Goal: Task Accomplishment & Management: Use online tool/utility

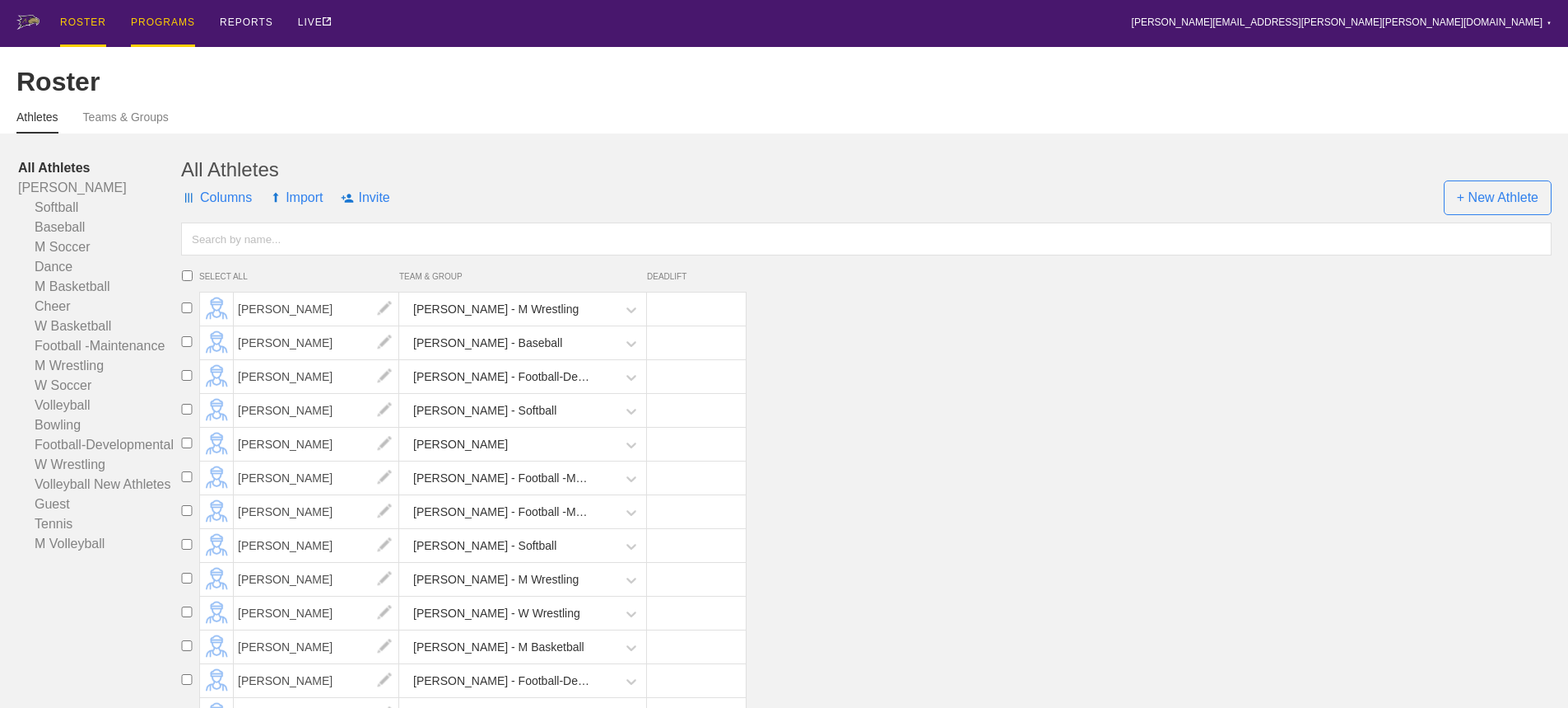
click at [162, 23] on div "PROGRAMS" at bounding box center [163, 23] width 64 height 47
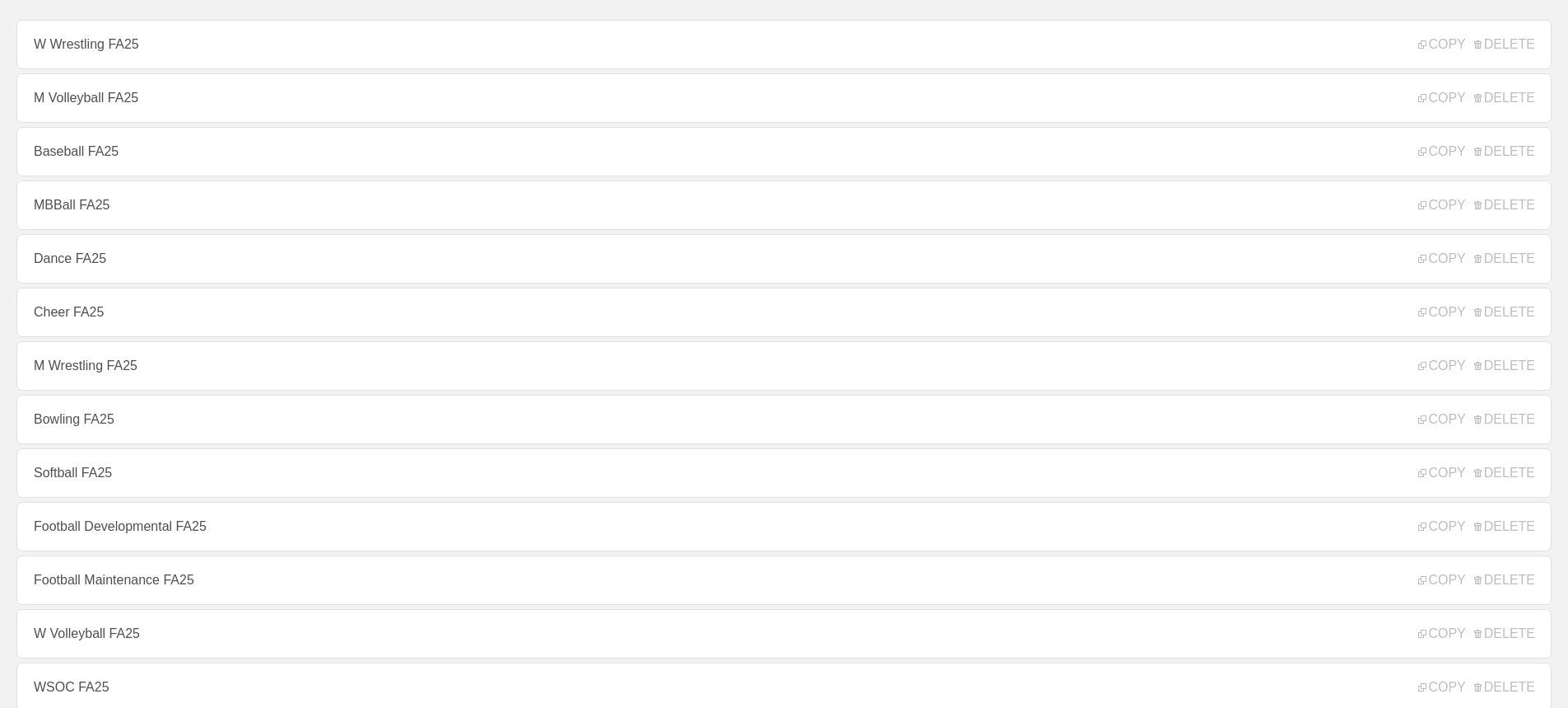
scroll to position [165, 0]
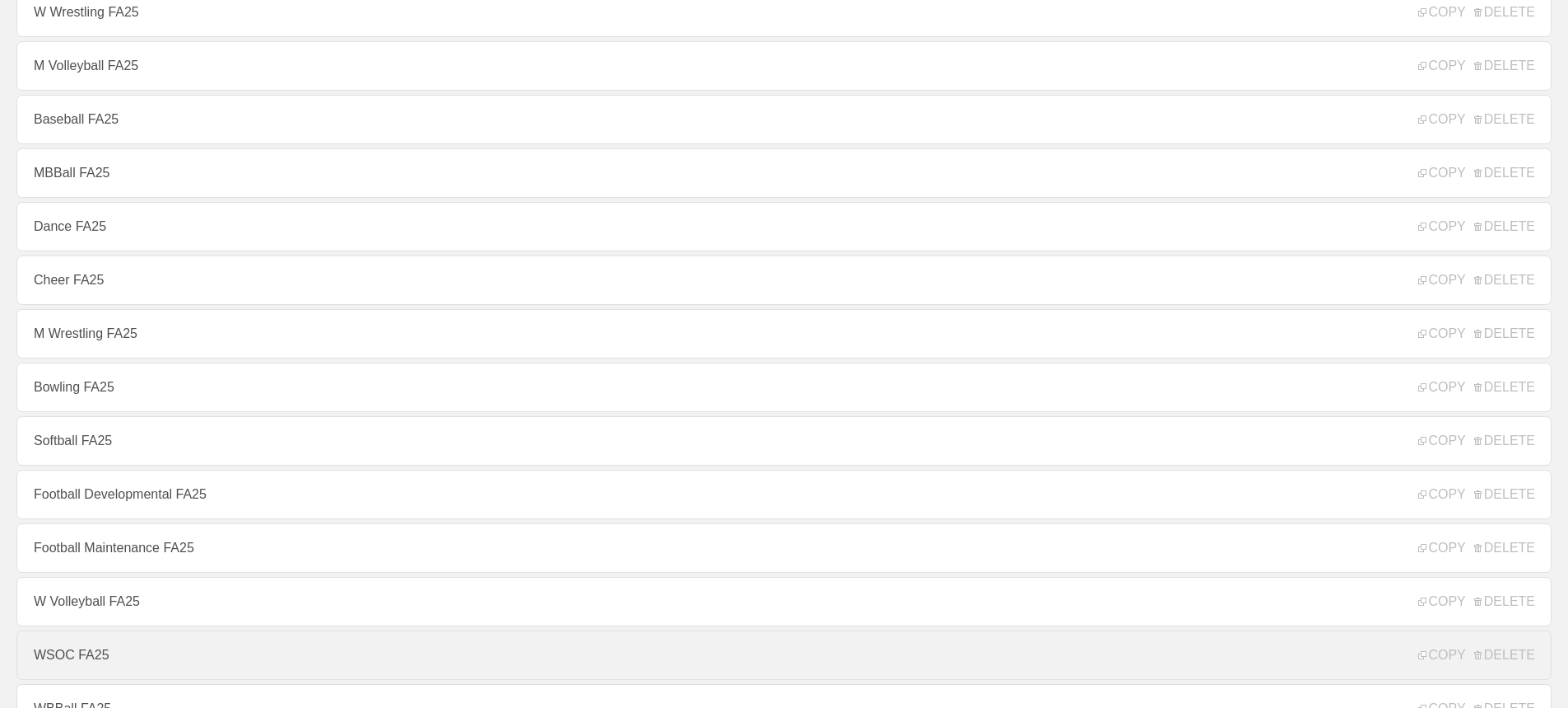
click at [69, 662] on link "WSOC FA25" at bounding box center [784, 654] width 1535 height 50
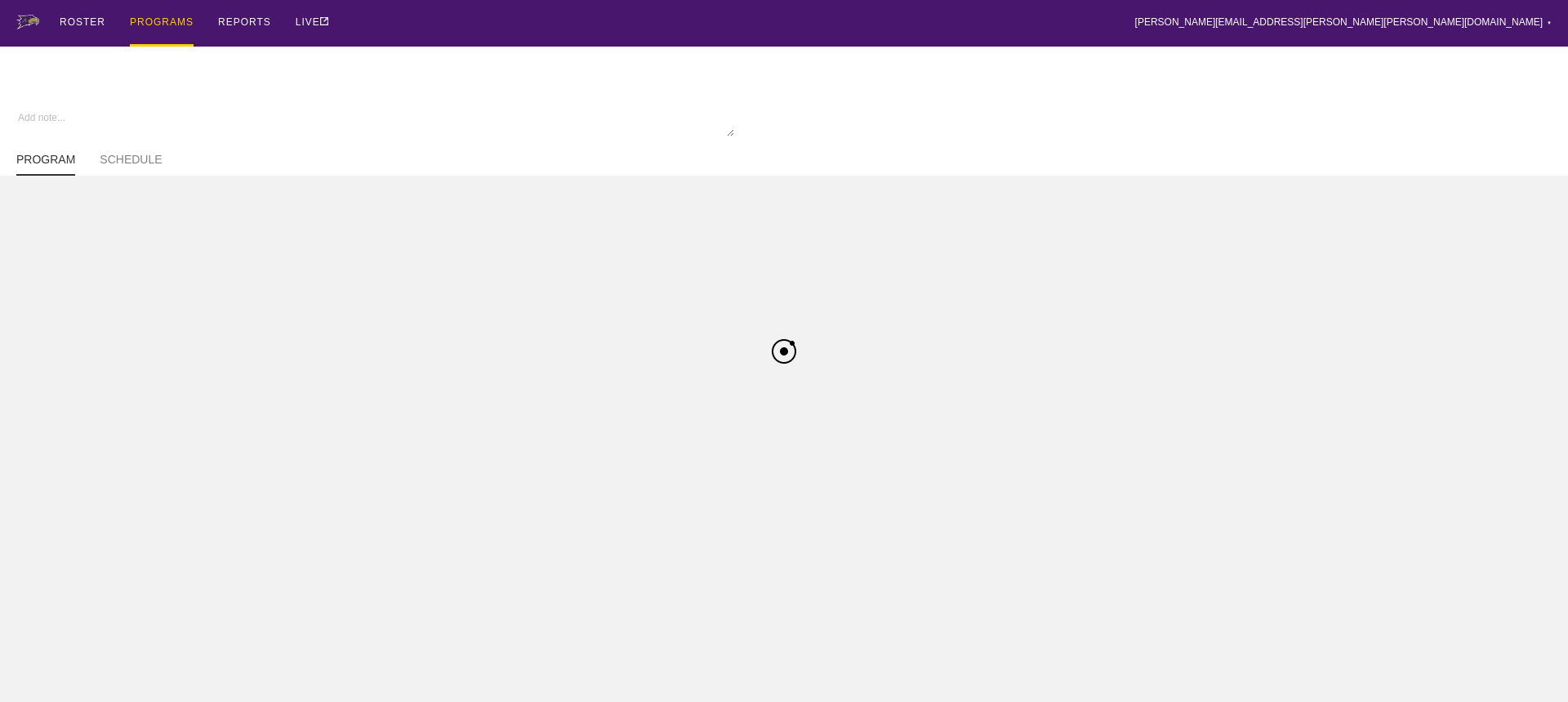
type textarea "x"
type input "WSOC FA25"
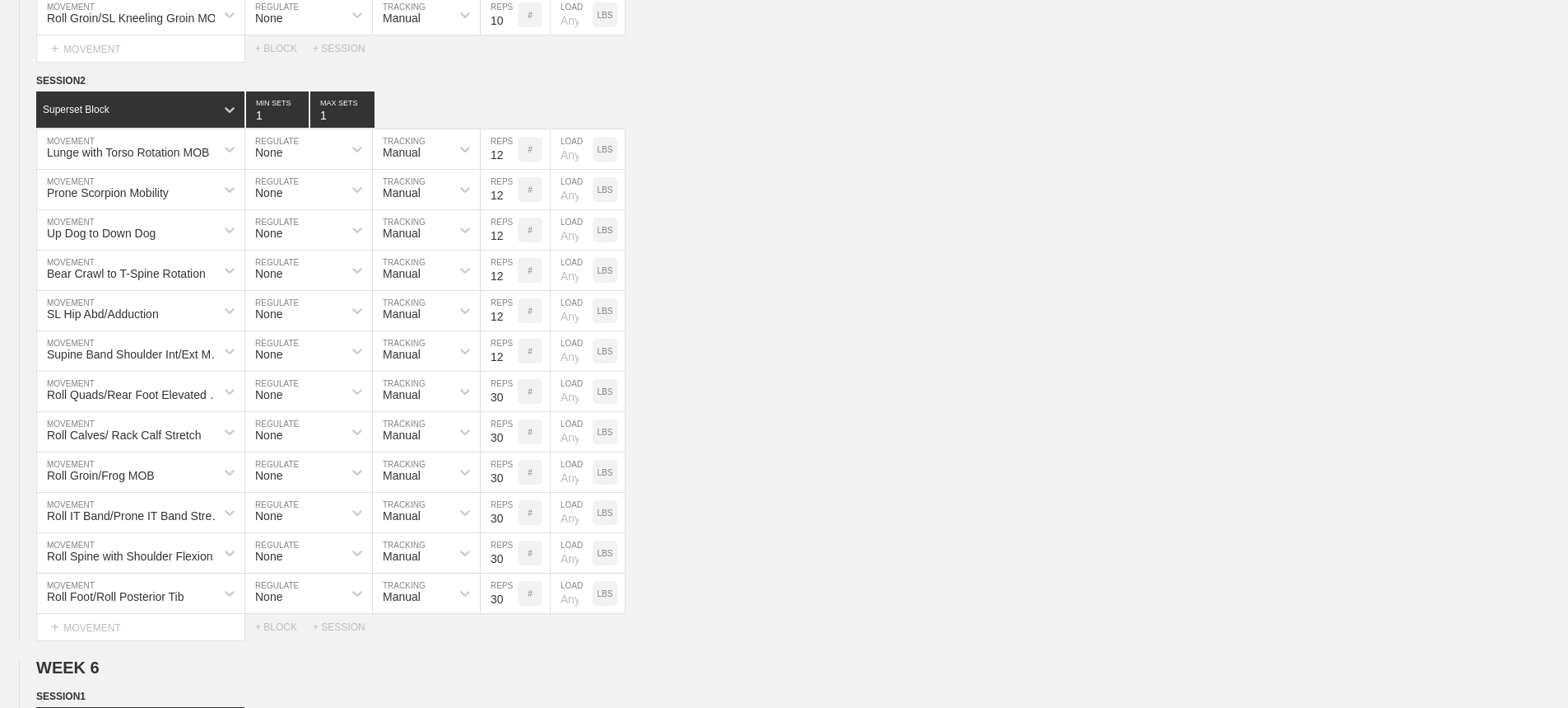
scroll to position [11186, 0]
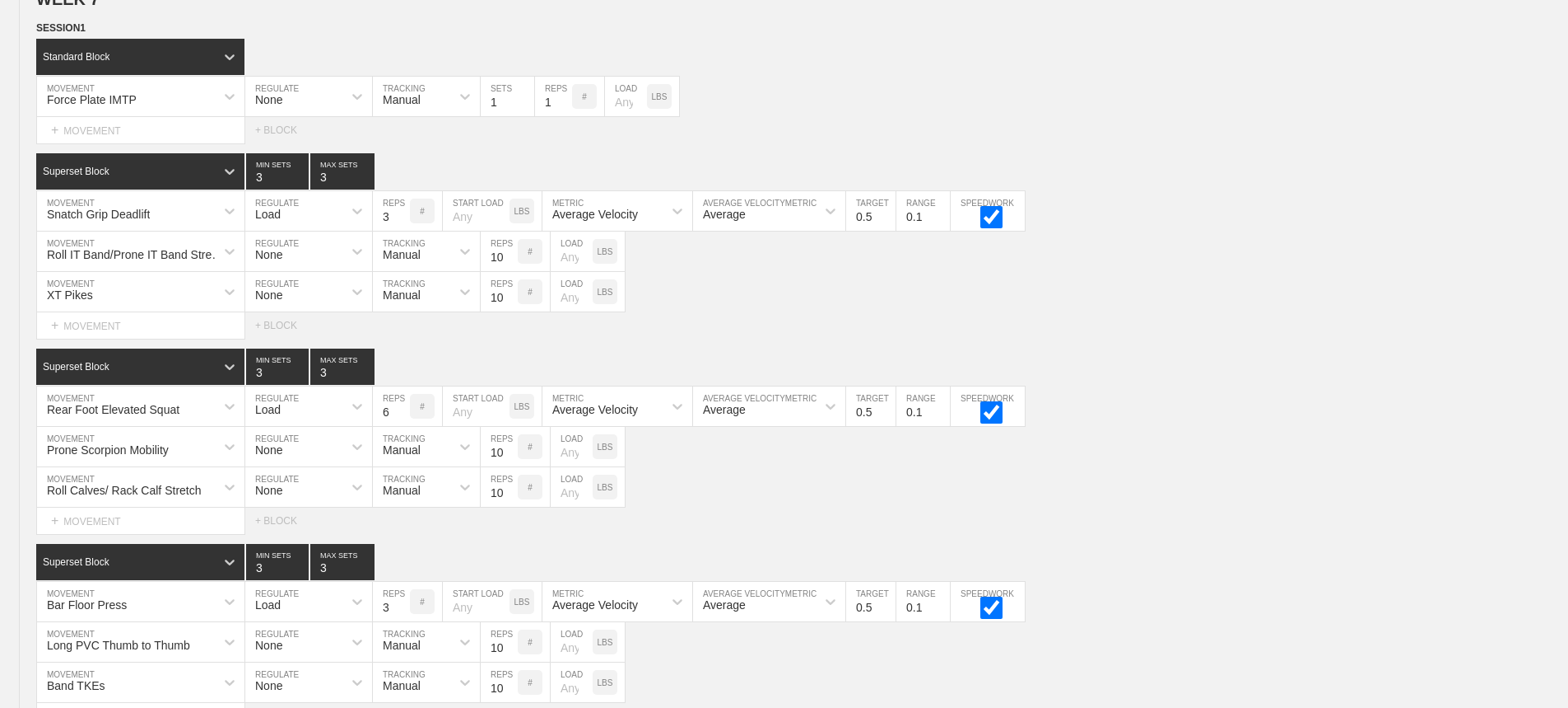
scroll to position [0, 0]
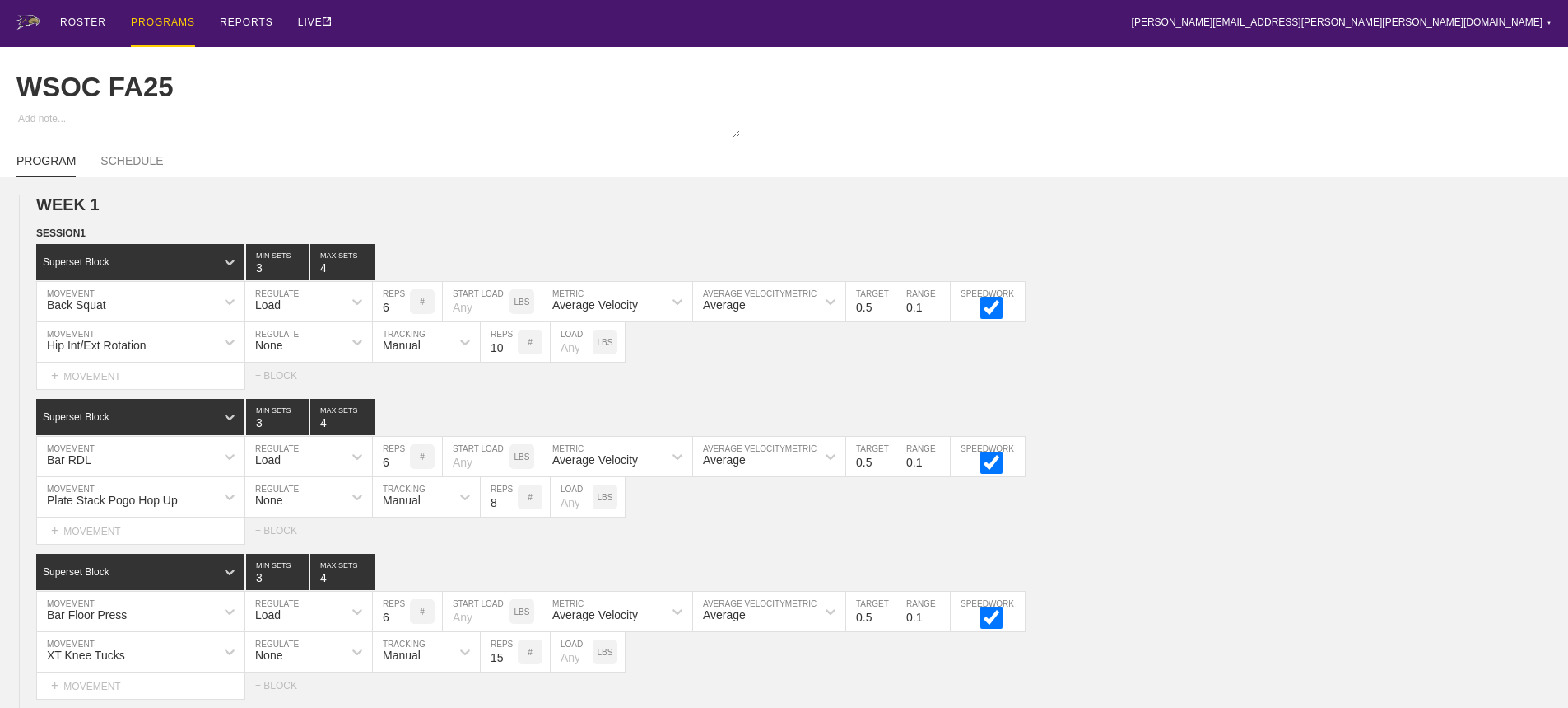
click at [159, 19] on div "PROGRAMS" at bounding box center [163, 23] width 64 height 47
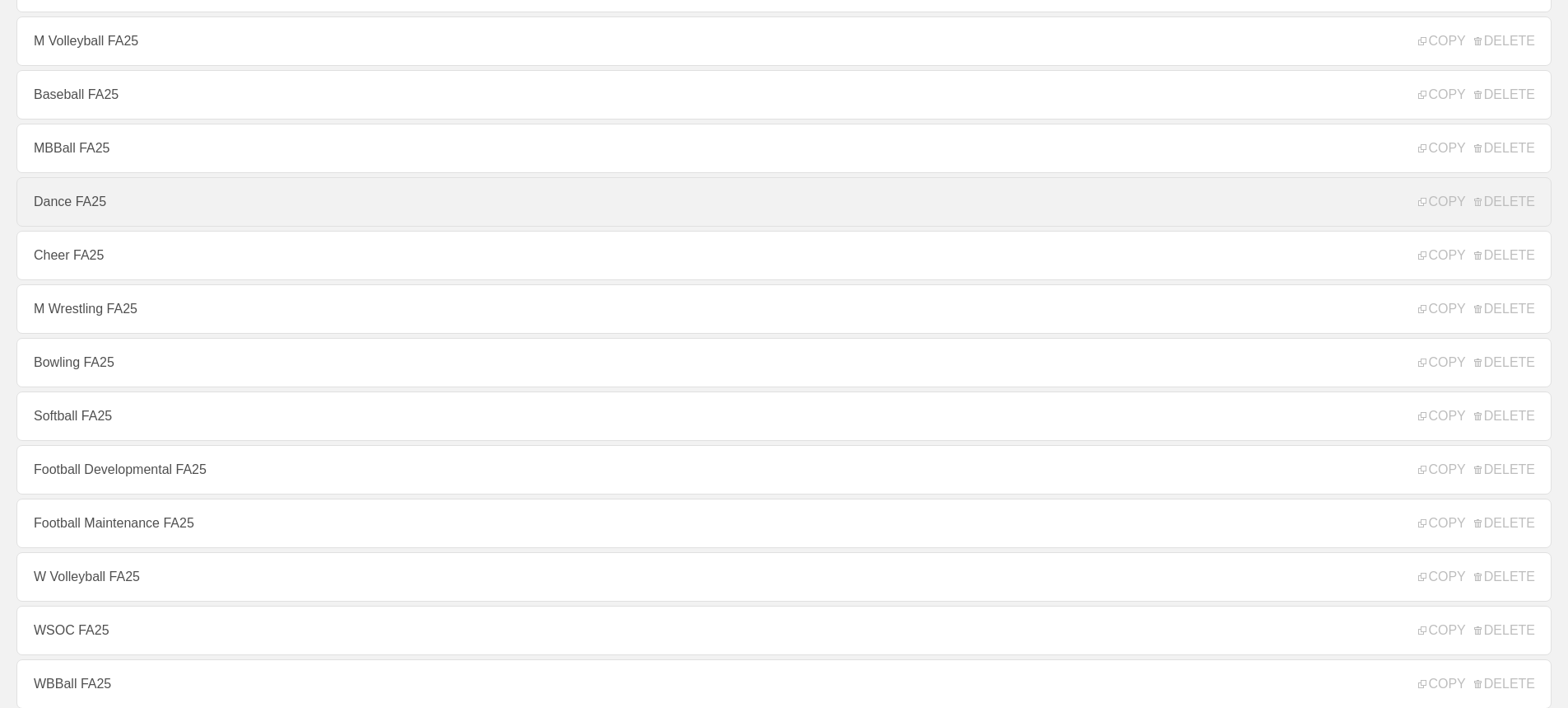
scroll to position [247, 0]
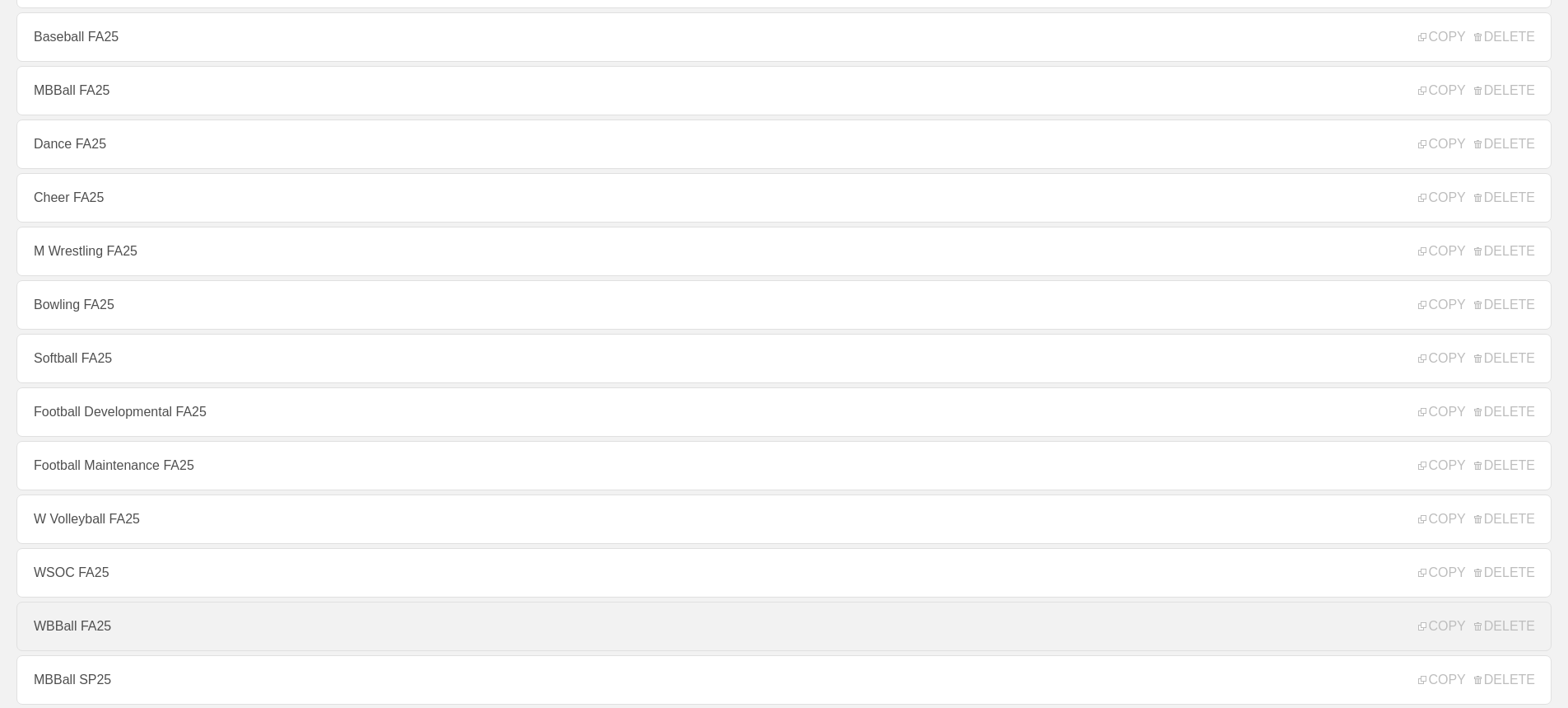
click at [64, 628] on link "WBBall FA25" at bounding box center [784, 626] width 1535 height 50
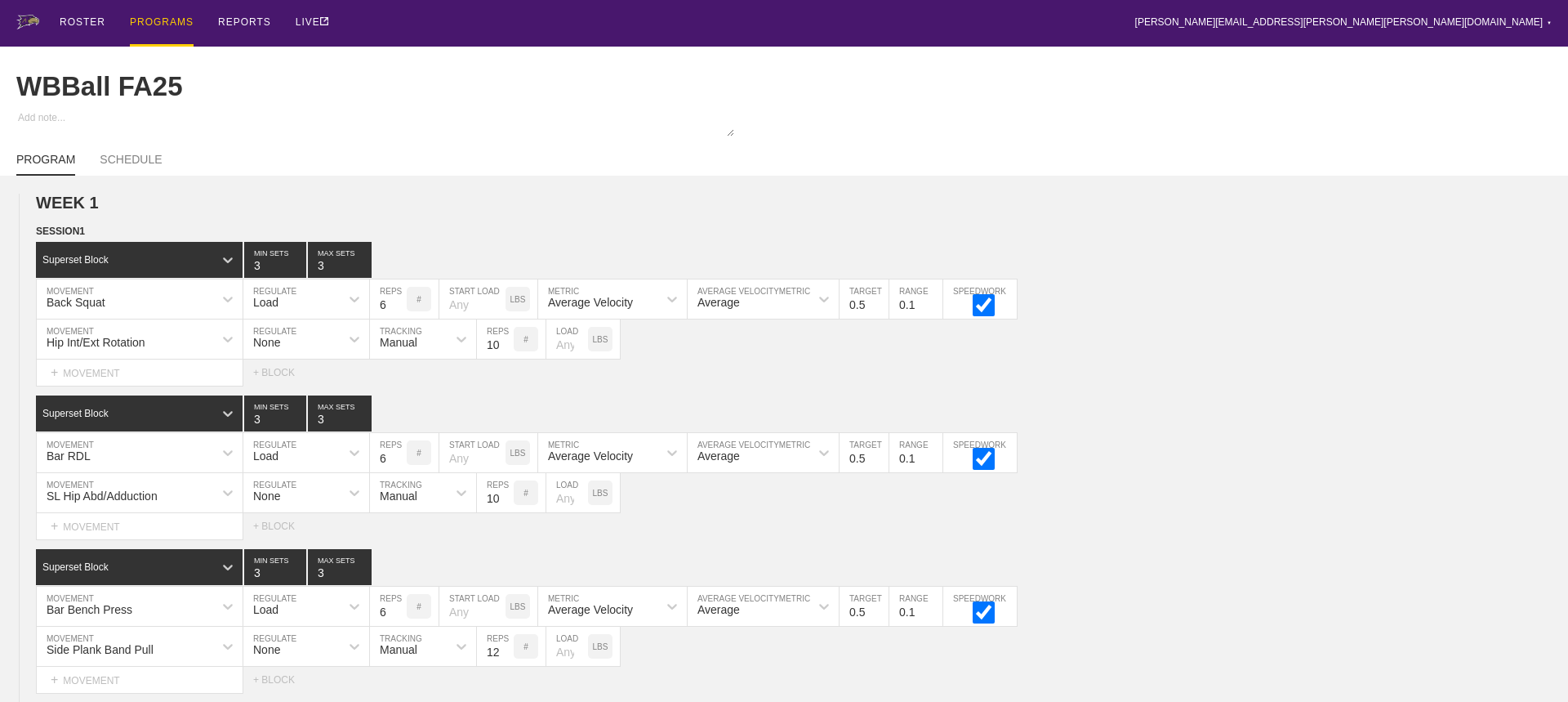
type textarea "x"
type input "WBBall FA25"
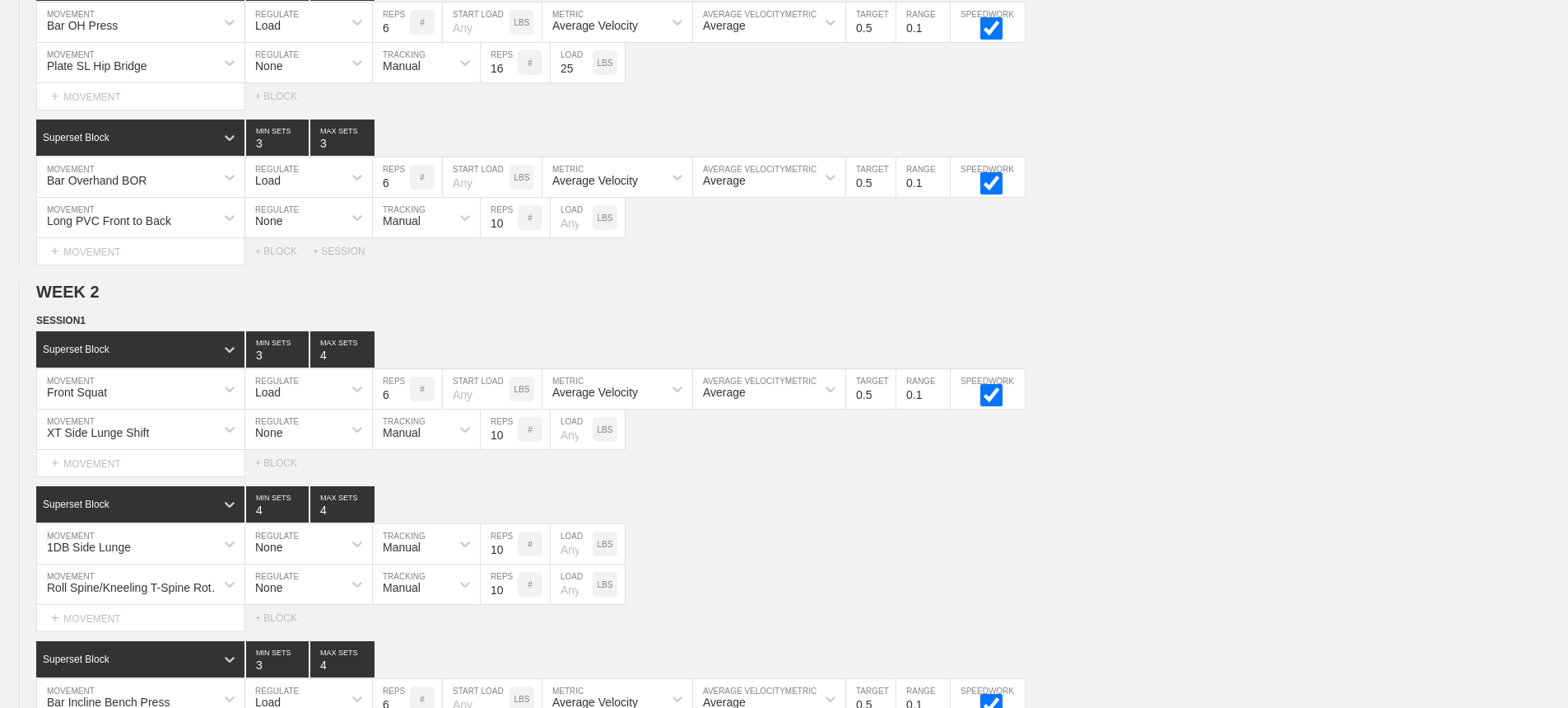
scroll to position [7779, 0]
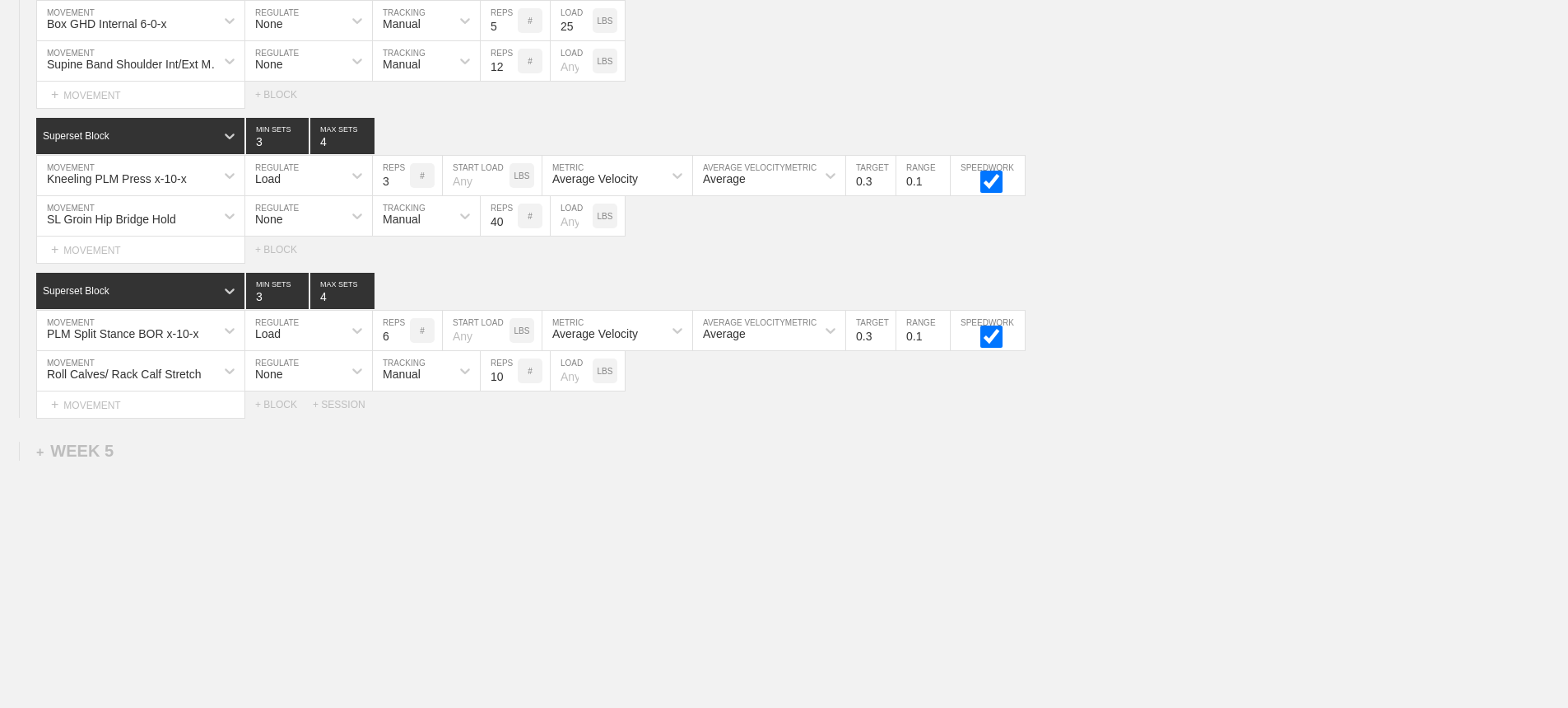
click at [73, 457] on div "+ WEEK 5" at bounding box center [74, 451] width 77 height 19
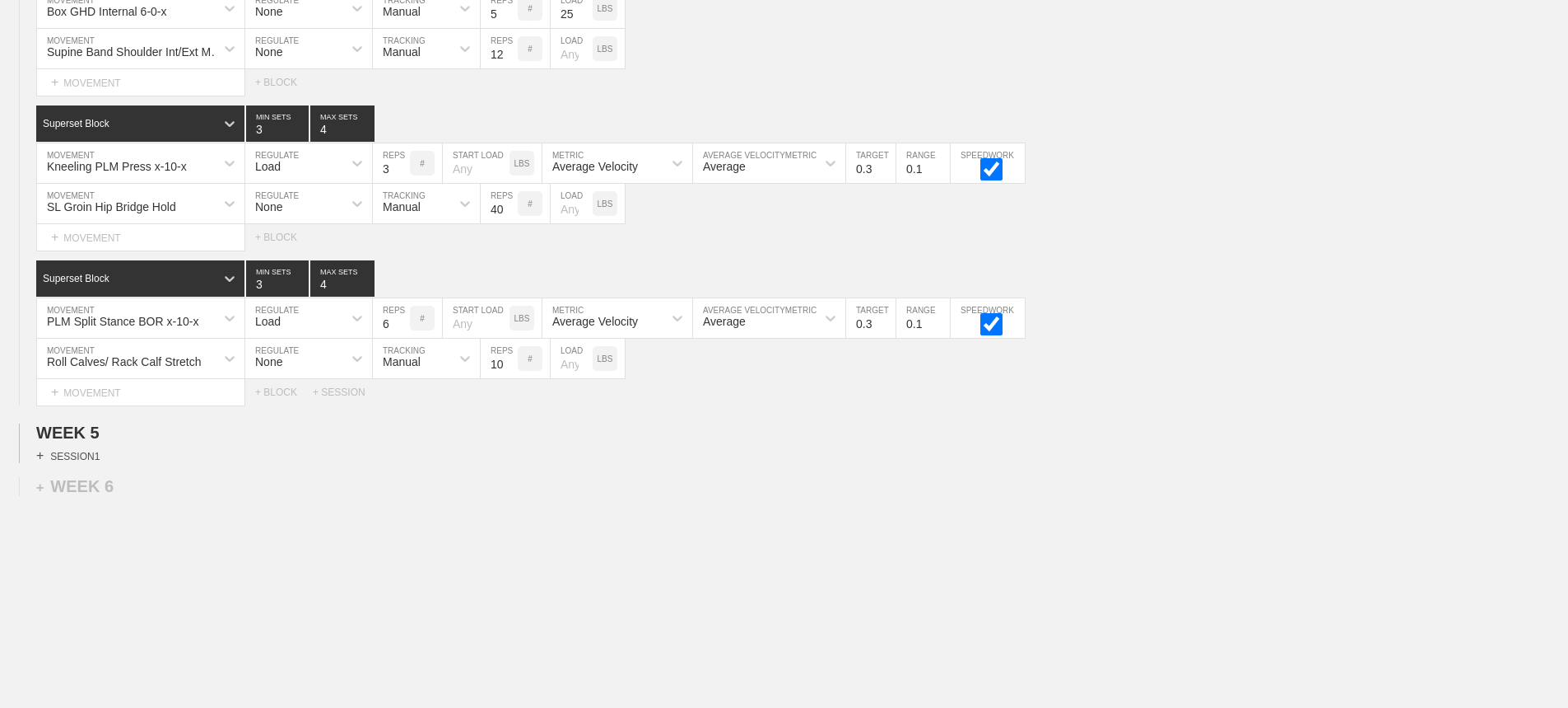
click at [74, 463] on div "+ SESSION 1" at bounding box center [67, 454] width 63 height 15
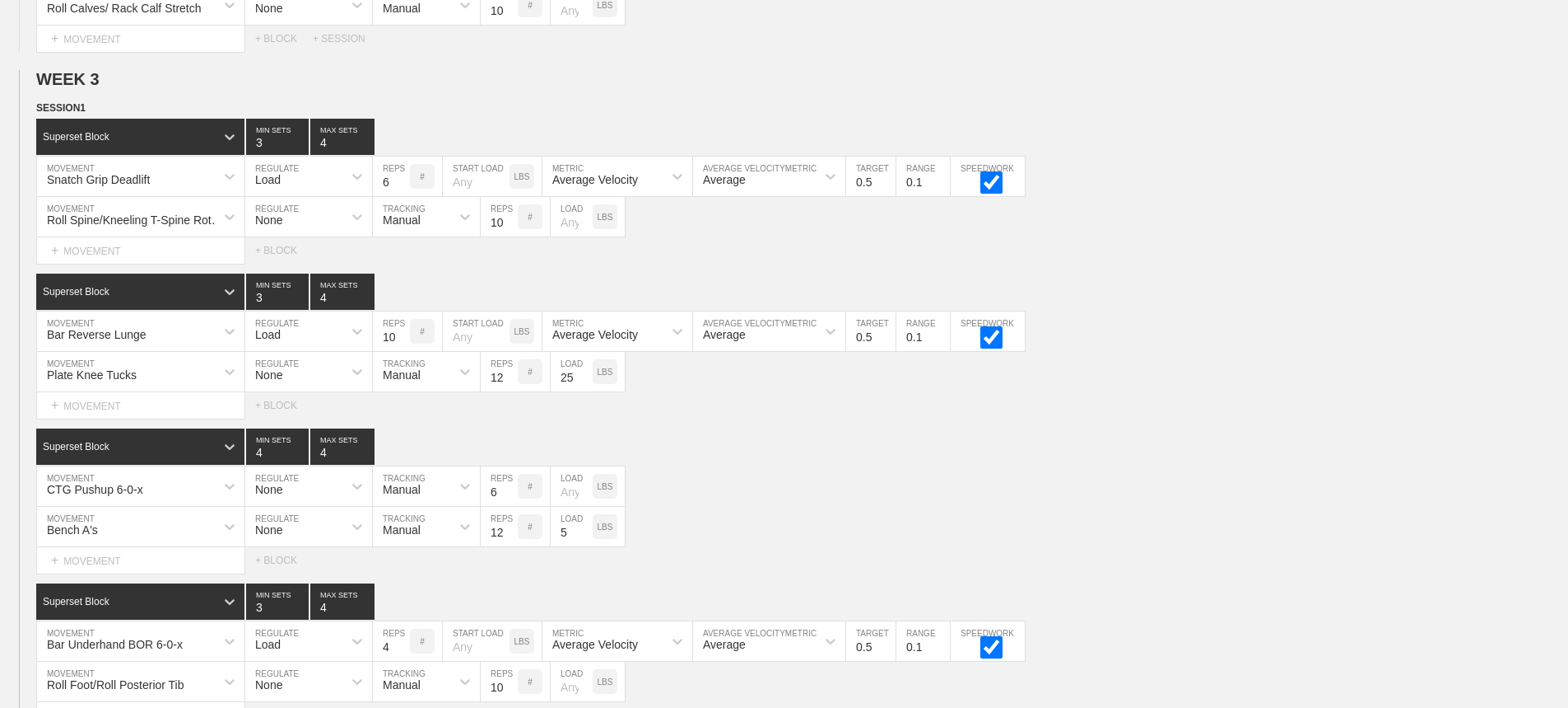
scroll to position [3990, 0]
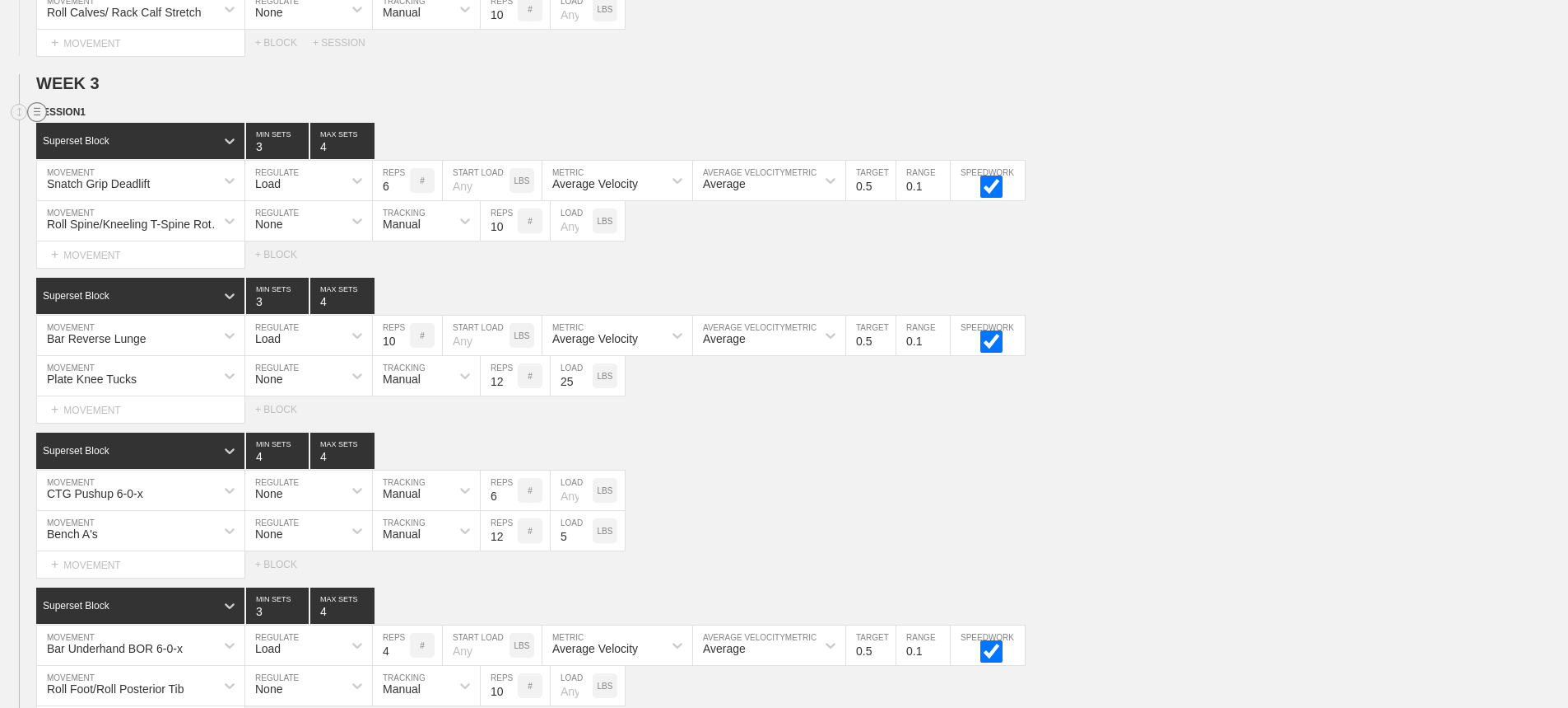
click at [35, 122] on circle at bounding box center [37, 112] width 19 height 19
click at [96, 139] on div "DUPLICATE" at bounding box center [115, 142] width 132 height 24
click at [892, 422] on div "Select... MOVEMENT + MOVEMENT + BLOCK" at bounding box center [784, 409] width 1568 height 26
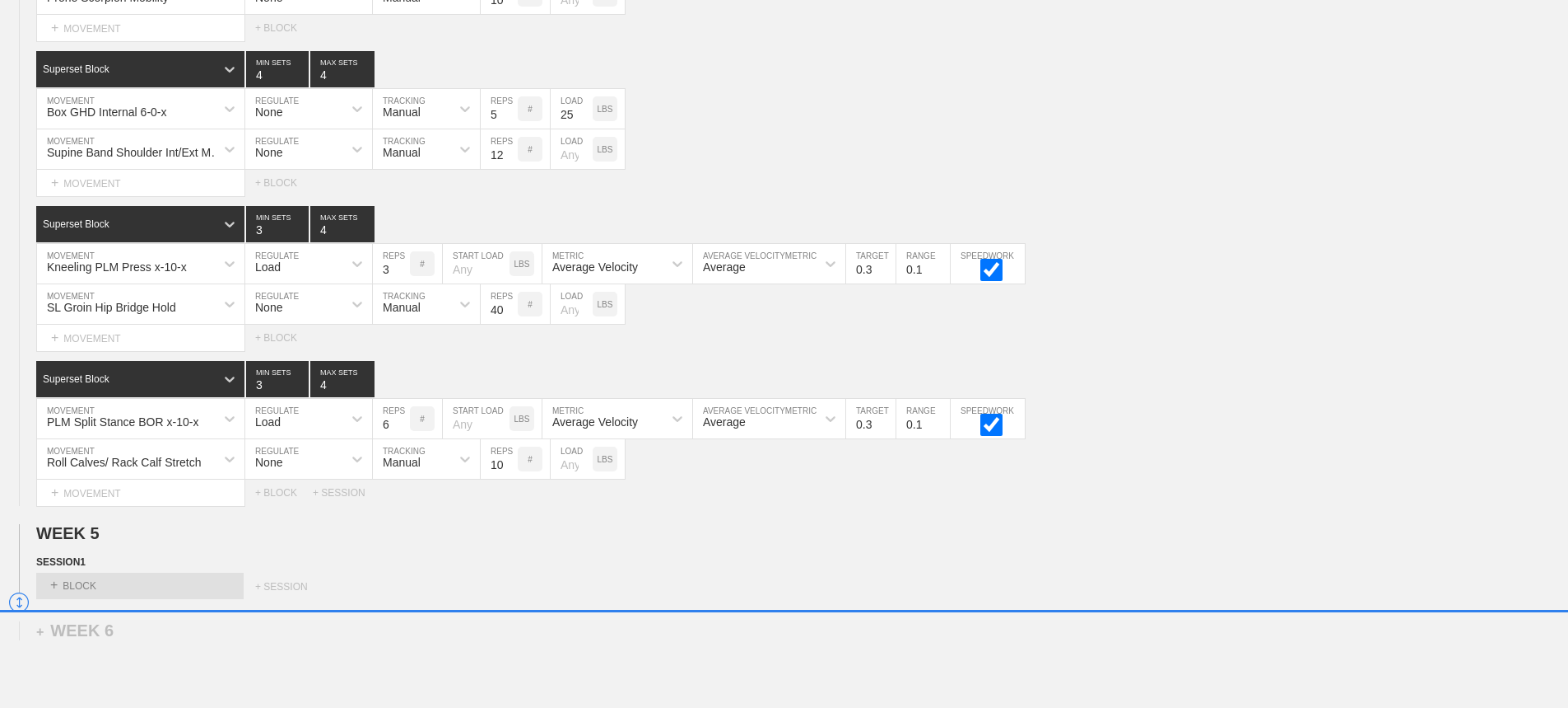
scroll to position [7679, 0]
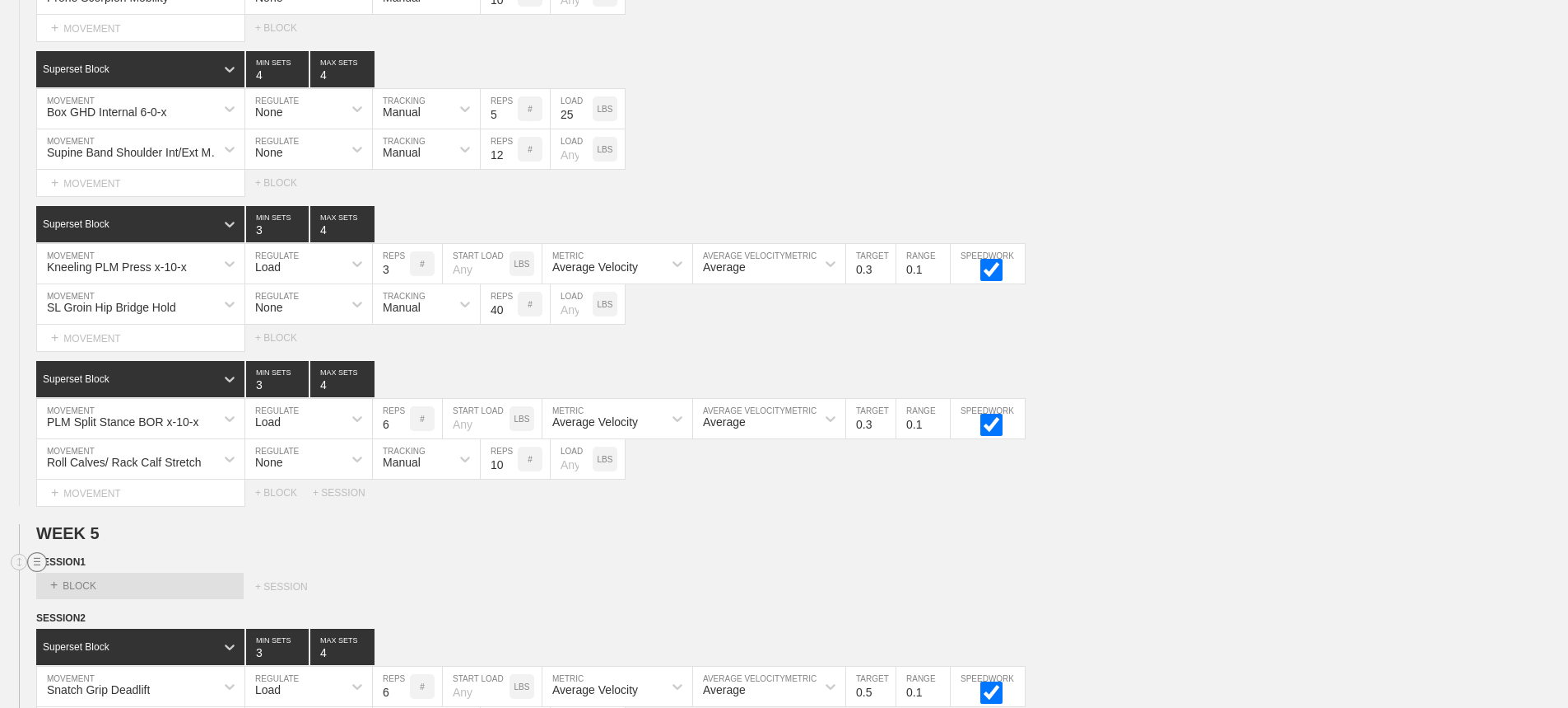
click at [37, 561] on line at bounding box center [37, 561] width 7 height 0
click at [106, 611] on div "DELETE" at bounding box center [115, 617] width 132 height 24
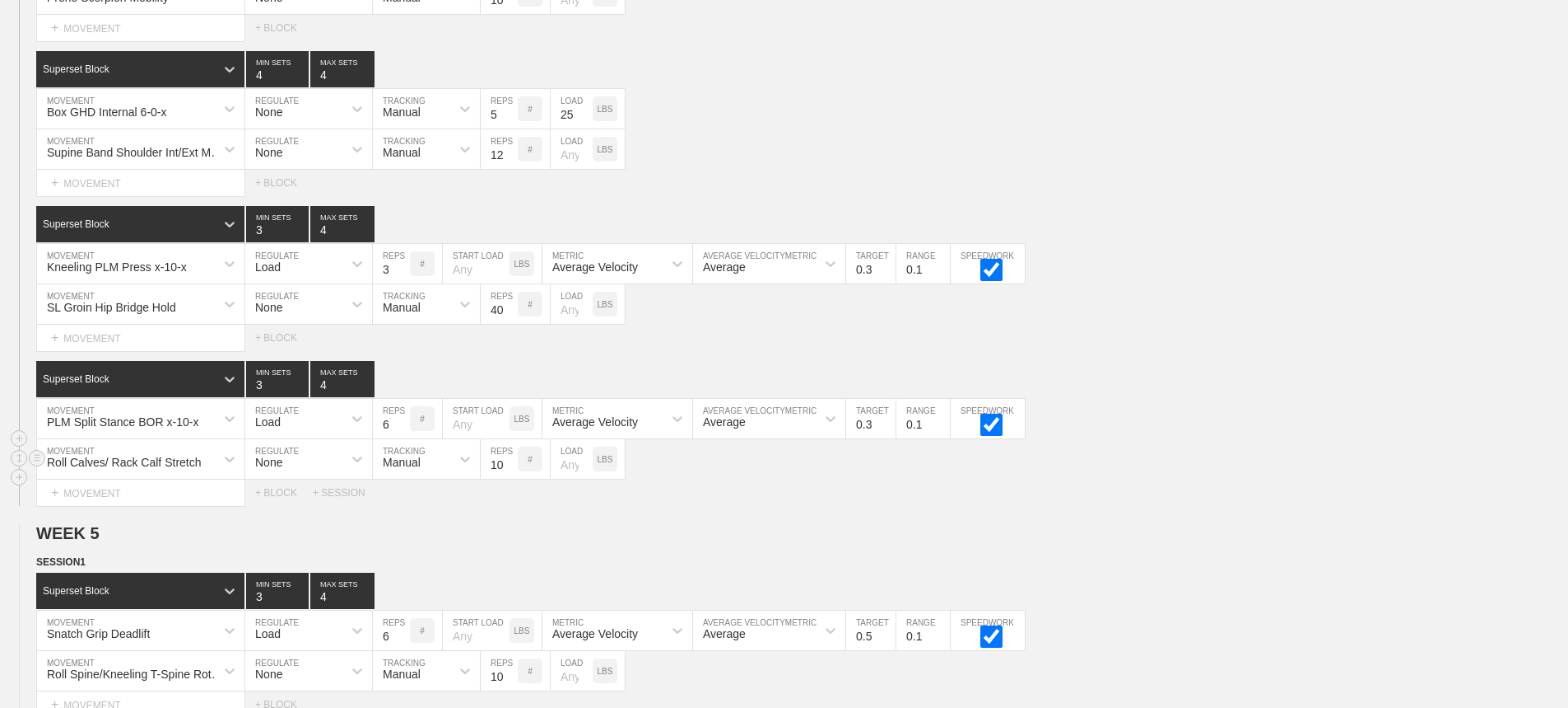
click at [1292, 471] on div "Roll Calves/ Rack Calf Stretch MOVEMENT None REGULATE Manual TRACKING 10 REPS #…" at bounding box center [784, 458] width 1568 height 40
click at [401, 649] on input "5" at bounding box center [392, 630] width 37 height 40
click at [401, 649] on input "4" at bounding box center [392, 630] width 37 height 40
type input "3"
click at [401, 649] on input "3" at bounding box center [392, 630] width 37 height 40
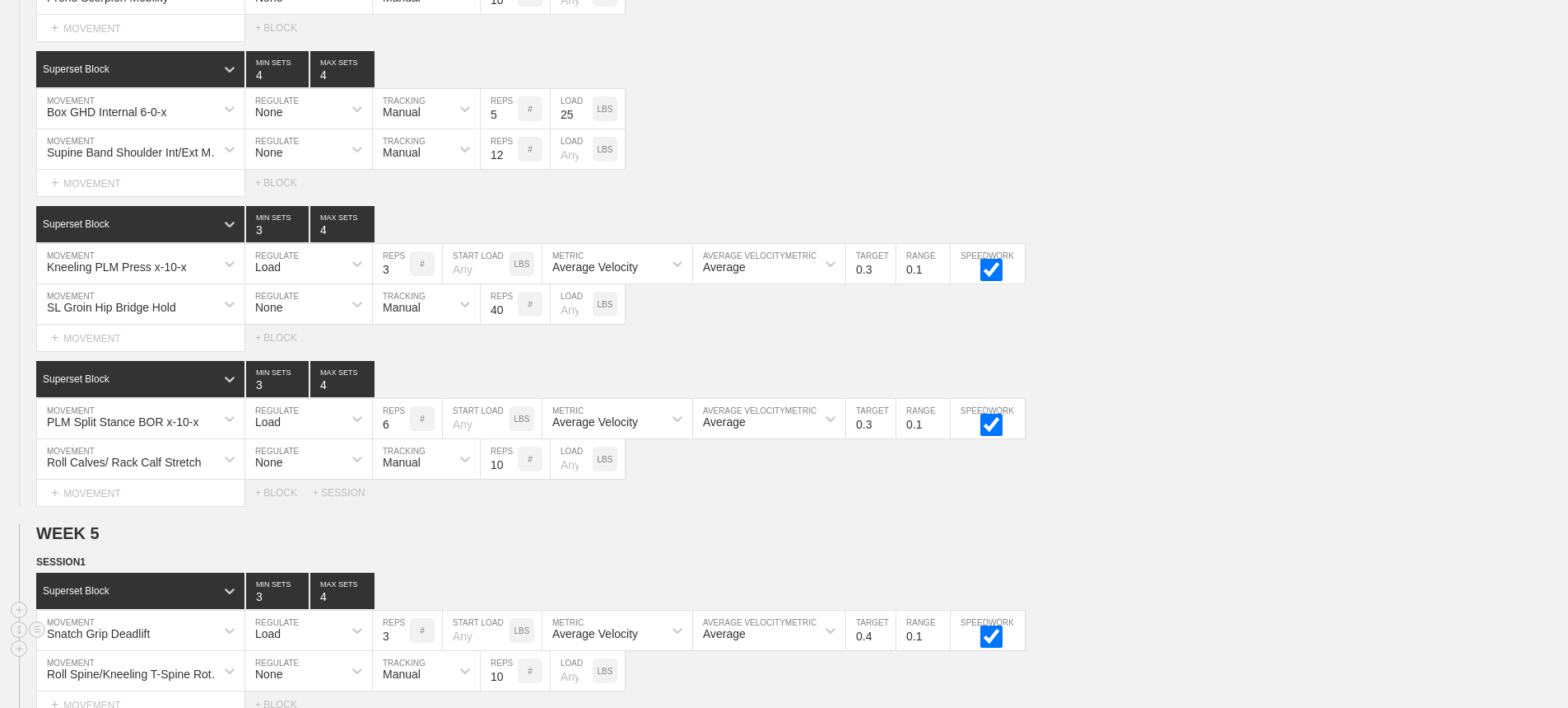
click at [888, 649] on input "0.4" at bounding box center [870, 630] width 50 height 40
type input "0.3"
click at [888, 649] on input "0.3" at bounding box center [870, 630] width 50 height 40
click at [1086, 543] on h2 "WEEK 5" at bounding box center [802, 532] width 1532 height 19
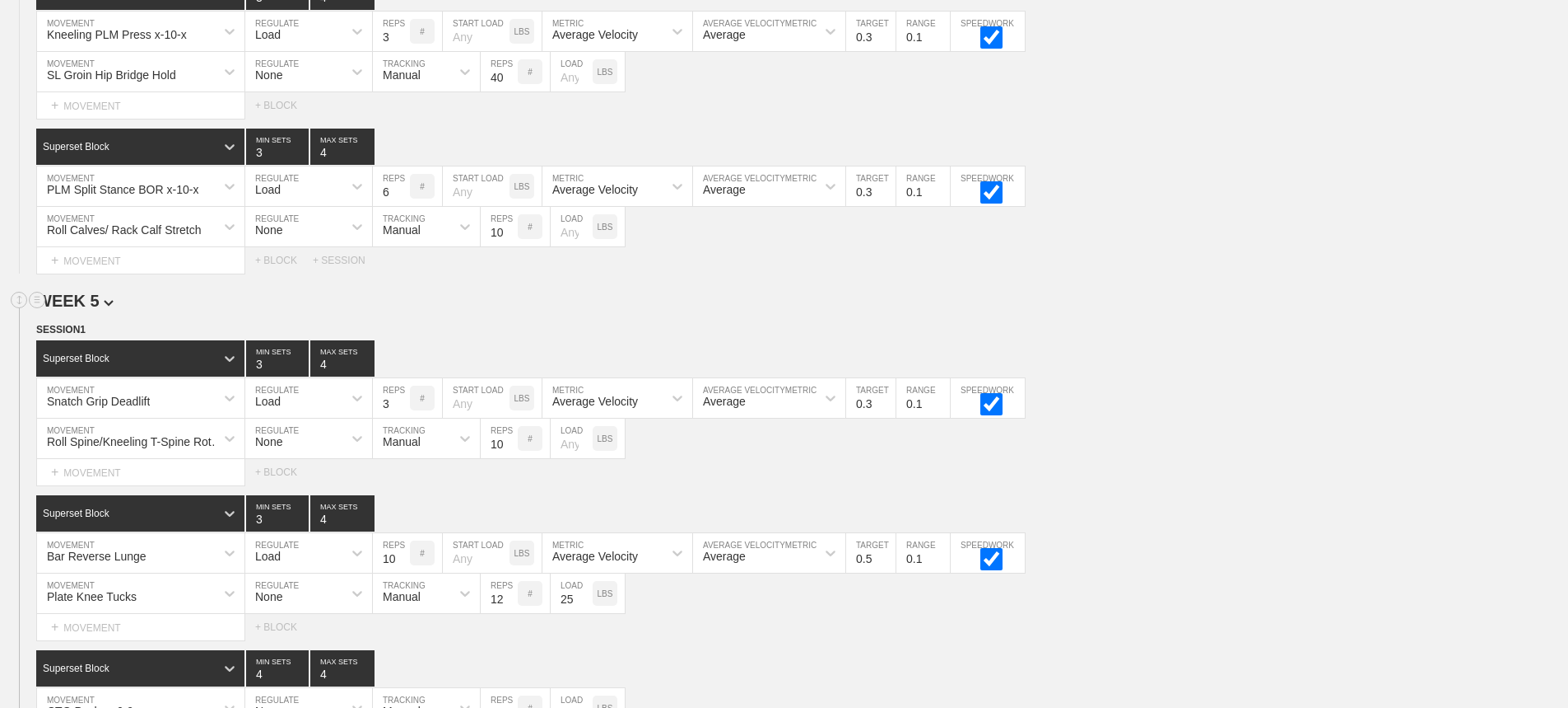
scroll to position [7926, 0]
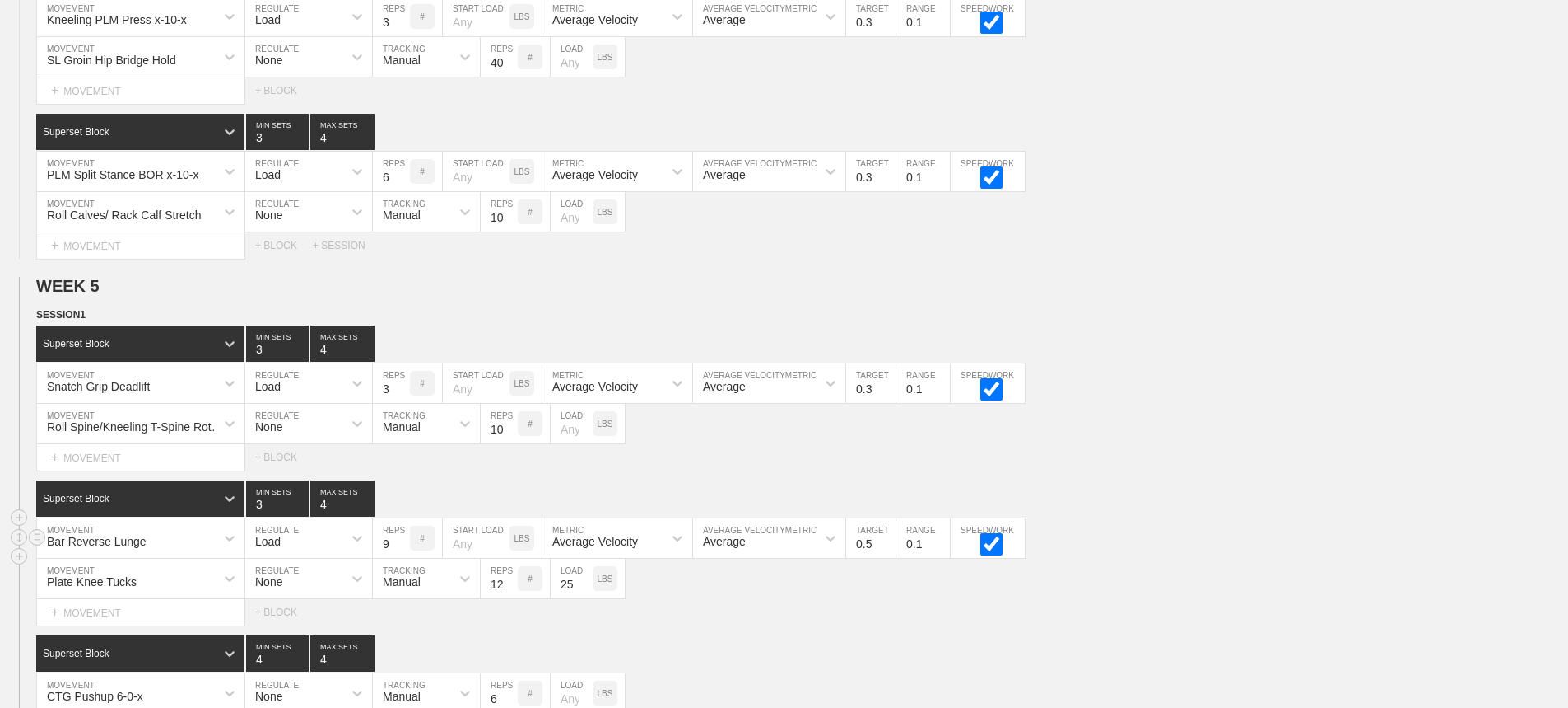
click at [400, 558] on input "9" at bounding box center [392, 537] width 37 height 40
click at [400, 558] on input "8" at bounding box center [392, 537] width 37 height 40
click at [400, 558] on input "7" at bounding box center [392, 537] width 37 height 40
type input "6"
click at [403, 558] on input "6" at bounding box center [392, 537] width 37 height 40
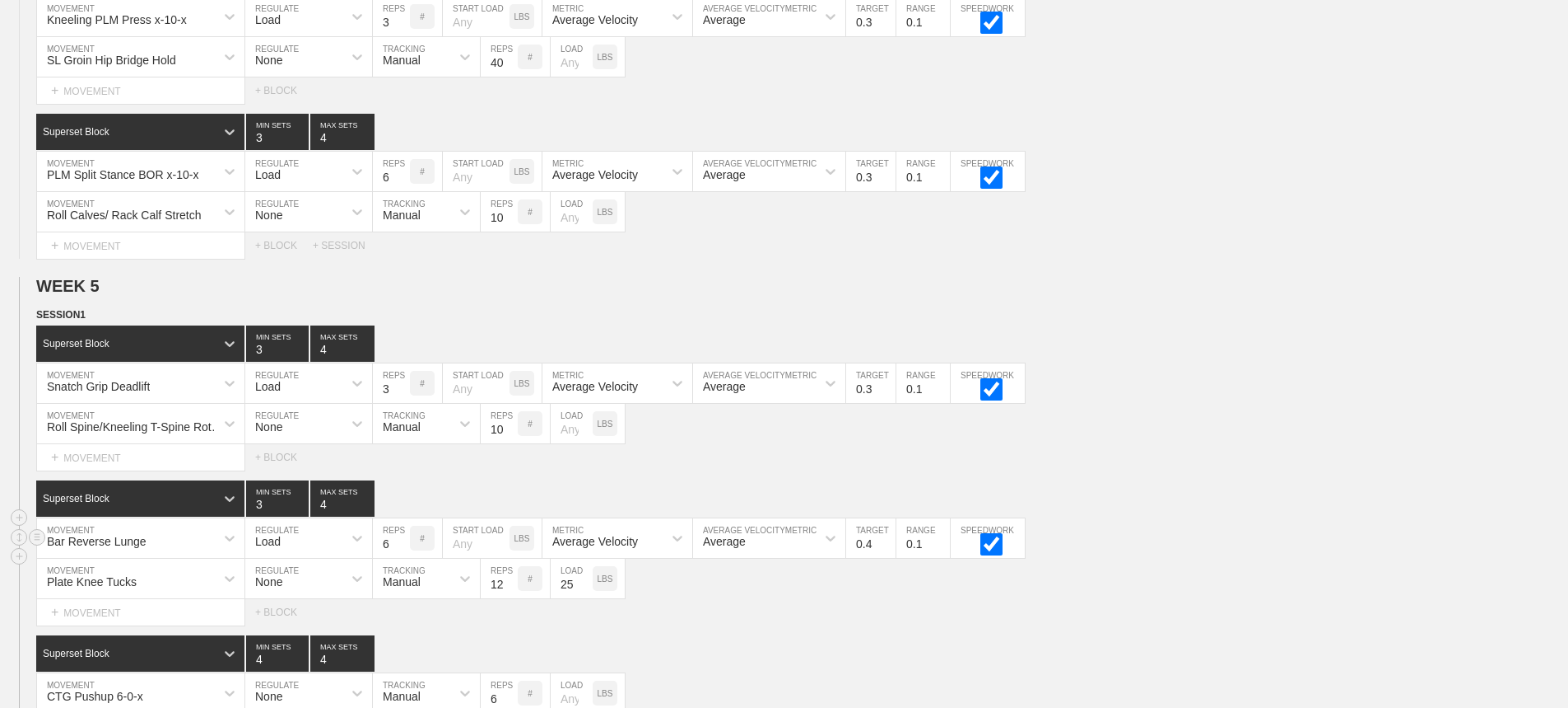
click at [885, 558] on input "0.4" at bounding box center [870, 537] width 50 height 40
type input "0.3"
click at [885, 558] on input "0.3" at bounding box center [870, 537] width 50 height 40
click at [1204, 430] on div "Roll Spine/Kneeling T-Spine Rotation MOVEMENT None REGULATE Manual TRACKING 10 …" at bounding box center [784, 423] width 1568 height 40
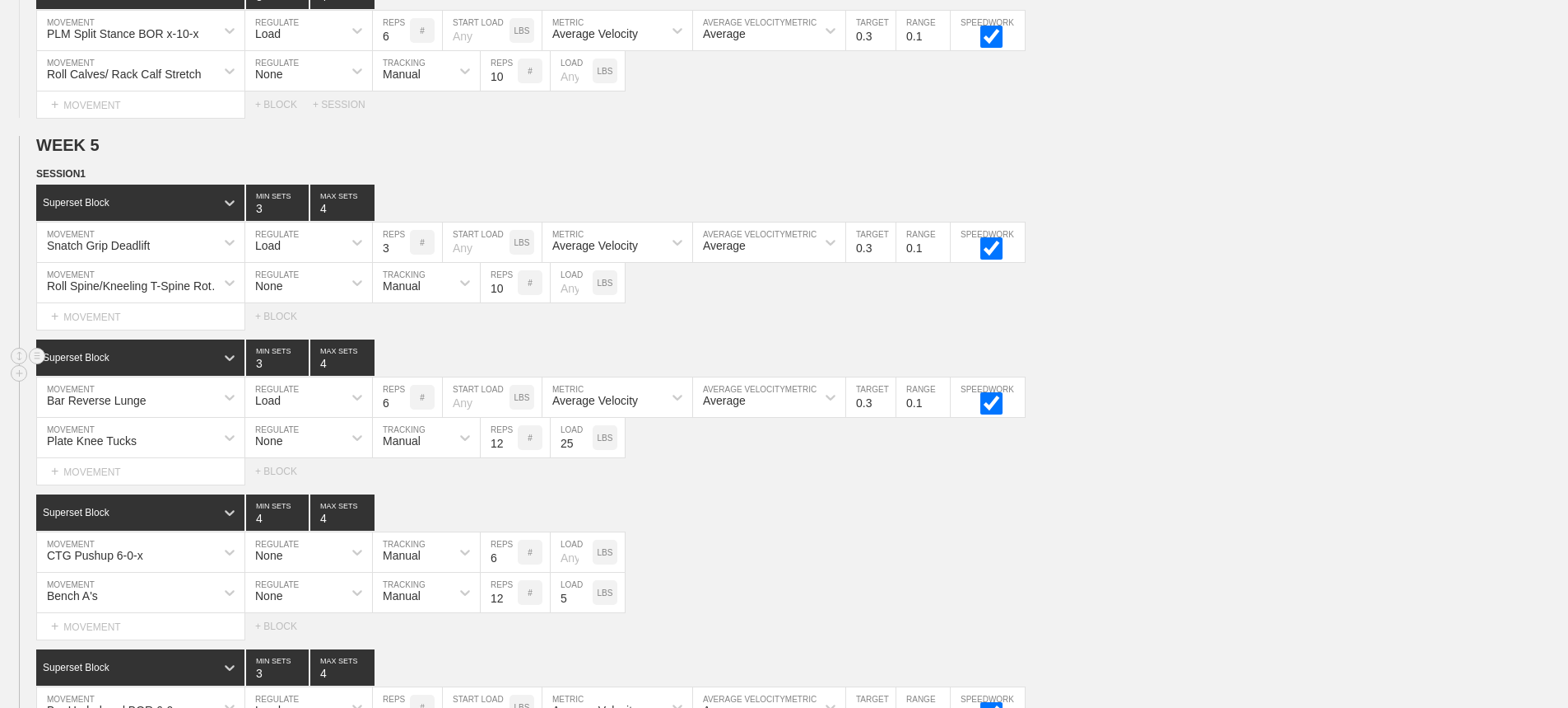
scroll to position [8090, 0]
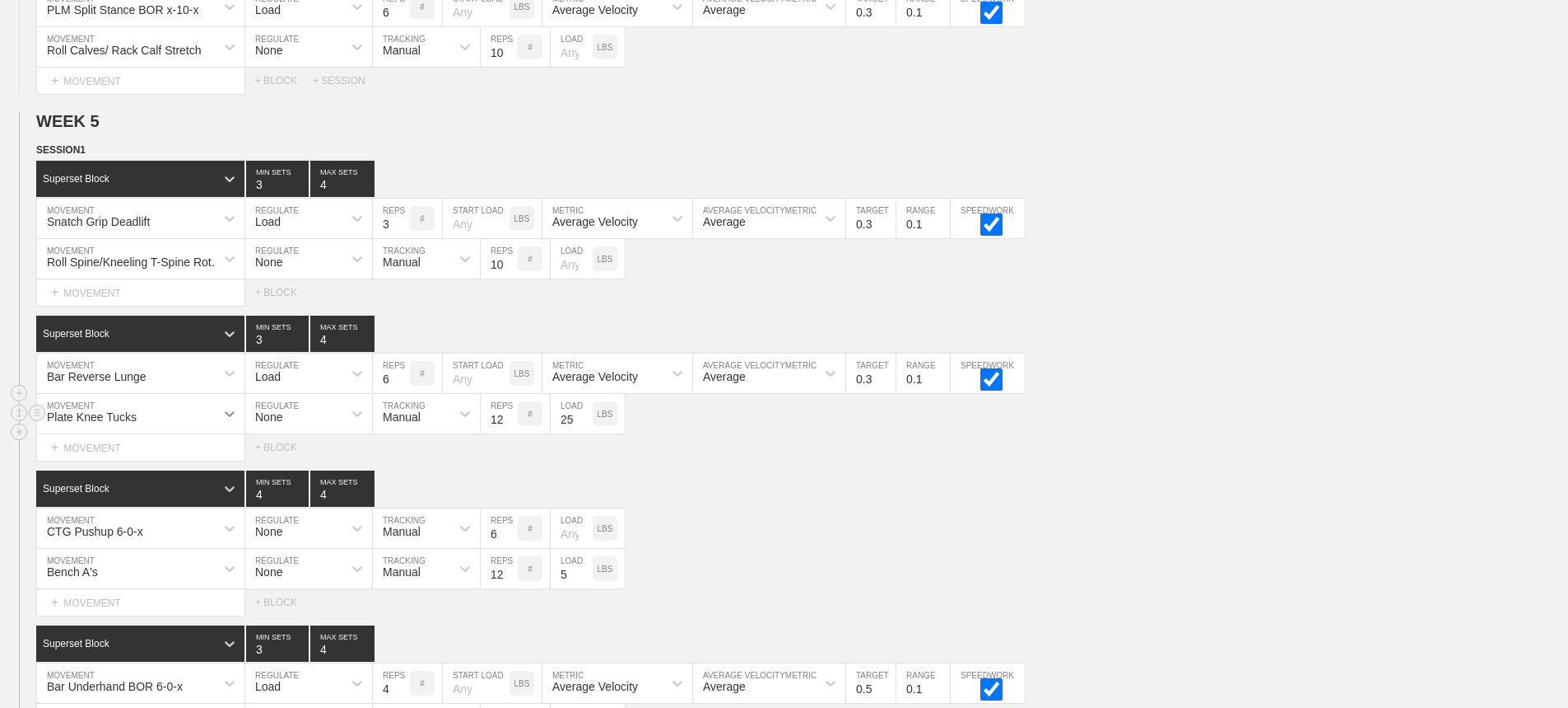
click at [214, 427] on div at bounding box center [229, 413] width 29 height 29
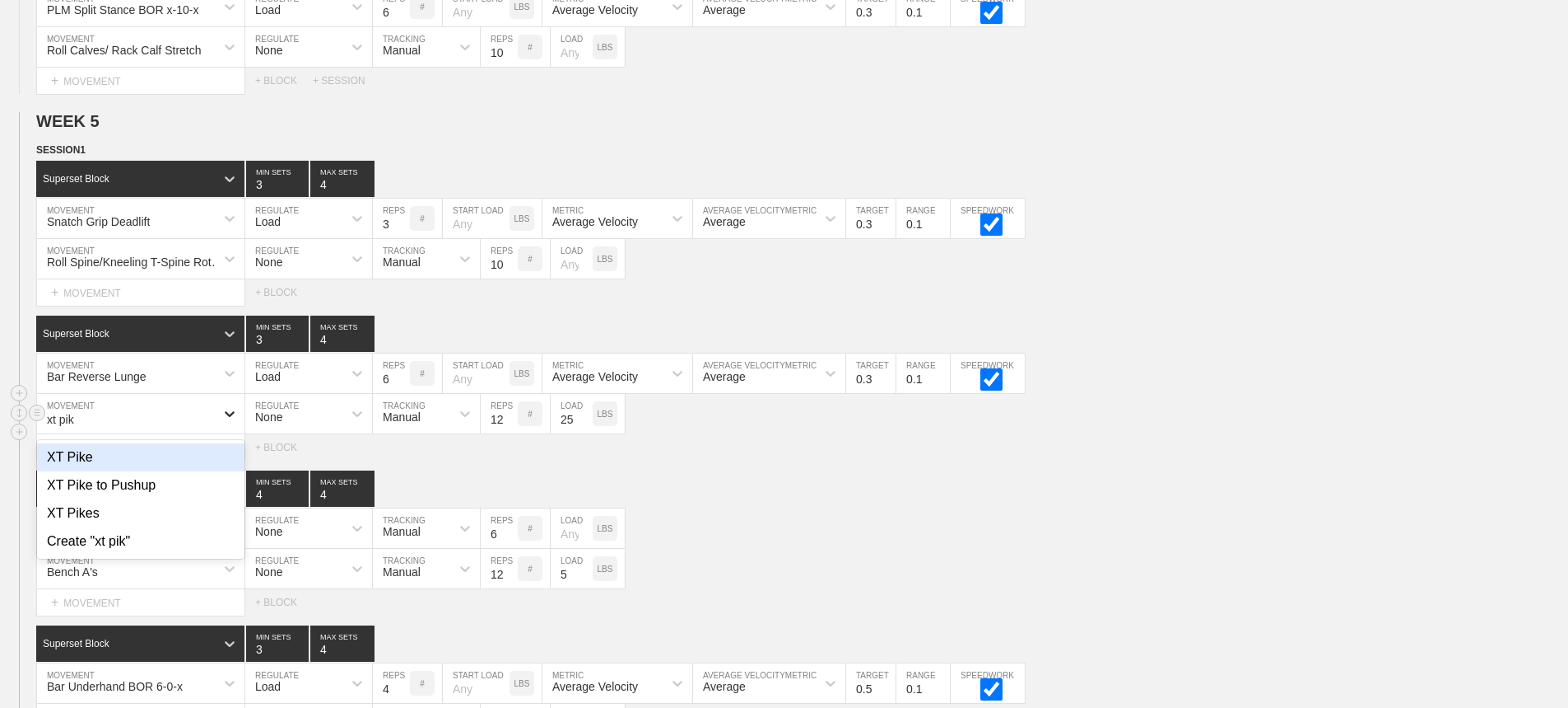
type input "xt pike"
click at [83, 471] on div "XT Pike" at bounding box center [140, 456] width 208 height 28
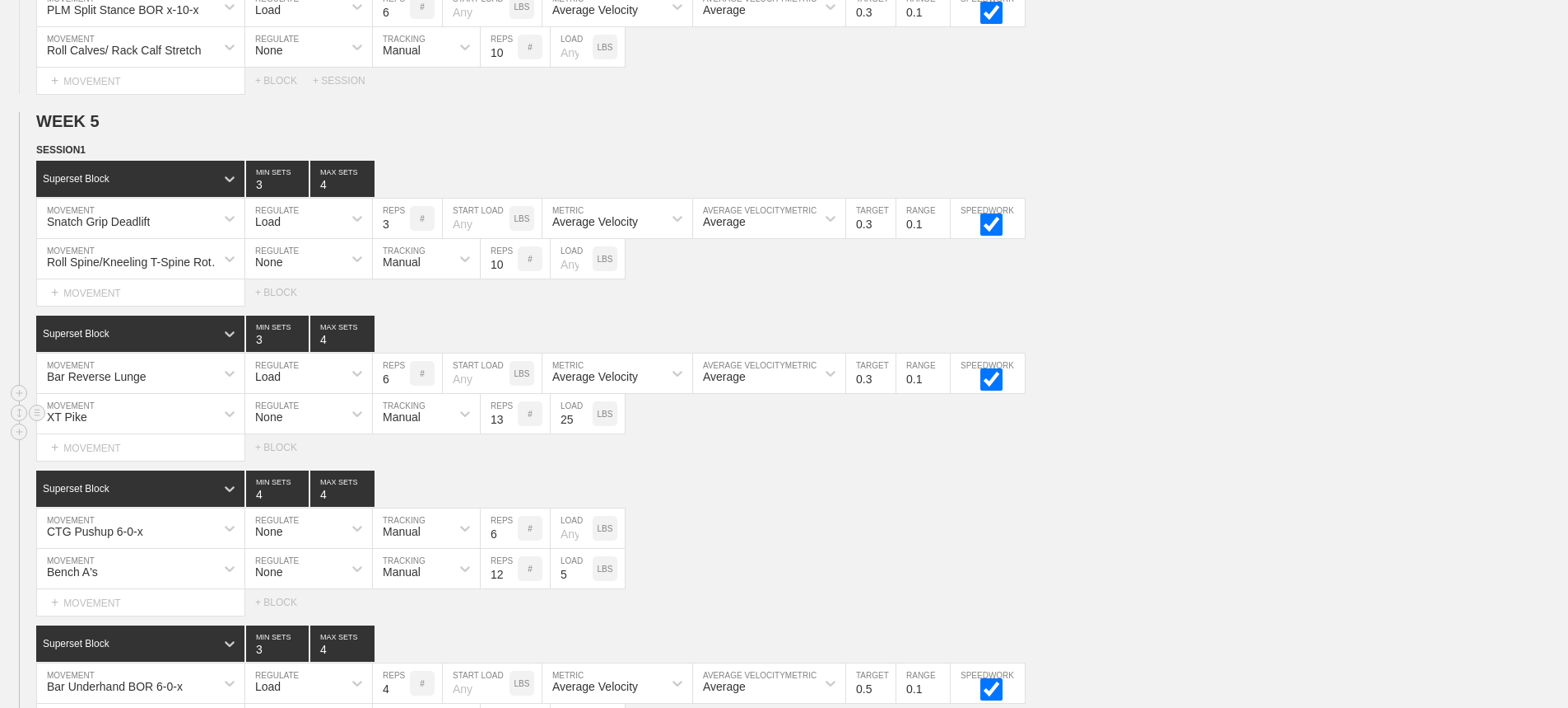
click at [508, 429] on input "13" at bounding box center [499, 413] width 37 height 40
click at [508, 429] on input "14" at bounding box center [499, 413] width 37 height 40
type input "15"
click at [508, 429] on input "15" at bounding box center [499, 413] width 37 height 40
click at [575, 433] on input "25" at bounding box center [571, 413] width 42 height 40
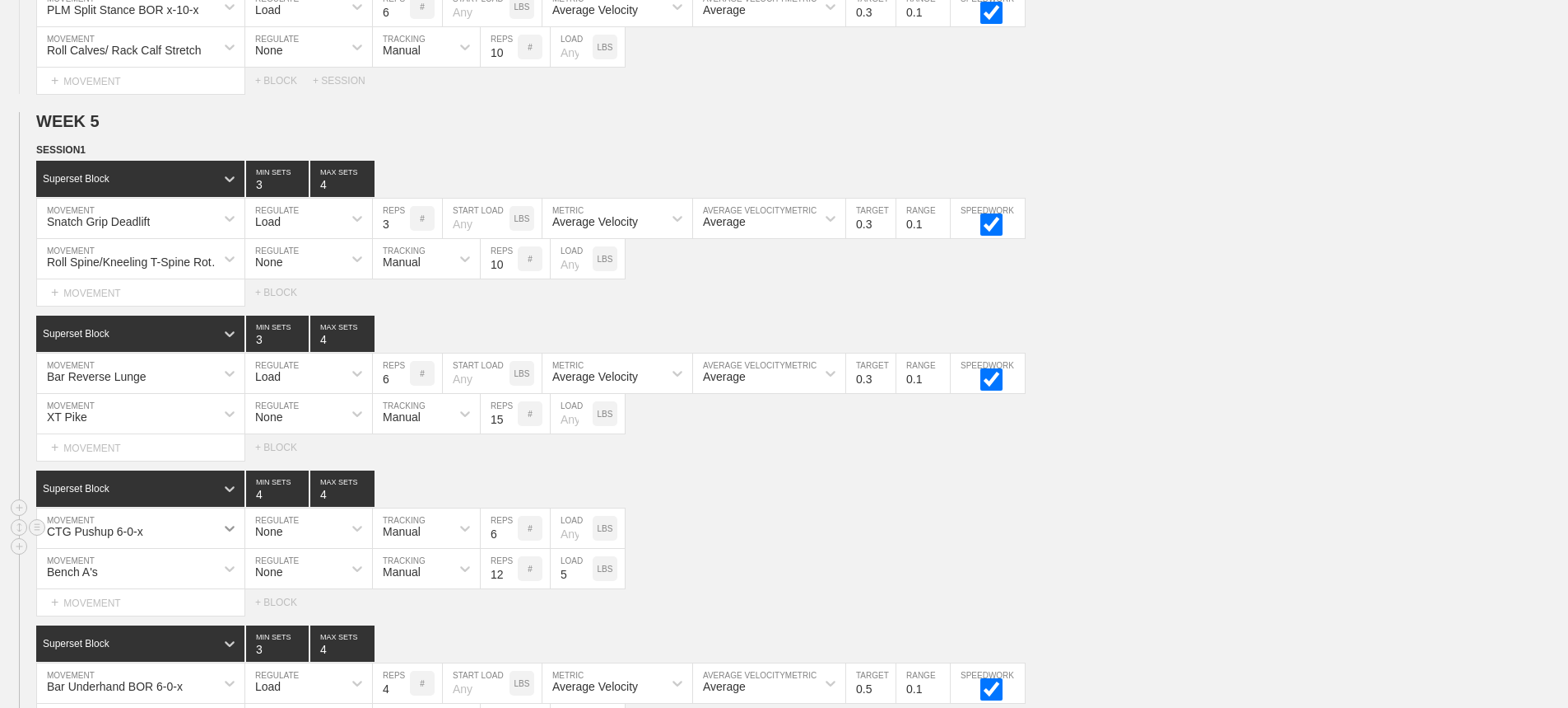
click at [219, 534] on div "CTG Pushup 6-0-x" at bounding box center [140, 528] width 208 height 40
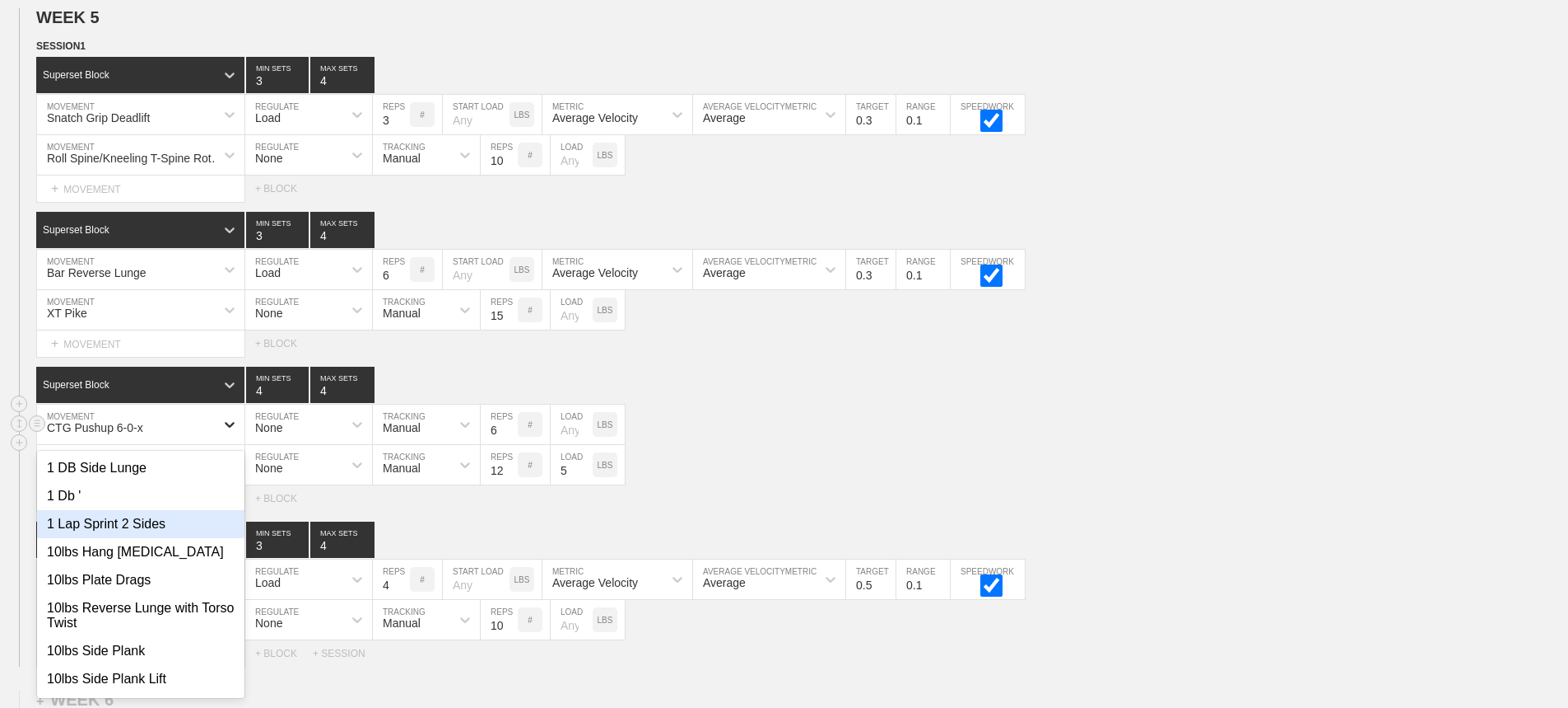
scroll to position [8203, 0]
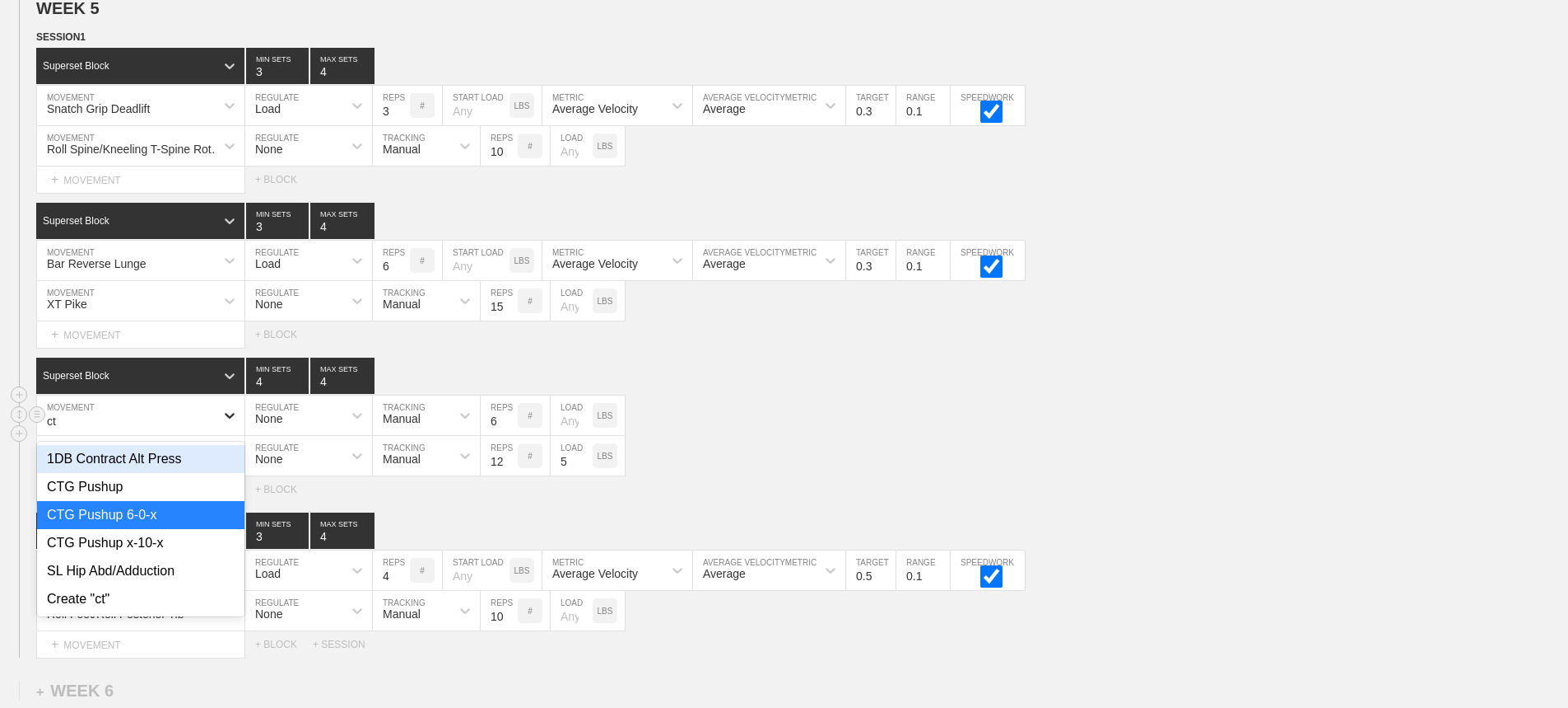
type input "ctg"
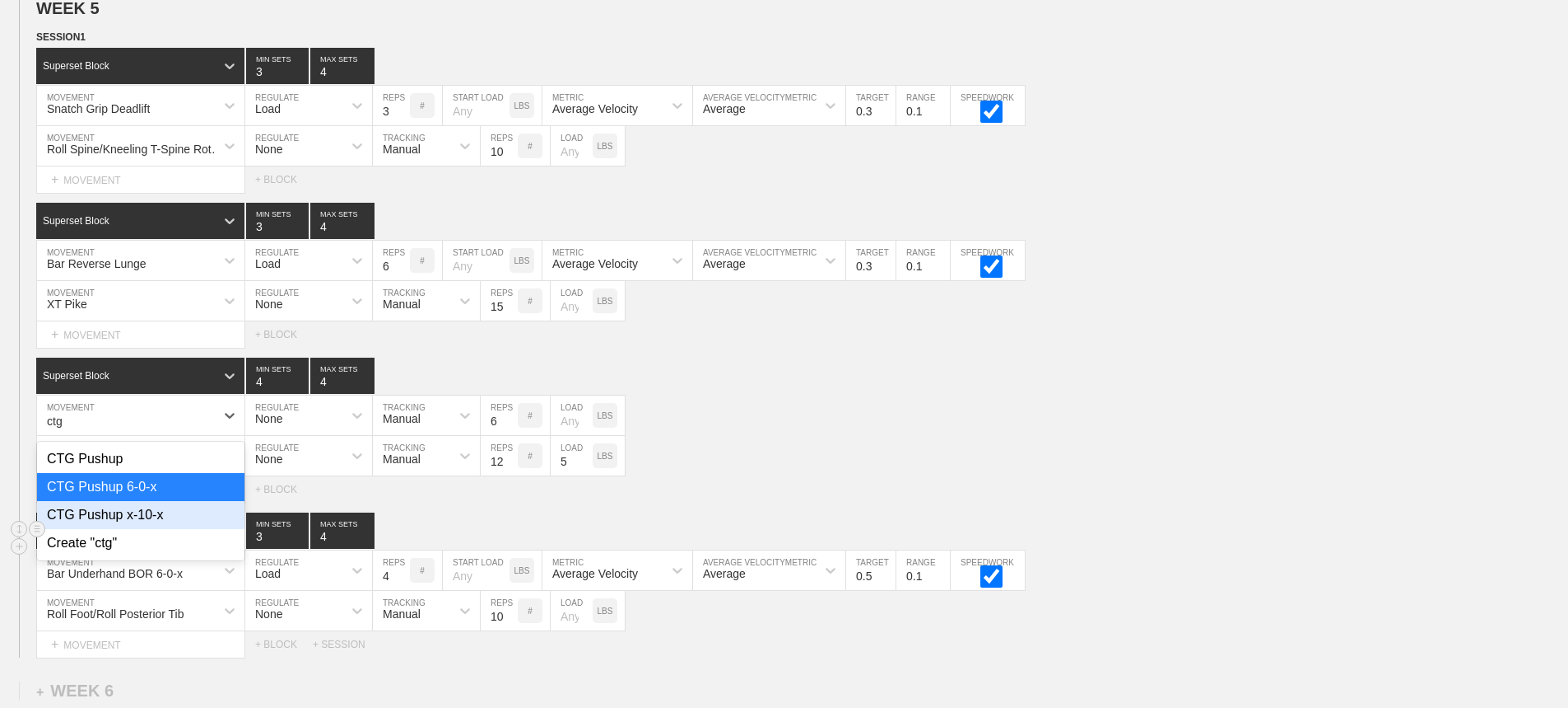
click at [160, 529] on div "CTG Pushup x-10-x" at bounding box center [140, 515] width 208 height 28
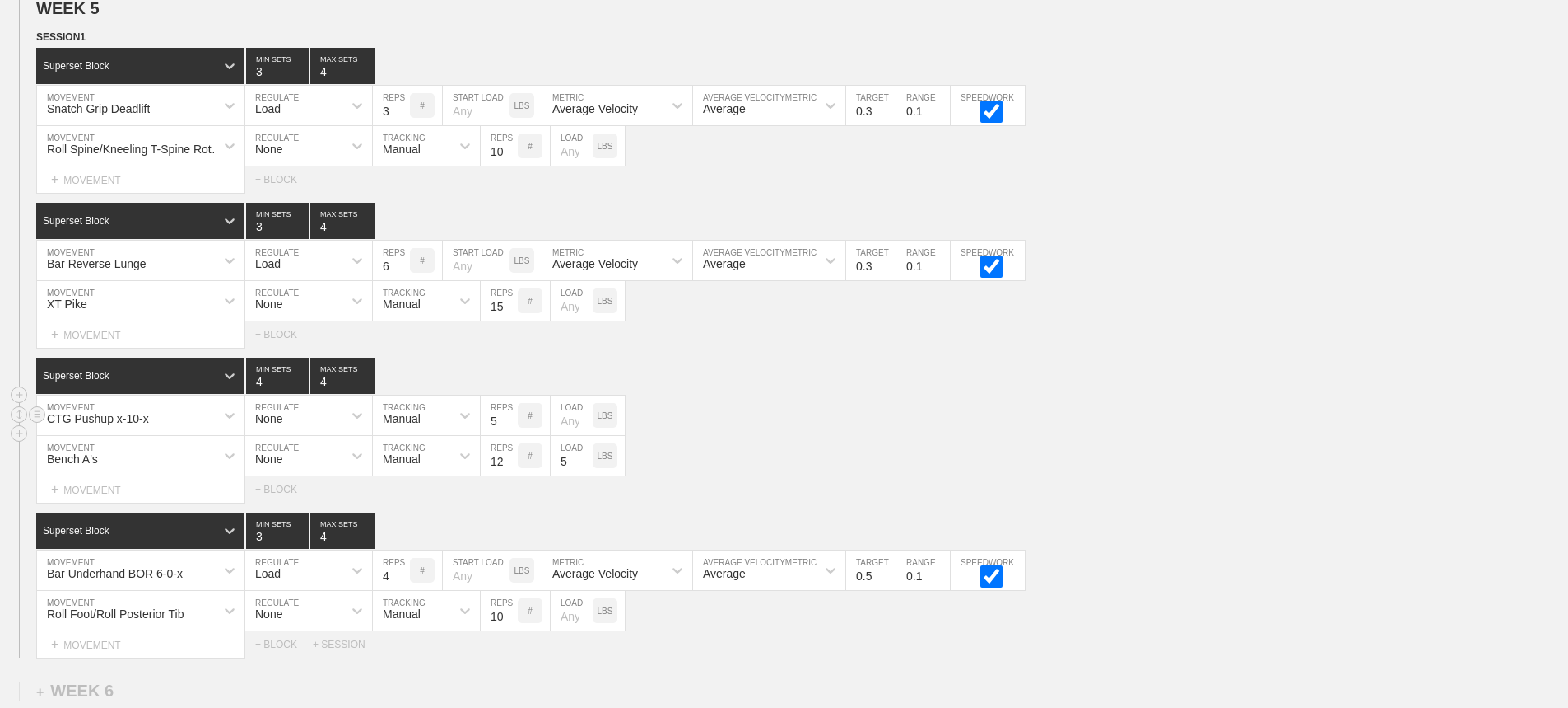
click at [509, 435] on input "5" at bounding box center [499, 414] width 37 height 40
click at [509, 435] on input "4" at bounding box center [499, 414] width 37 height 40
type input "3"
click at [509, 435] on input "3" at bounding box center [499, 414] width 37 height 40
click at [839, 456] on div "Bench A's MOVEMENT None REGULATE Manual TRACKING 12 REPS # 5 LOAD LBS" at bounding box center [784, 455] width 1568 height 40
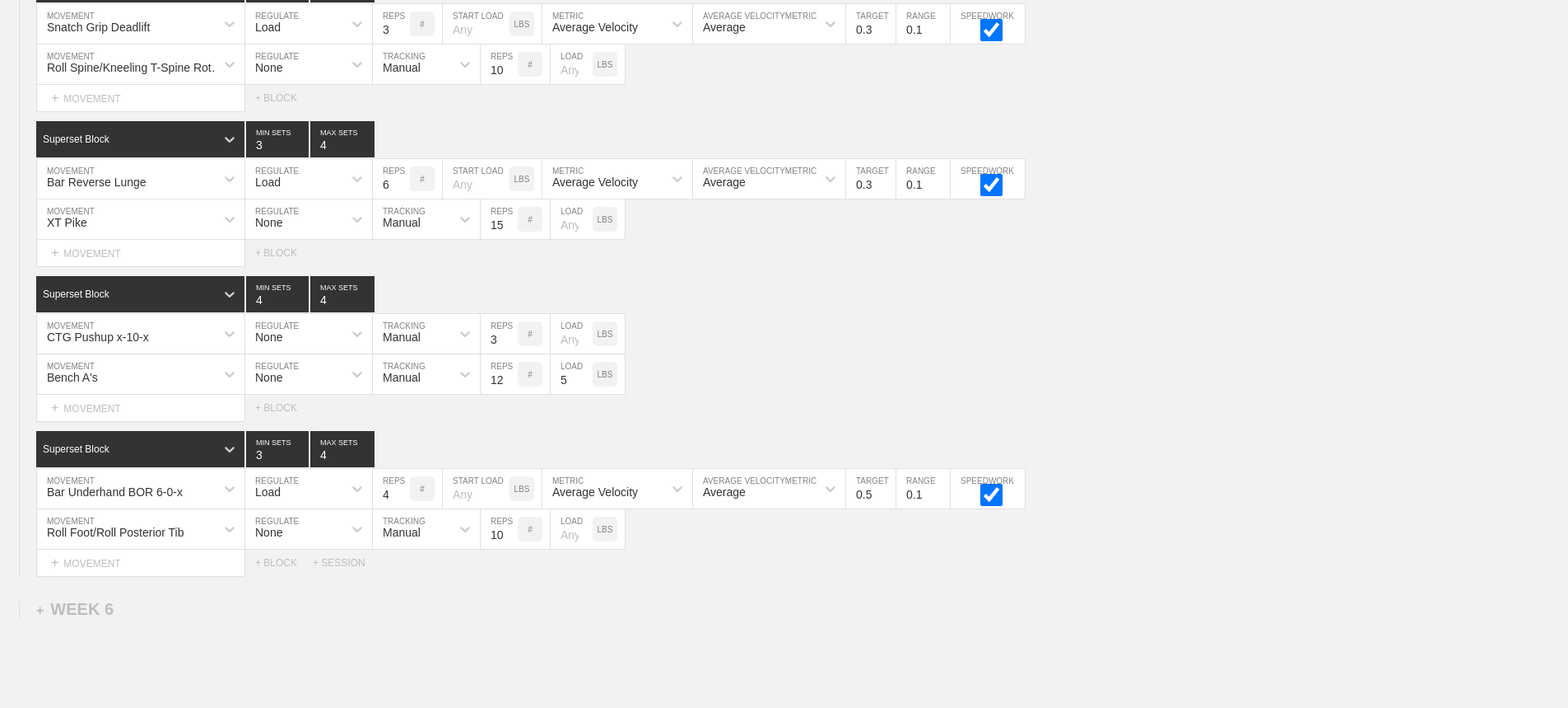
scroll to position [8285, 0]
click at [1116, 72] on div "Roll Spine/Kneeling T-Spine Rotation MOVEMENT None REGULATE Manual TRACKING 10 …" at bounding box center [784, 63] width 1568 height 40
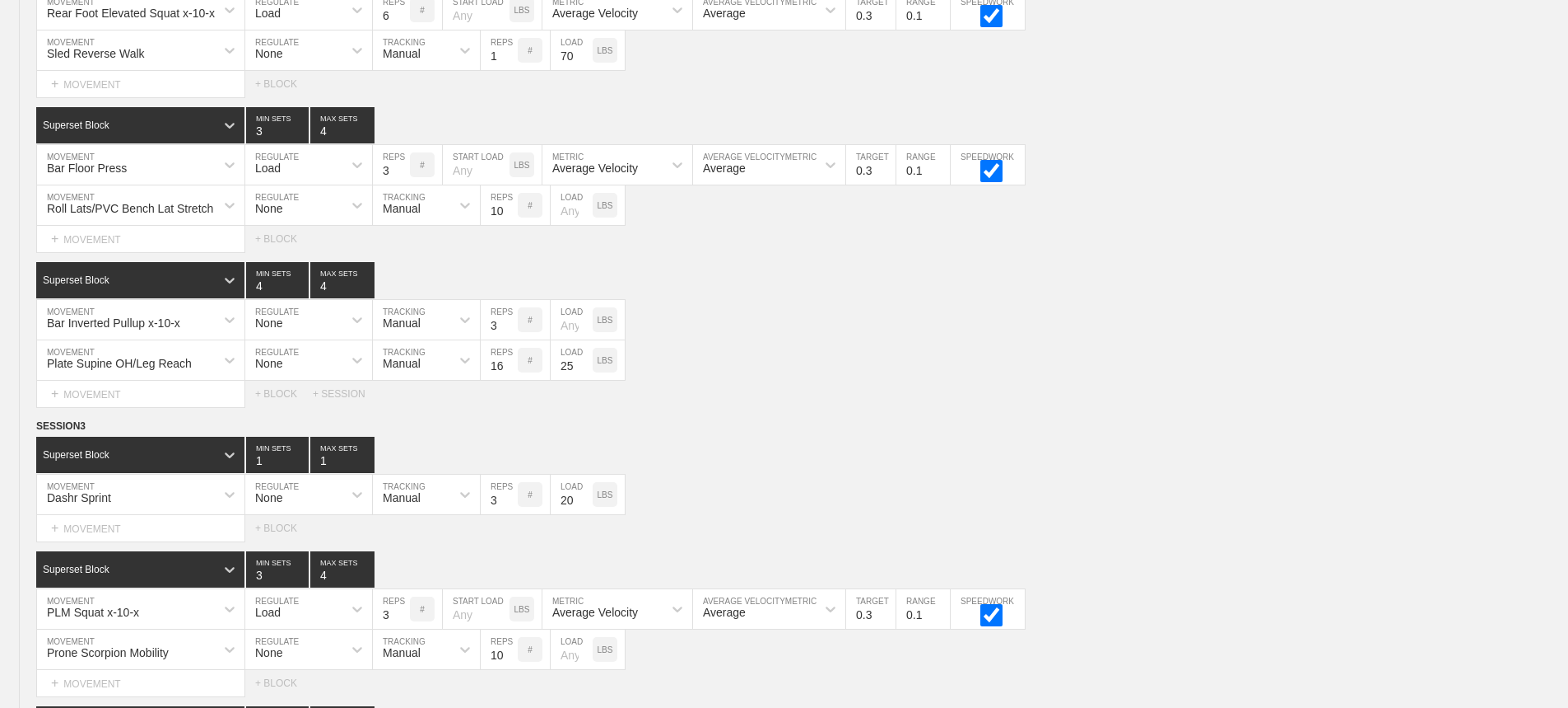
scroll to position [8455, 0]
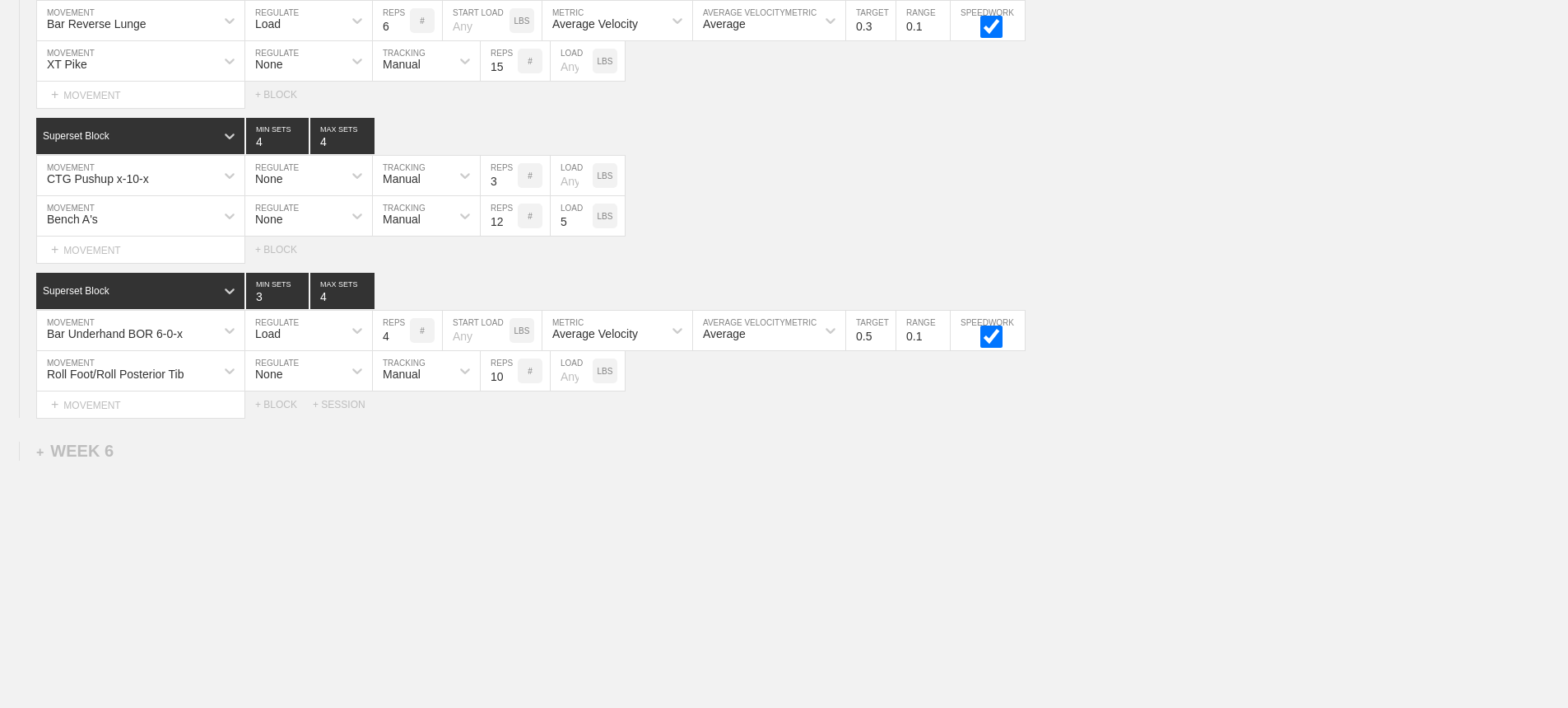
click at [134, 224] on div "Bench A's" at bounding box center [126, 216] width 177 height 28
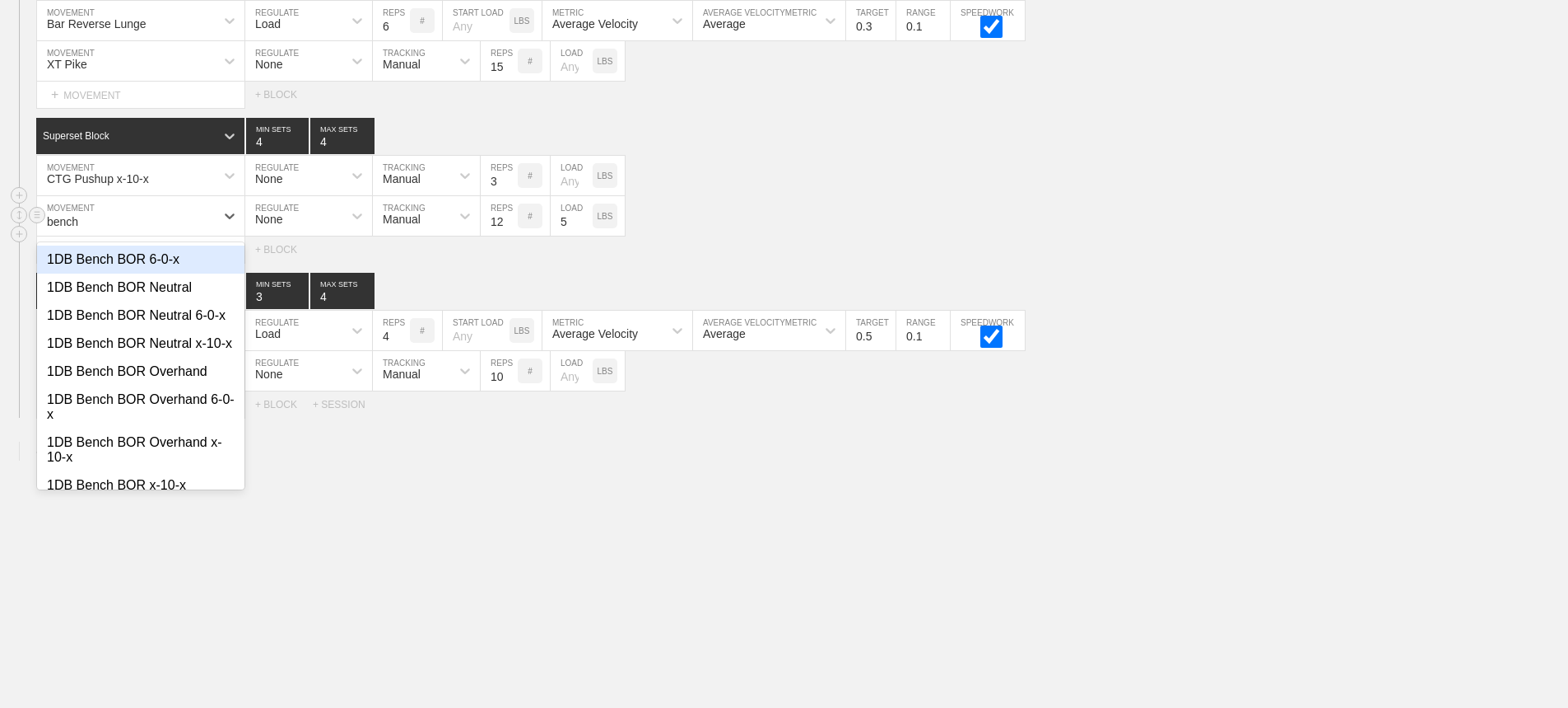
type input "bench y"
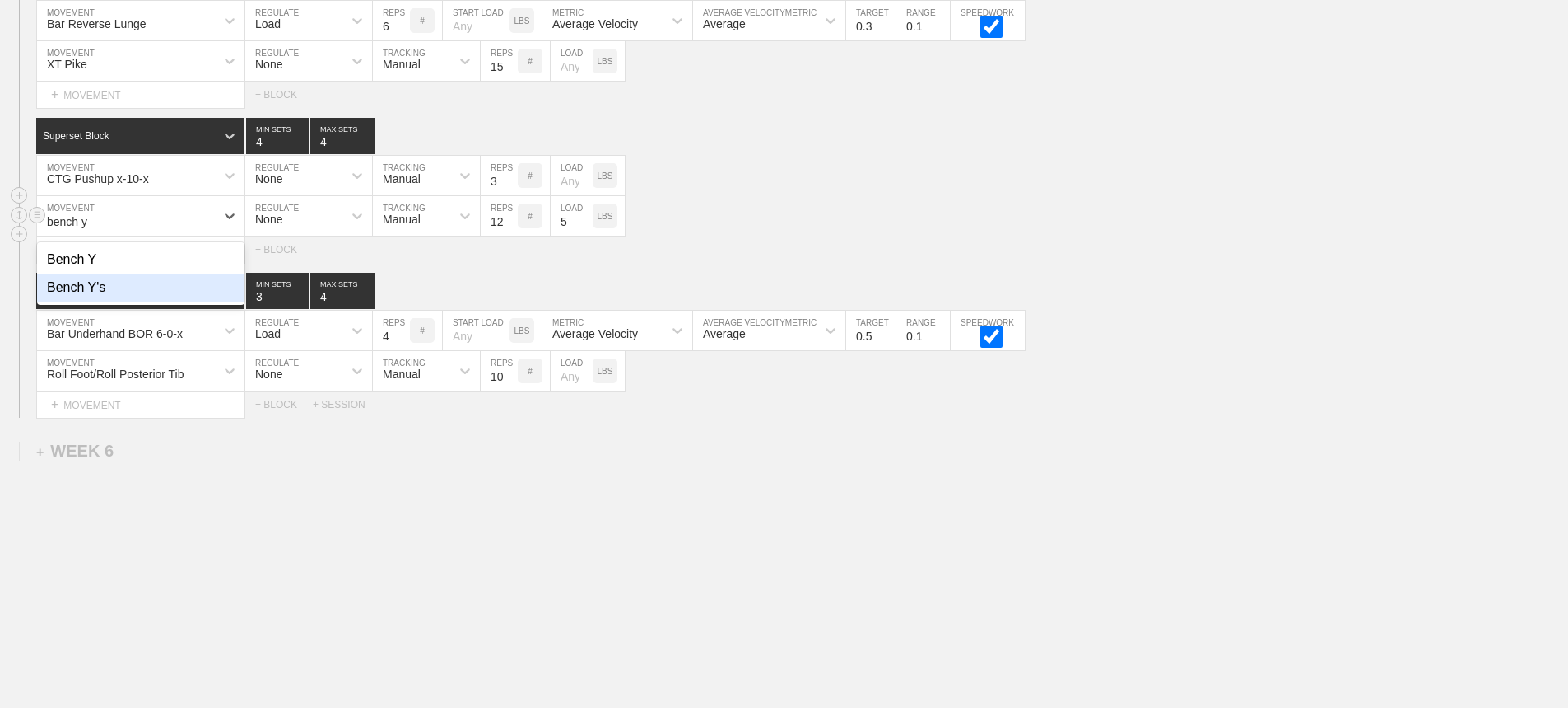
click at [103, 291] on div "Bench Y's" at bounding box center [140, 287] width 208 height 28
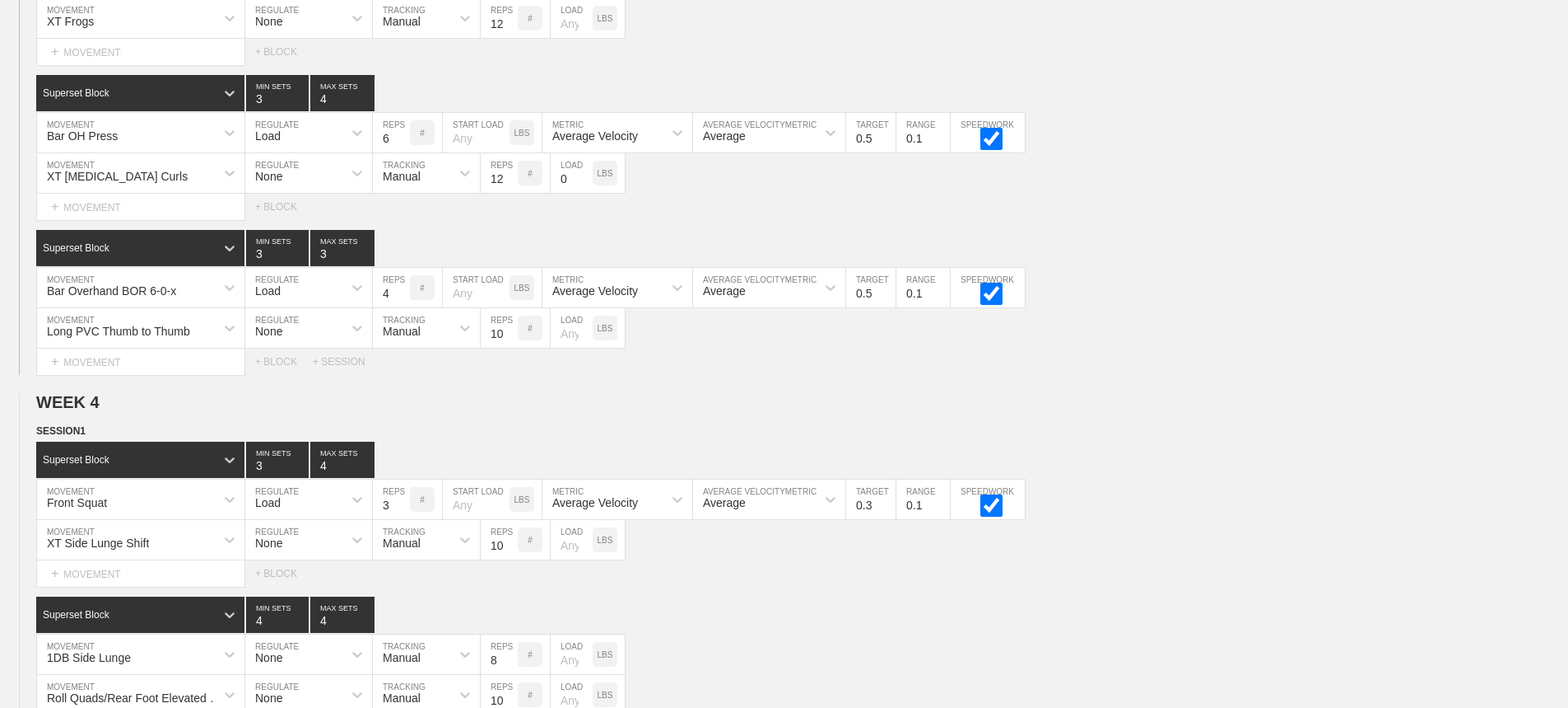
scroll to position [5737, 0]
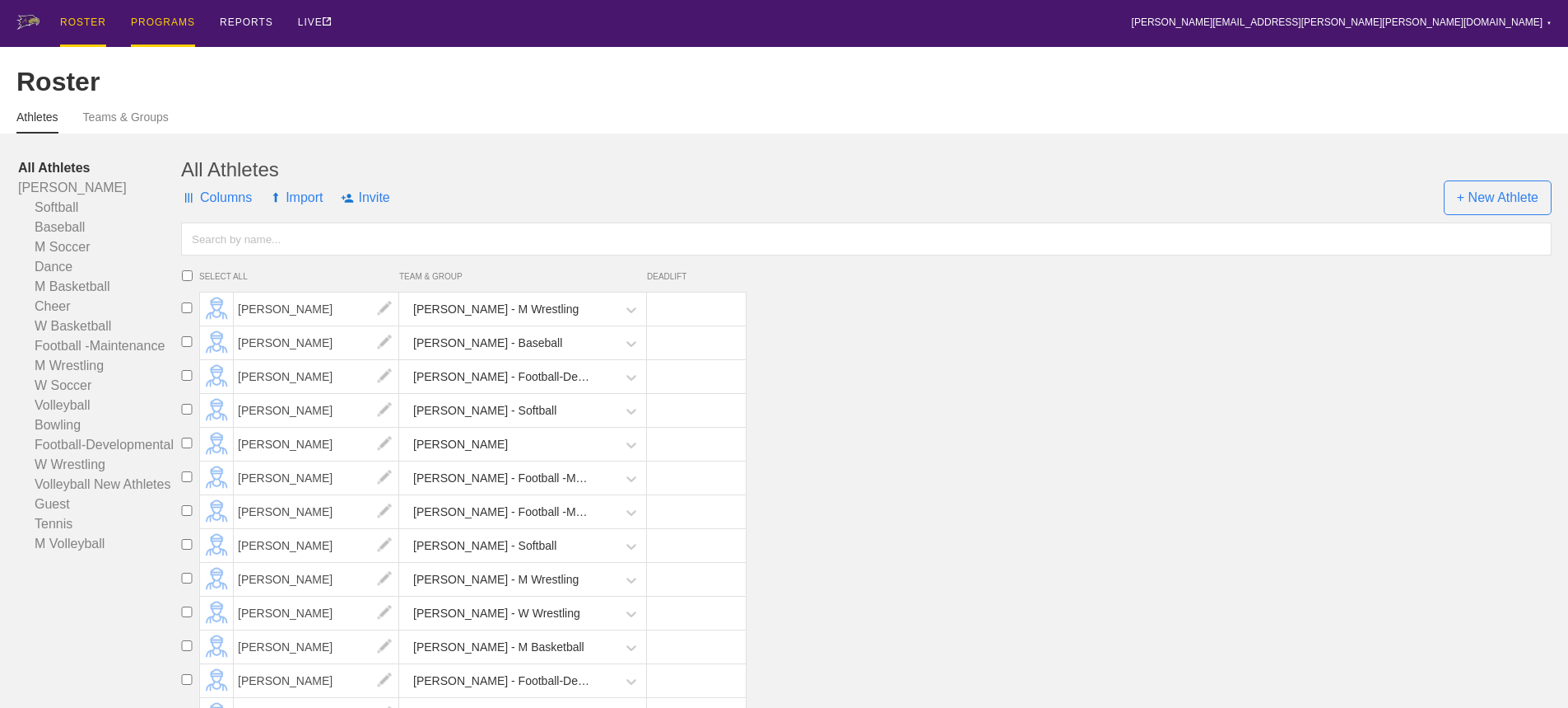
click at [170, 18] on div "PROGRAMS" at bounding box center [163, 23] width 64 height 47
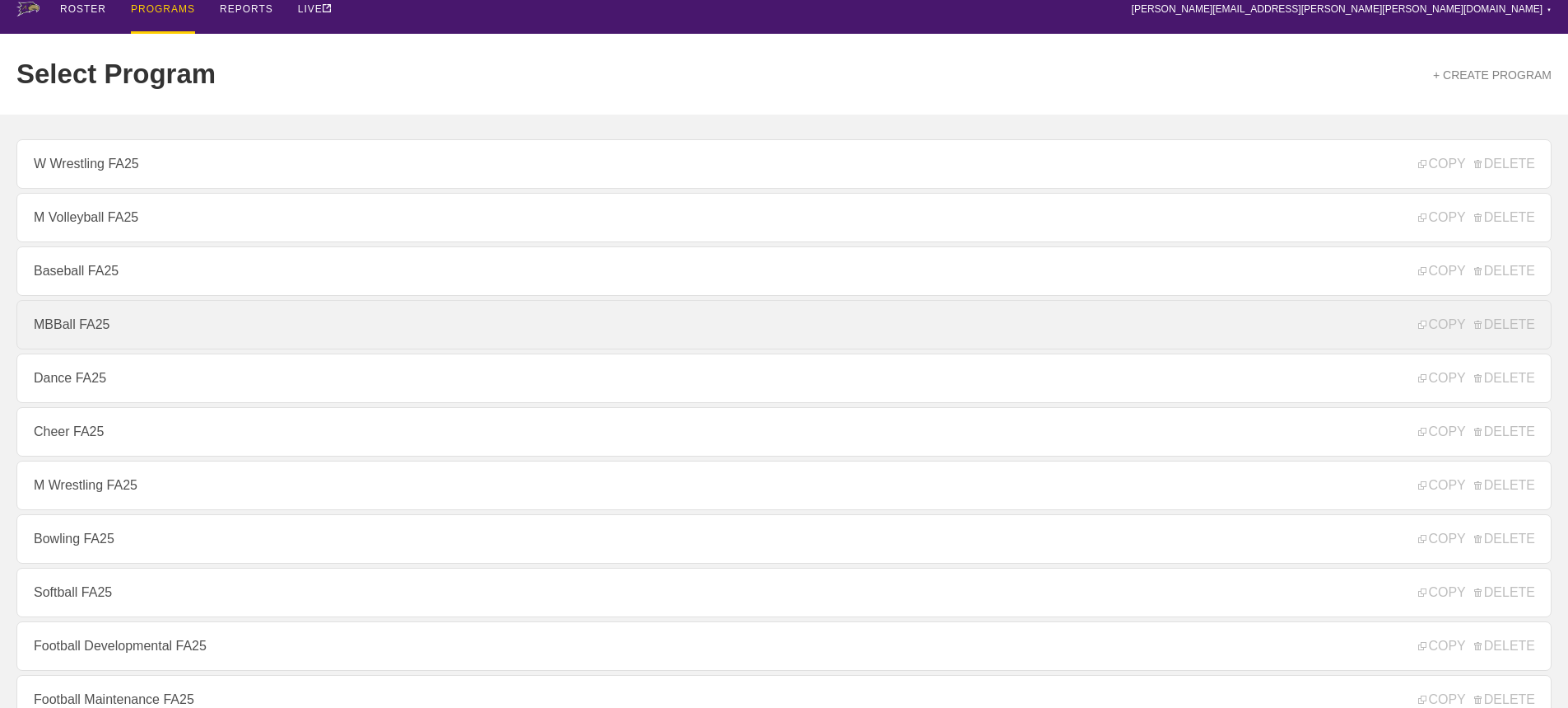
scroll to position [330, 0]
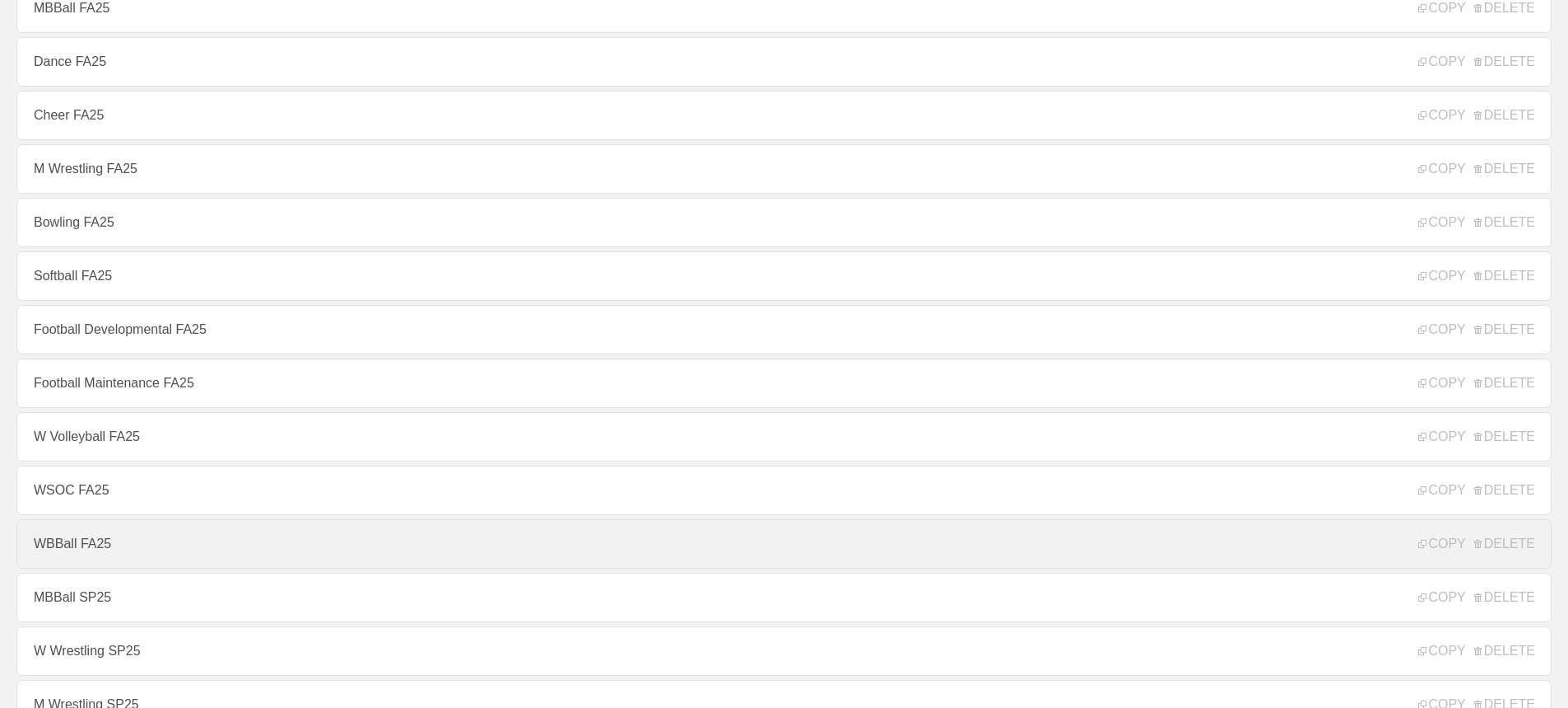
click at [69, 553] on link "WBBall FA25" at bounding box center [784, 543] width 1535 height 50
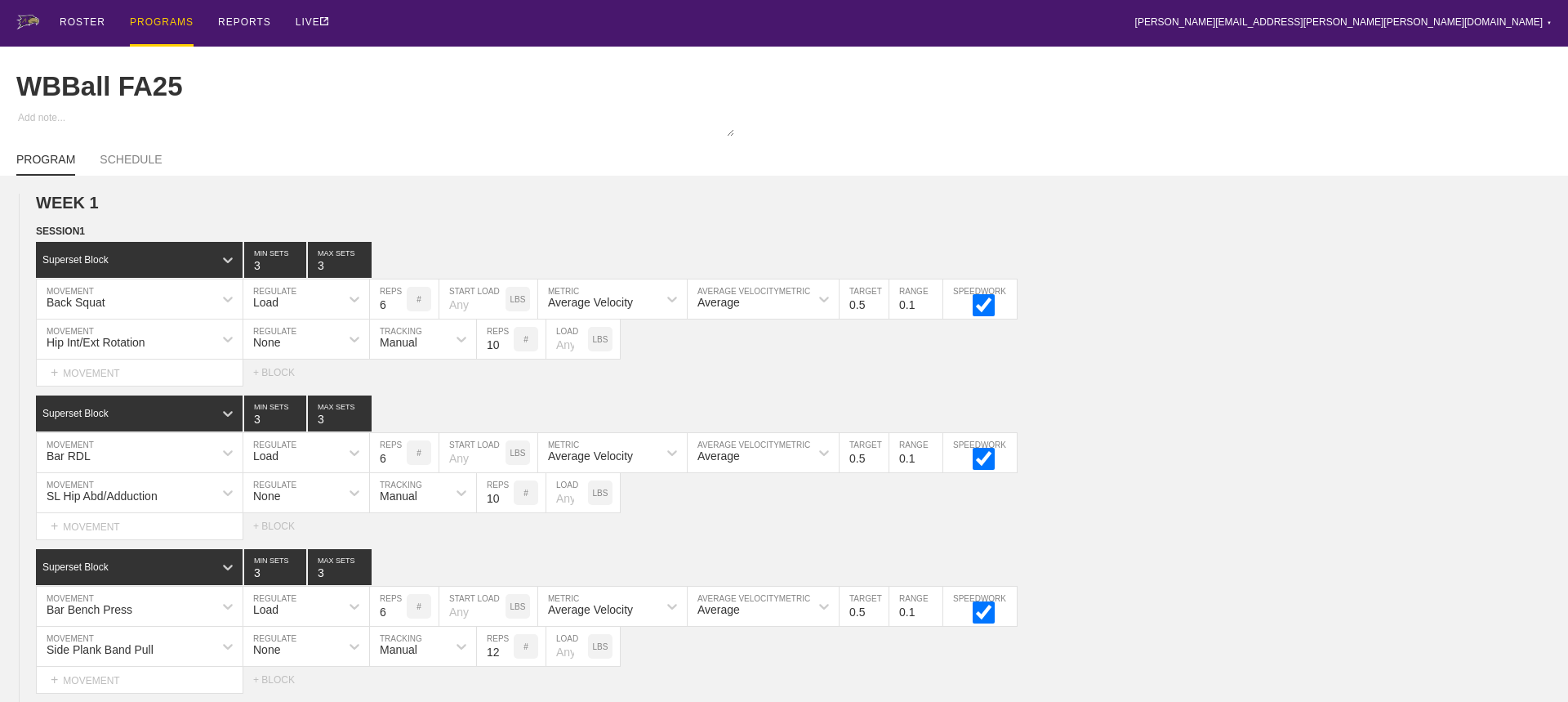
type textarea "x"
type input "WBBall FA25"
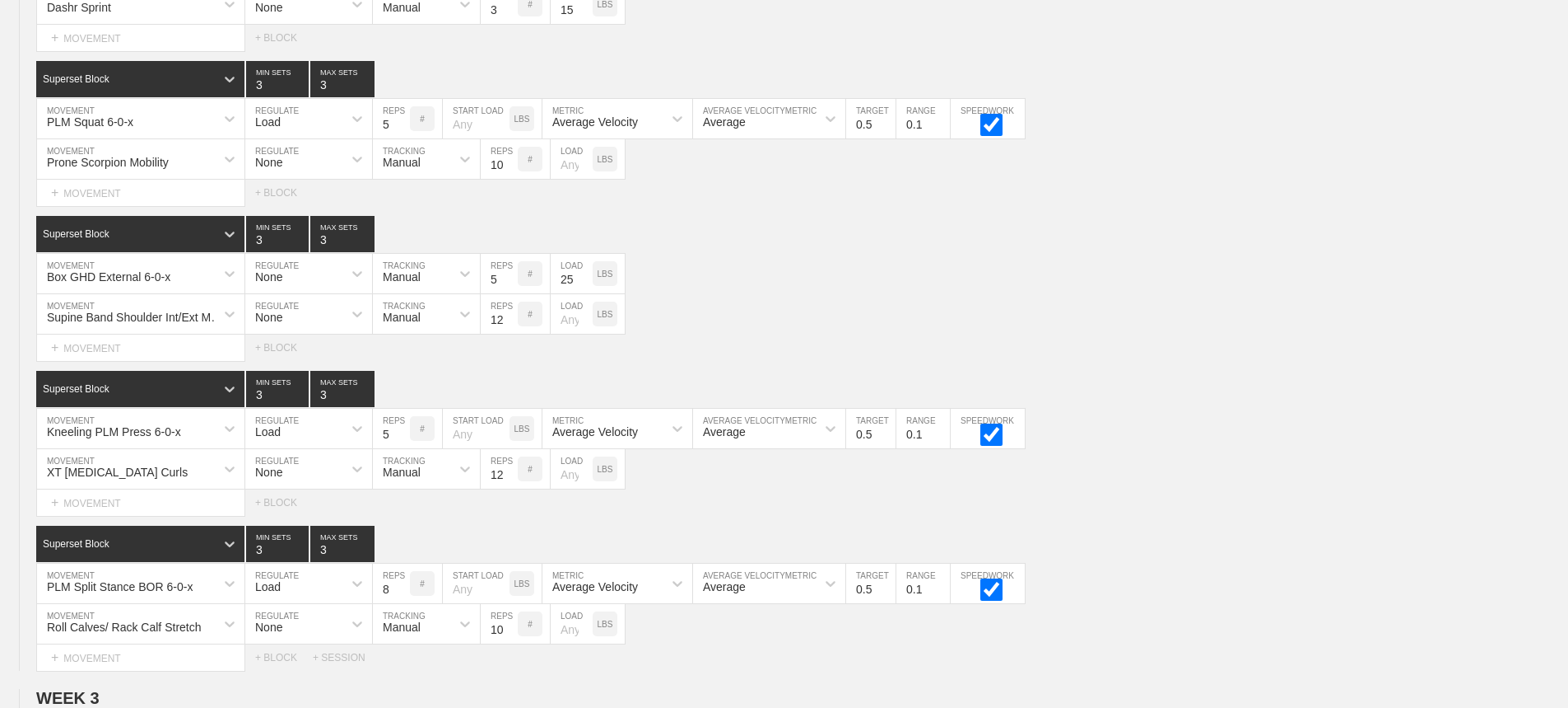
scroll to position [8455, 0]
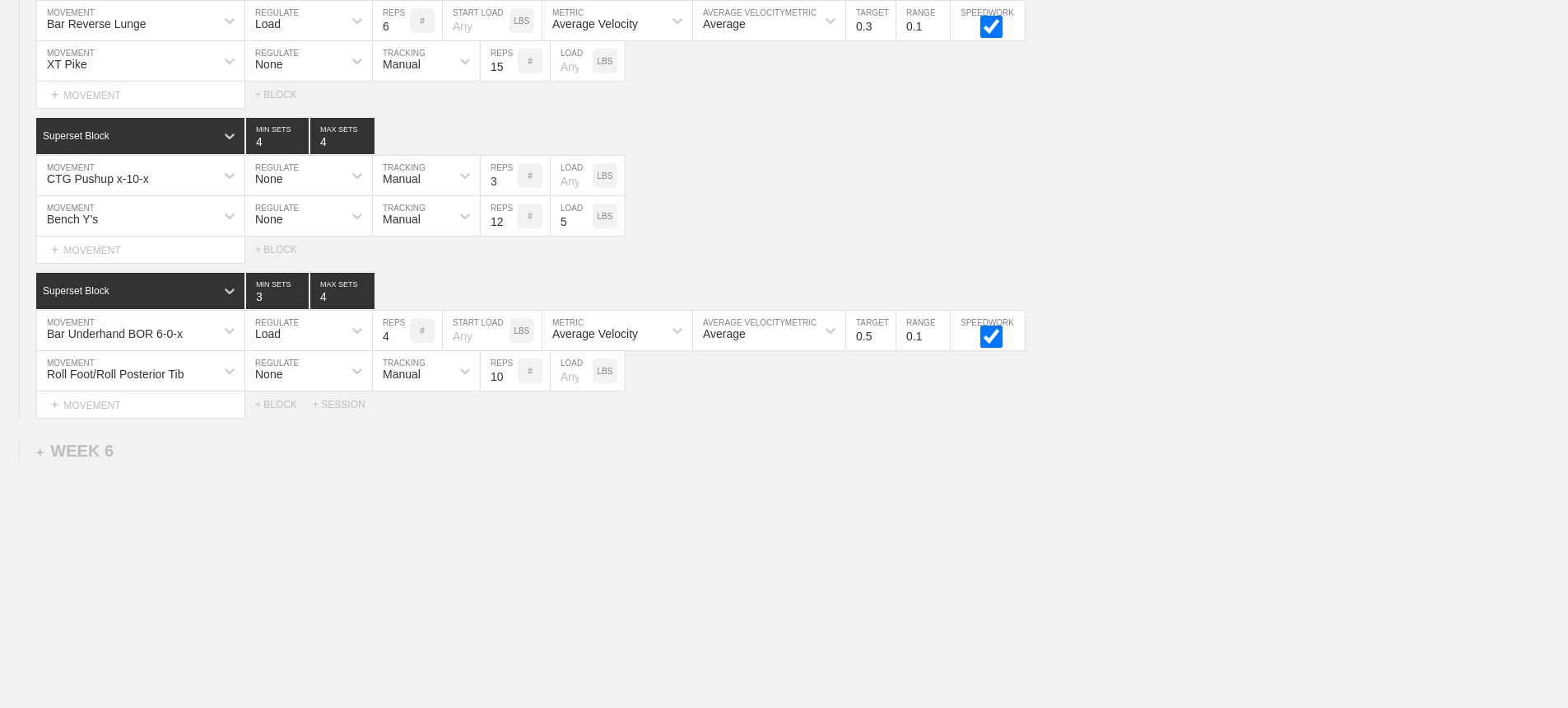
click at [220, 329] on div at bounding box center [229, 330] width 29 height 29
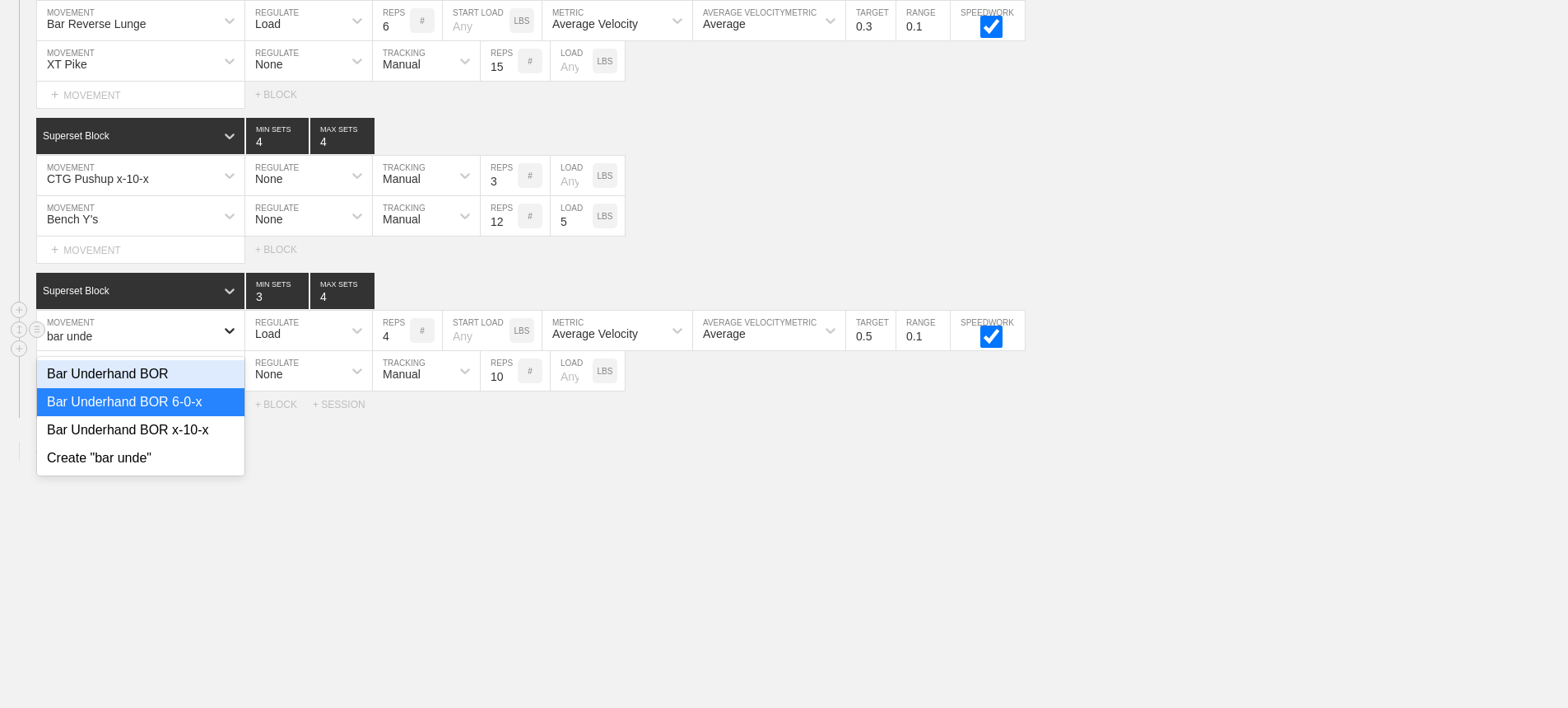
type input "bar under"
click at [207, 429] on div "Bar Underhand BOR x-10-x" at bounding box center [140, 430] width 208 height 28
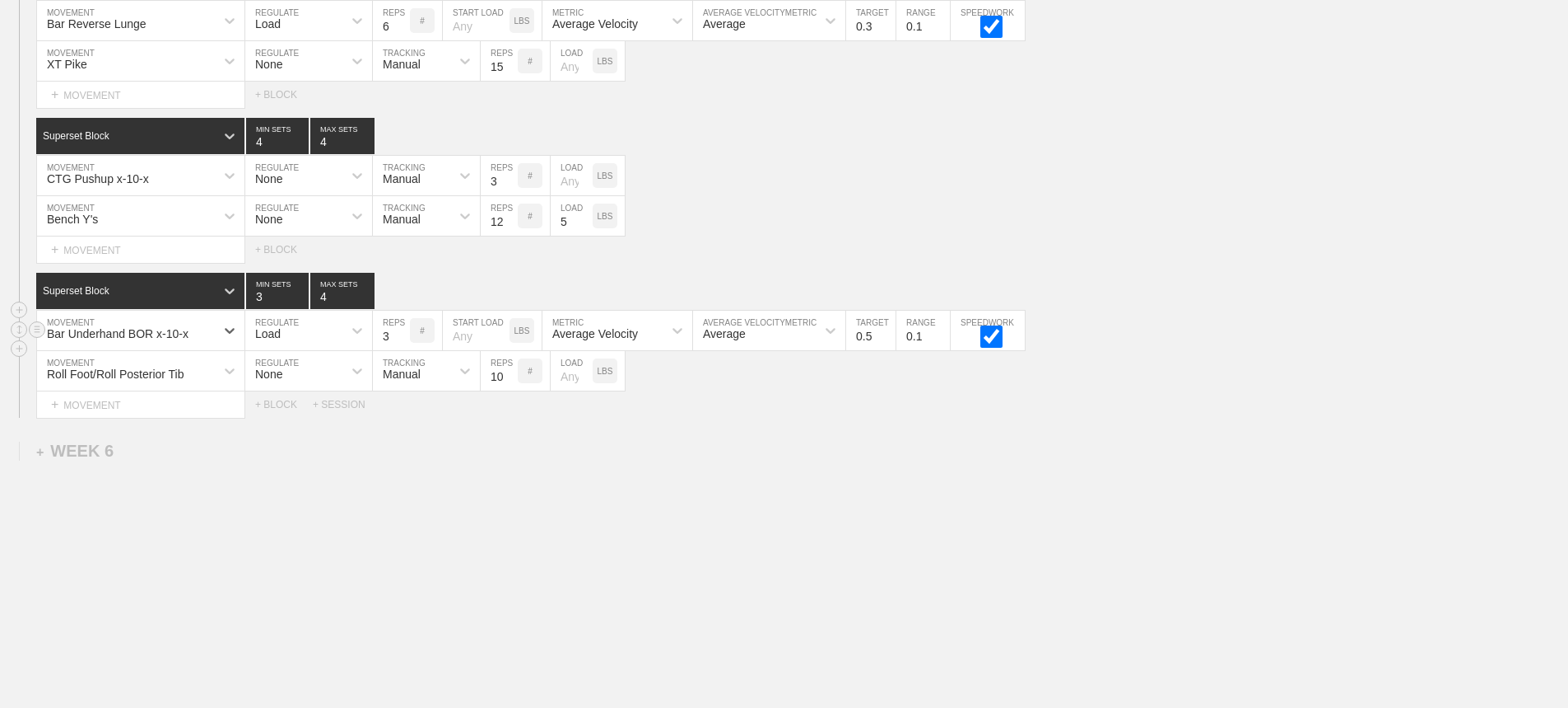
type input "3"
click at [401, 342] on input "3" at bounding box center [392, 330] width 37 height 40
click at [888, 340] on input "0.4" at bounding box center [870, 330] width 50 height 40
type input "0.3"
click at [888, 340] on input "0.3" at bounding box center [870, 330] width 50 height 40
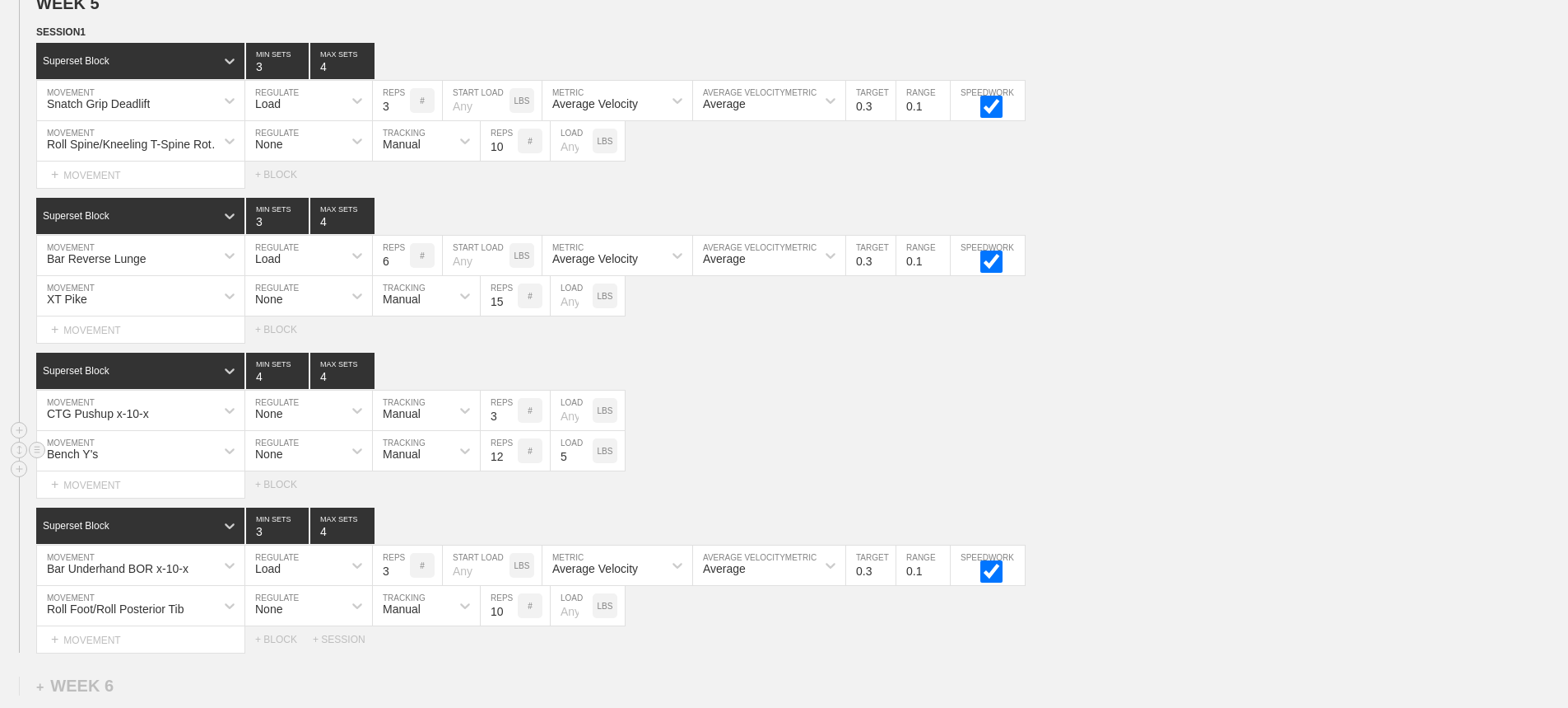
click at [931, 448] on div "Bench Y's MOVEMENT None REGULATE Manual TRACKING 12 REPS # 5 LOAD LBS" at bounding box center [784, 451] width 1568 height 40
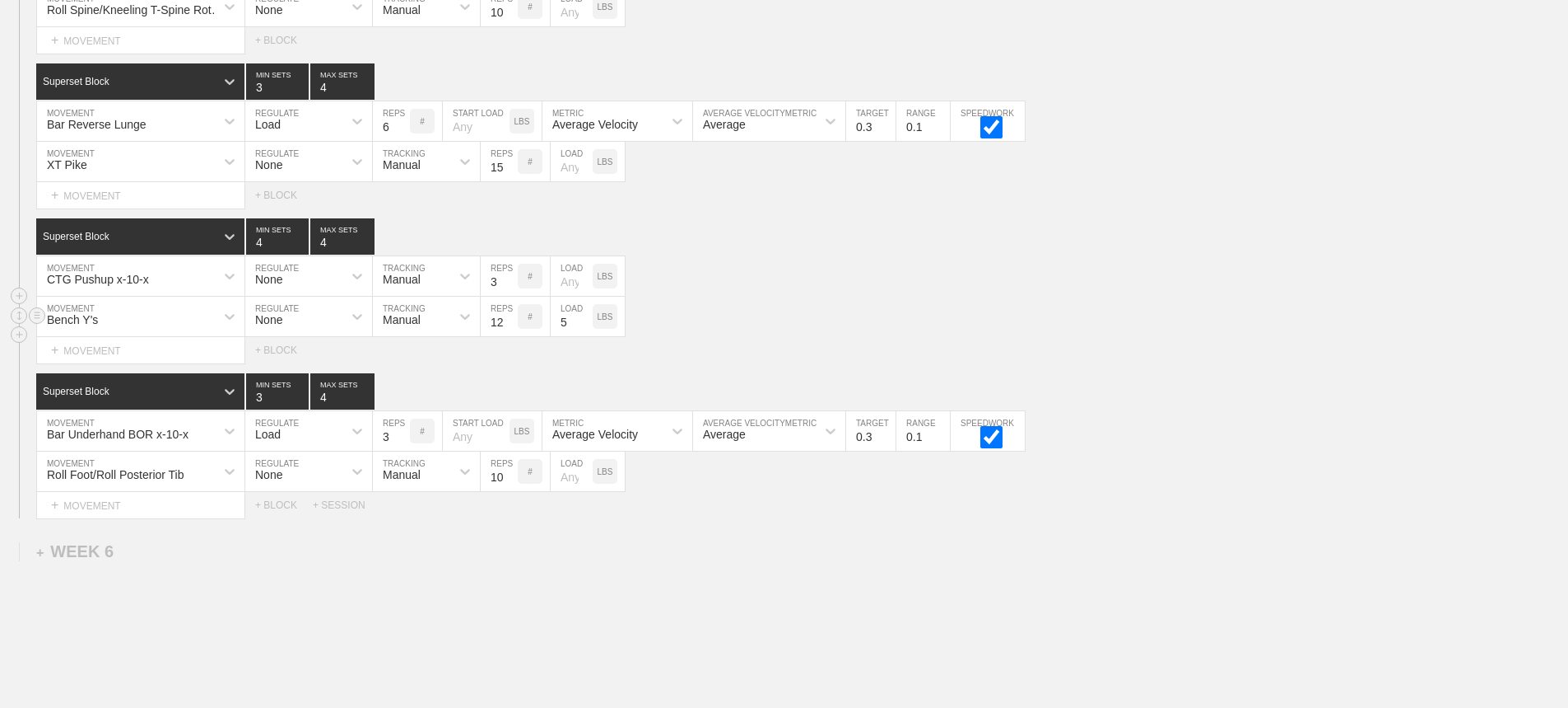
scroll to position [8373, 0]
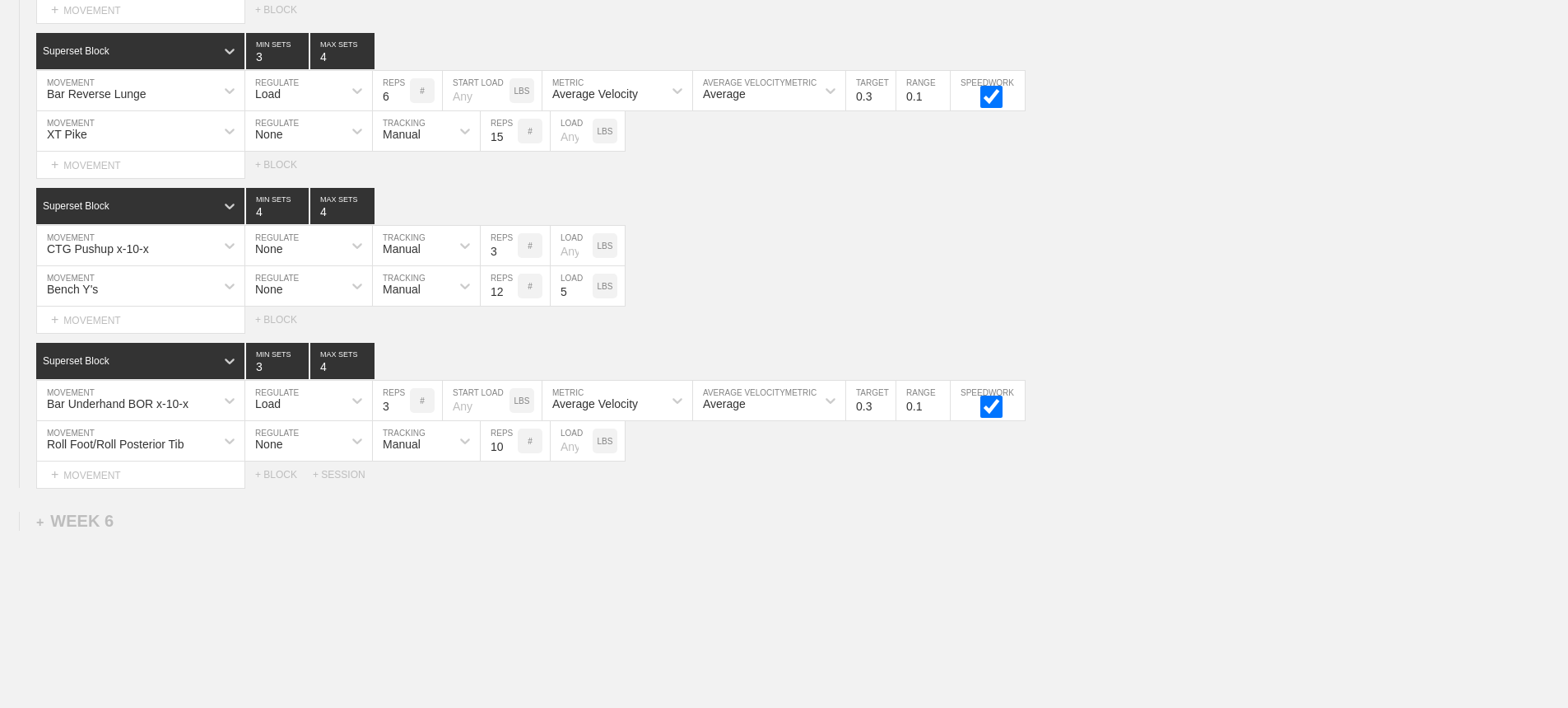
click at [744, 362] on div "Superset Block 3 MIN SETS 4 MAX SETS" at bounding box center [802, 360] width 1532 height 36
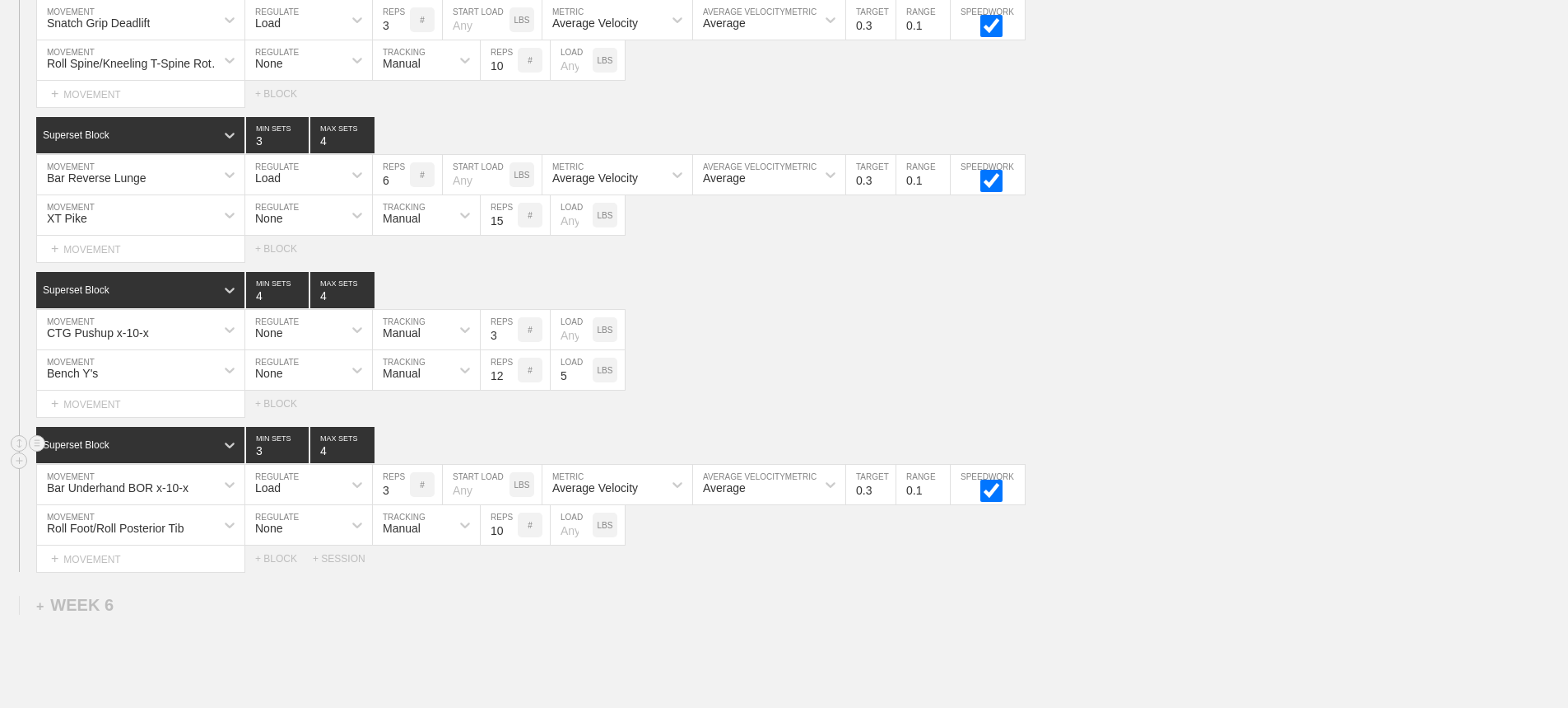
scroll to position [8208, 0]
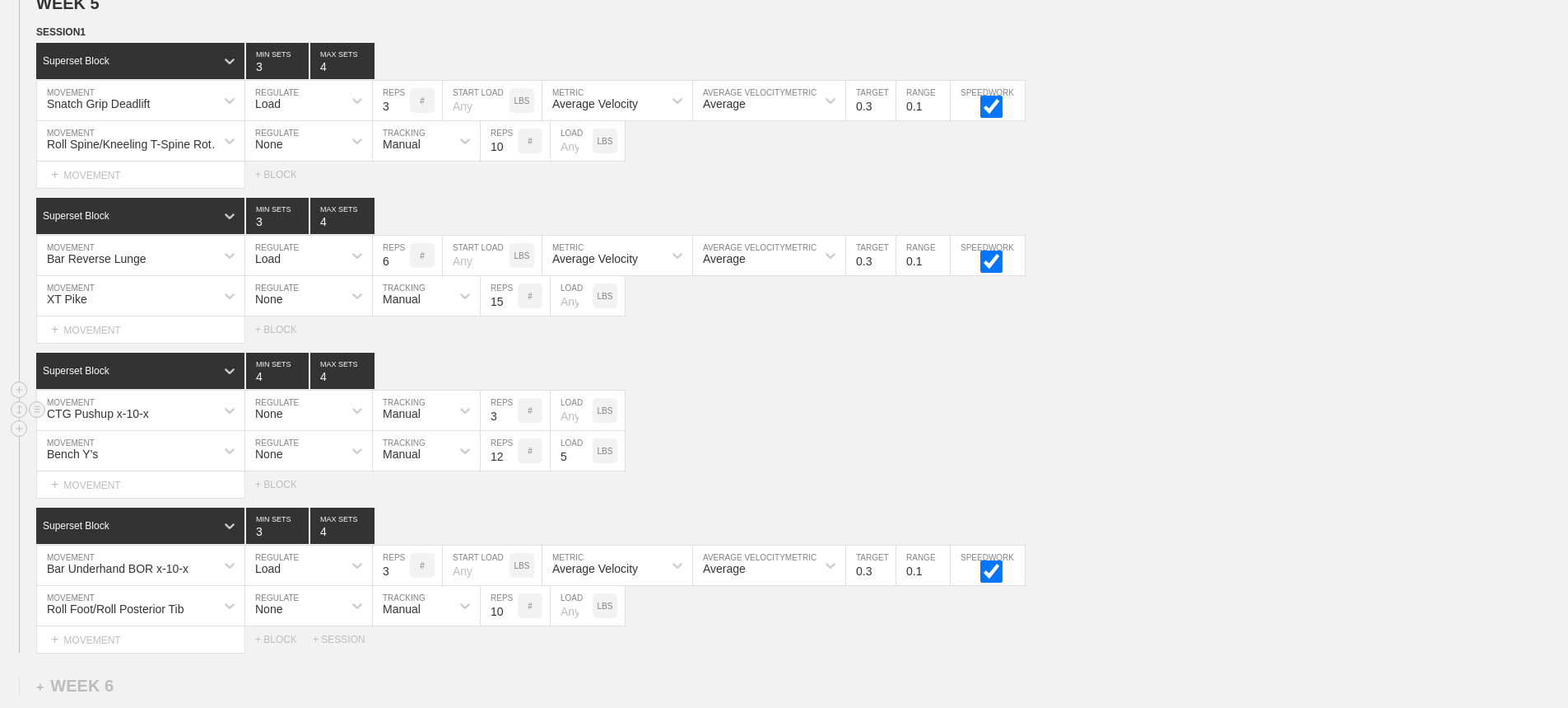
click at [868, 431] on div "CTG Pushup x-10-x MOVEMENT None REGULATE Manual TRACKING 3 REPS # LOAD LBS" at bounding box center [784, 410] width 1568 height 40
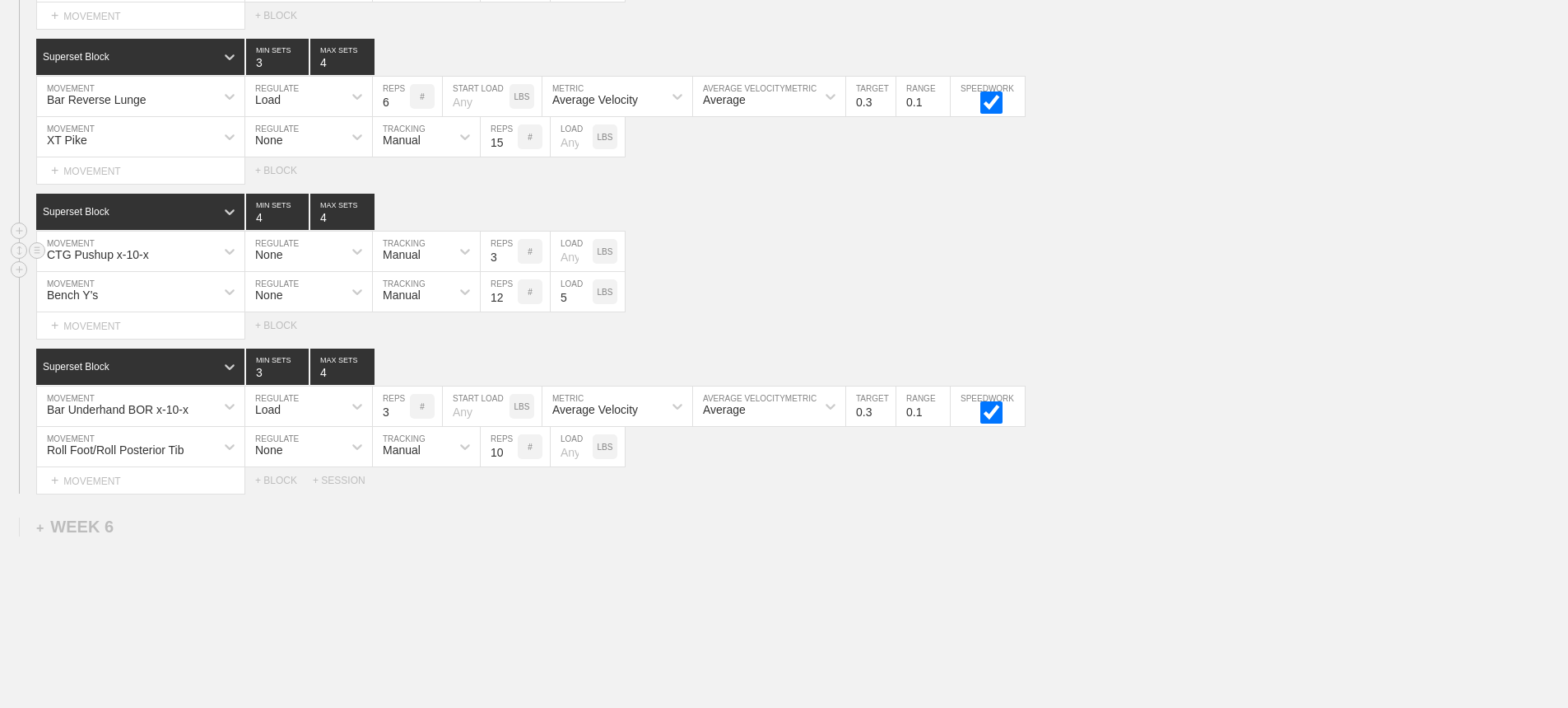
scroll to position [8373, 0]
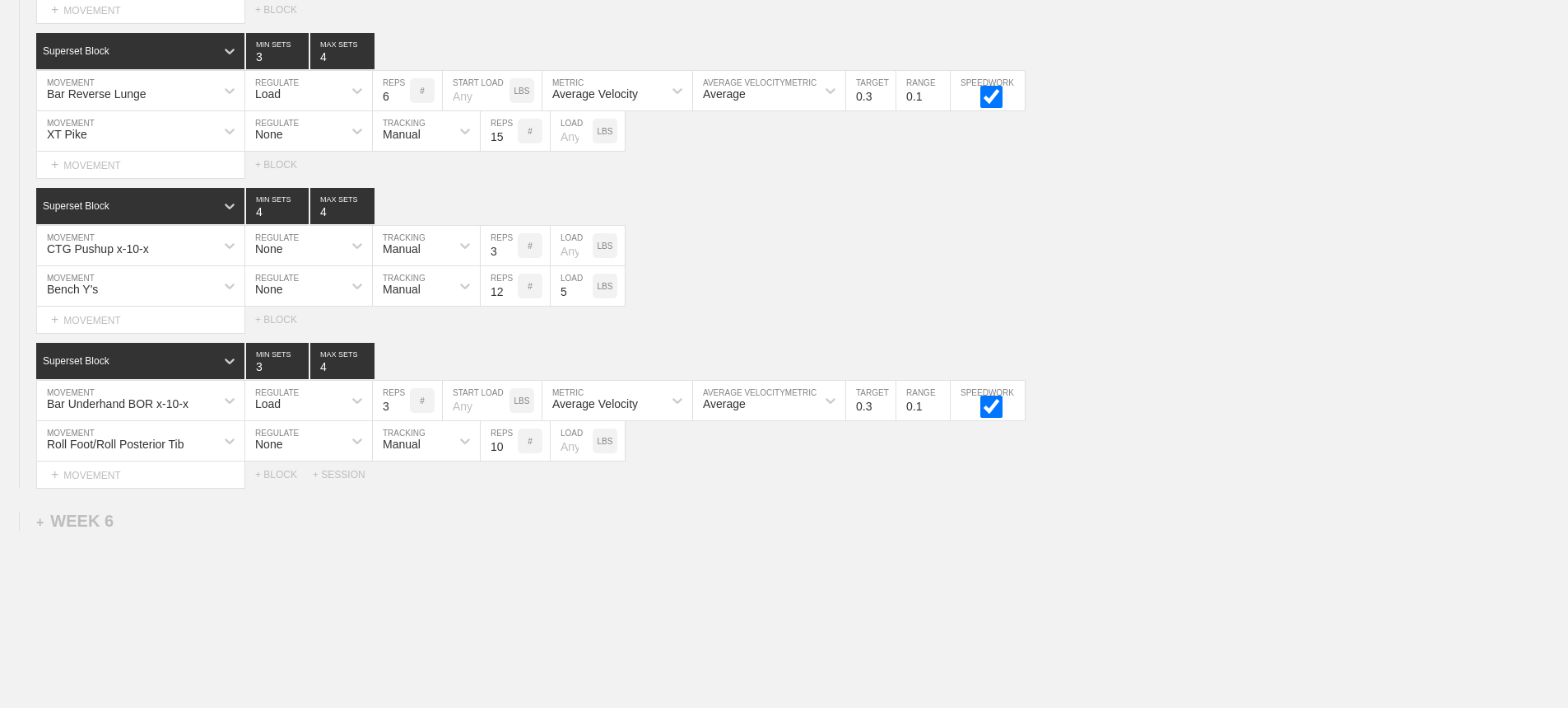
click at [682, 488] on div "Select... MOVEMENT + MOVEMENT + BLOCK + SESSION" at bounding box center [784, 474] width 1568 height 26
click at [739, 300] on div "Bench Y's MOVEMENT None REGULATE Manual TRACKING 12 REPS # 5 LOAD LBS" at bounding box center [784, 286] width 1568 height 40
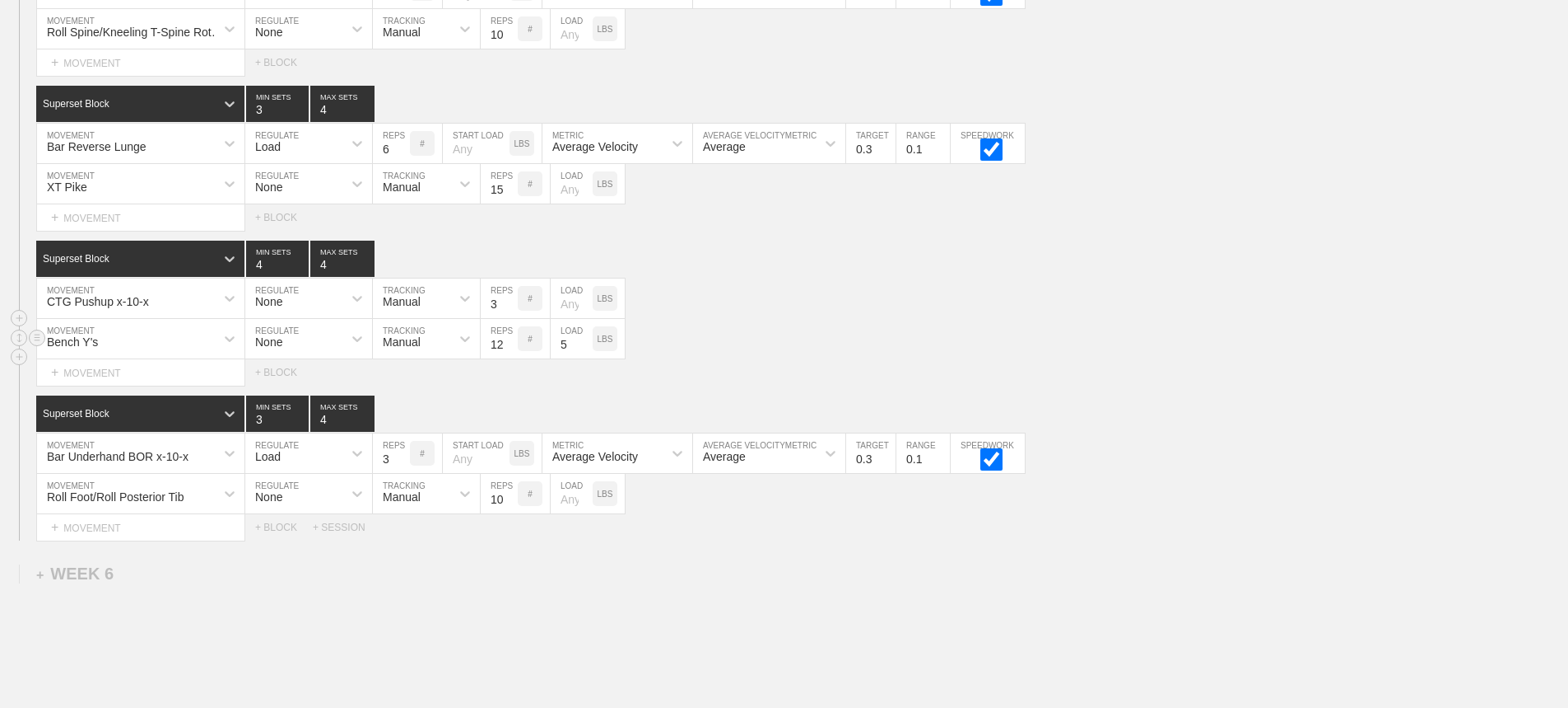
scroll to position [8290, 0]
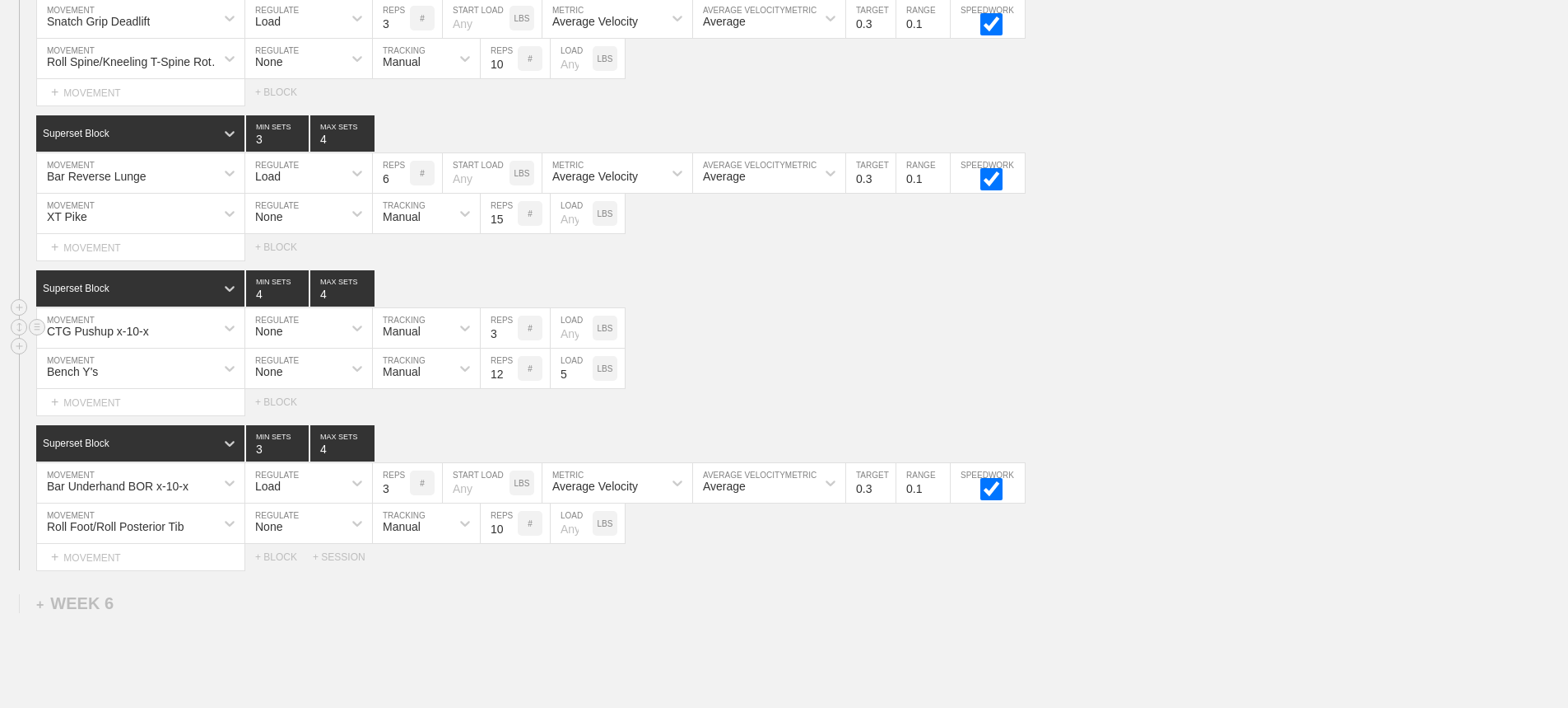
click at [771, 331] on div "CTG Pushup x-10-x MOVEMENT None REGULATE Manual TRACKING 3 REPS # LOAD LBS" at bounding box center [784, 328] width 1568 height 40
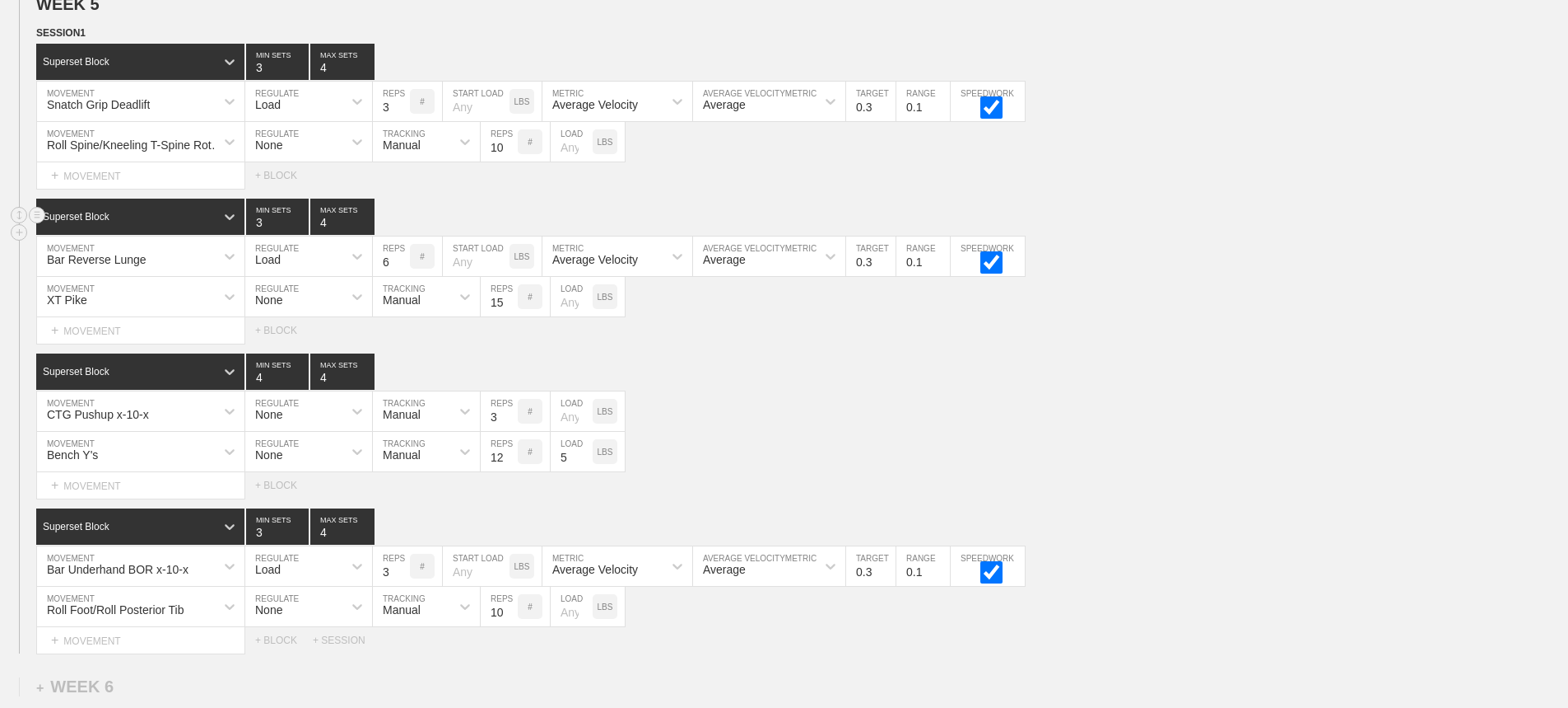
scroll to position [8455, 0]
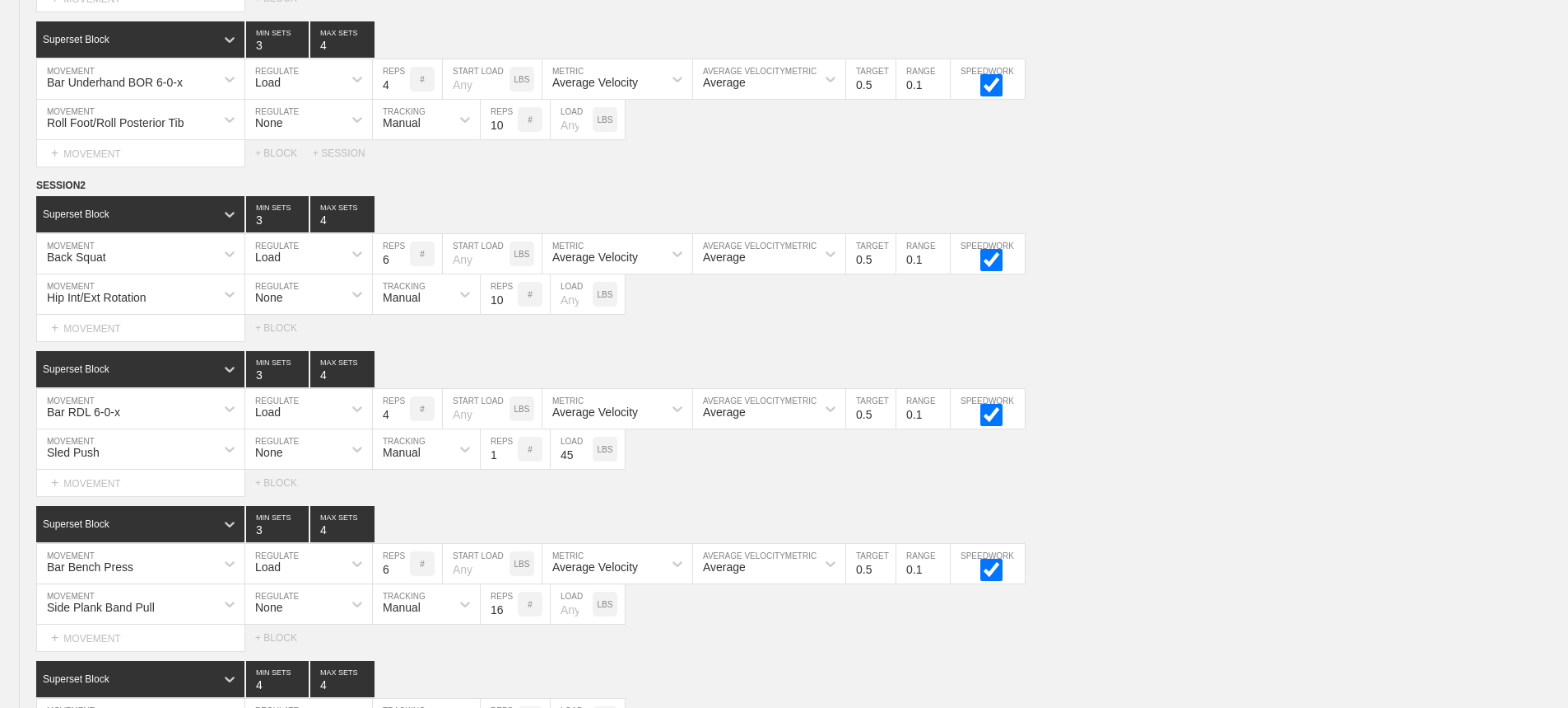
scroll to position [0, 0]
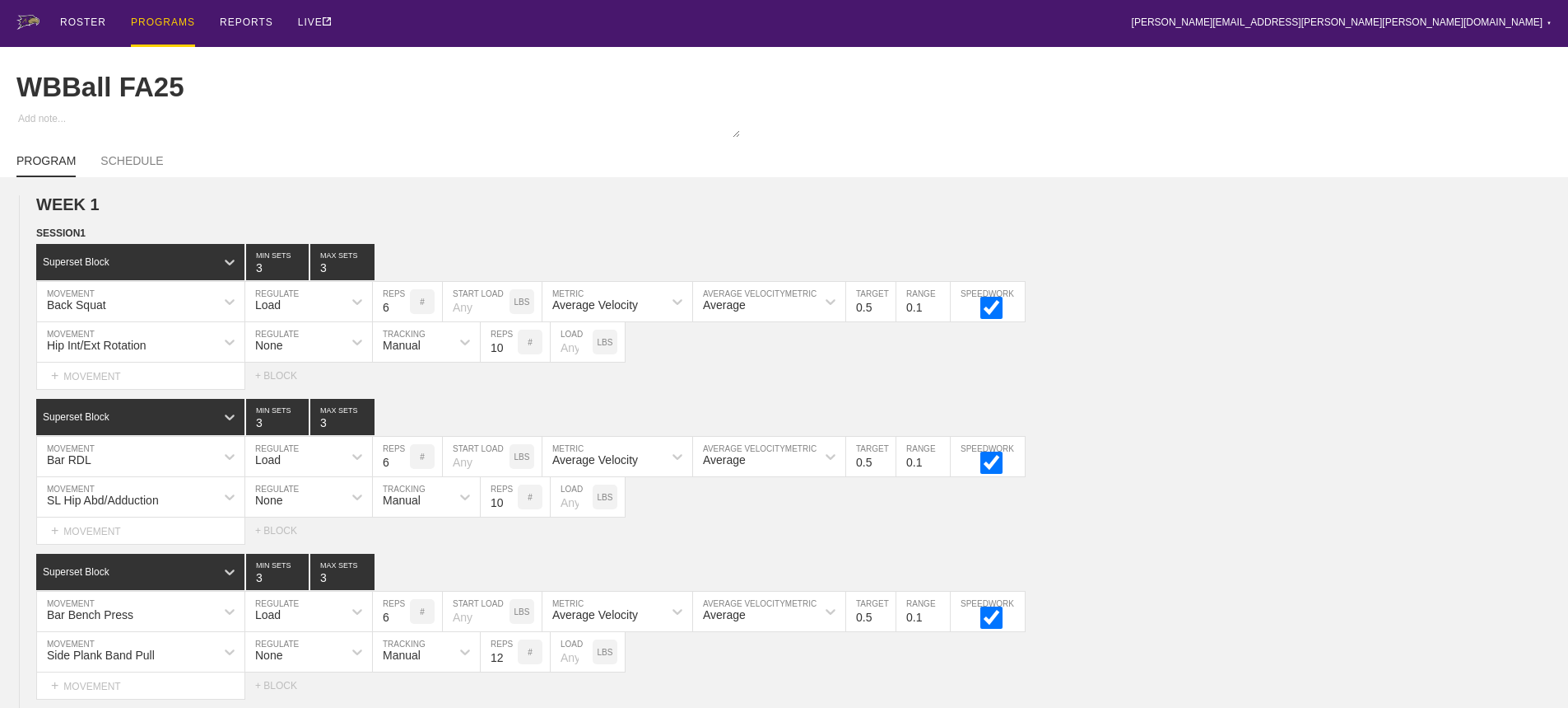
click at [420, 16] on div "ROSTER PROGRAMS REPORTS LIVE [PERSON_NAME][EMAIL_ADDRESS][PERSON_NAME][PERSON_N…" at bounding box center [784, 23] width 1535 height 47
click at [400, 13] on div "ROSTER PROGRAMS REPORTS LIVE [PERSON_NAME][EMAIL_ADDRESS][PERSON_NAME][PERSON_N…" at bounding box center [784, 23] width 1535 height 47
click at [170, 26] on div "PROGRAMS" at bounding box center [163, 23] width 64 height 47
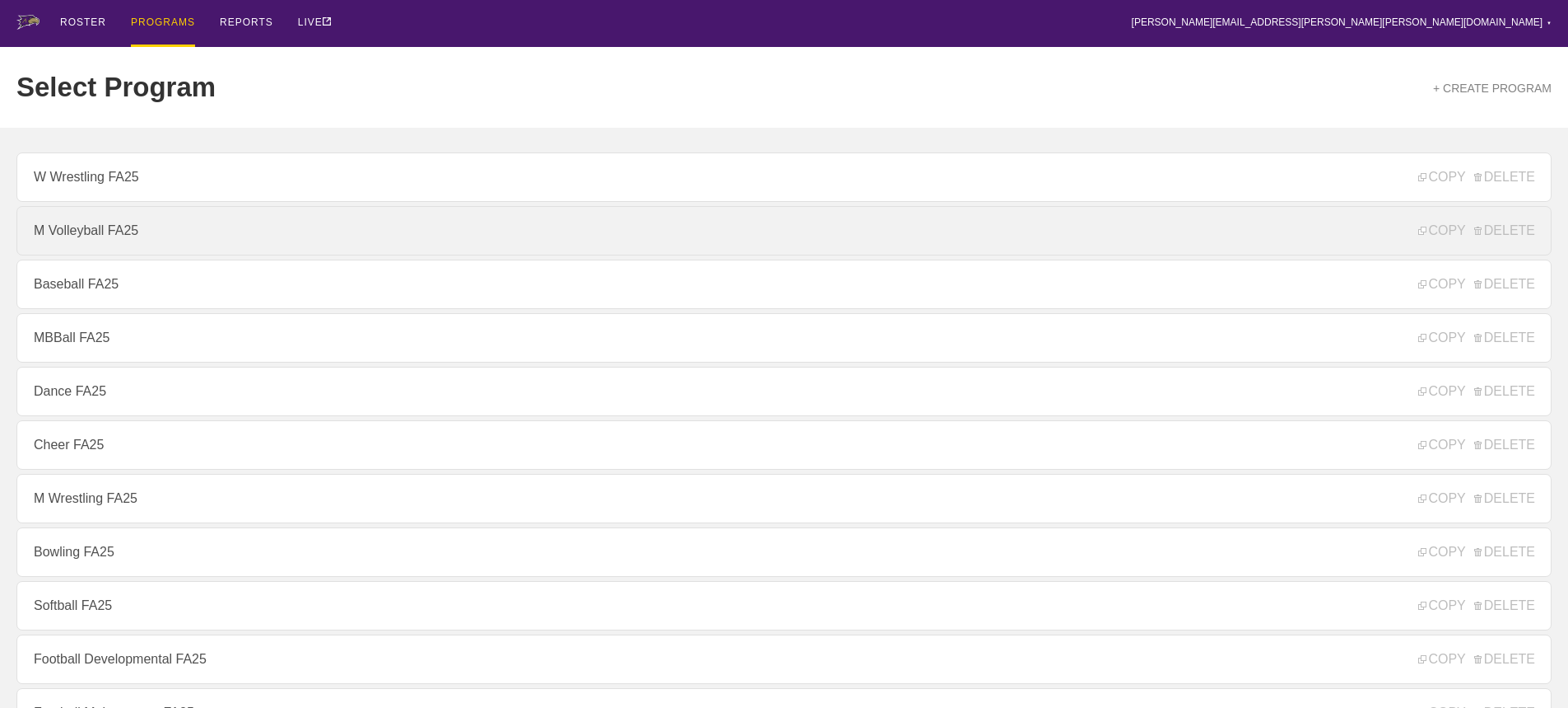
click at [118, 245] on link "M Volleyball FA25" at bounding box center [784, 230] width 1535 height 50
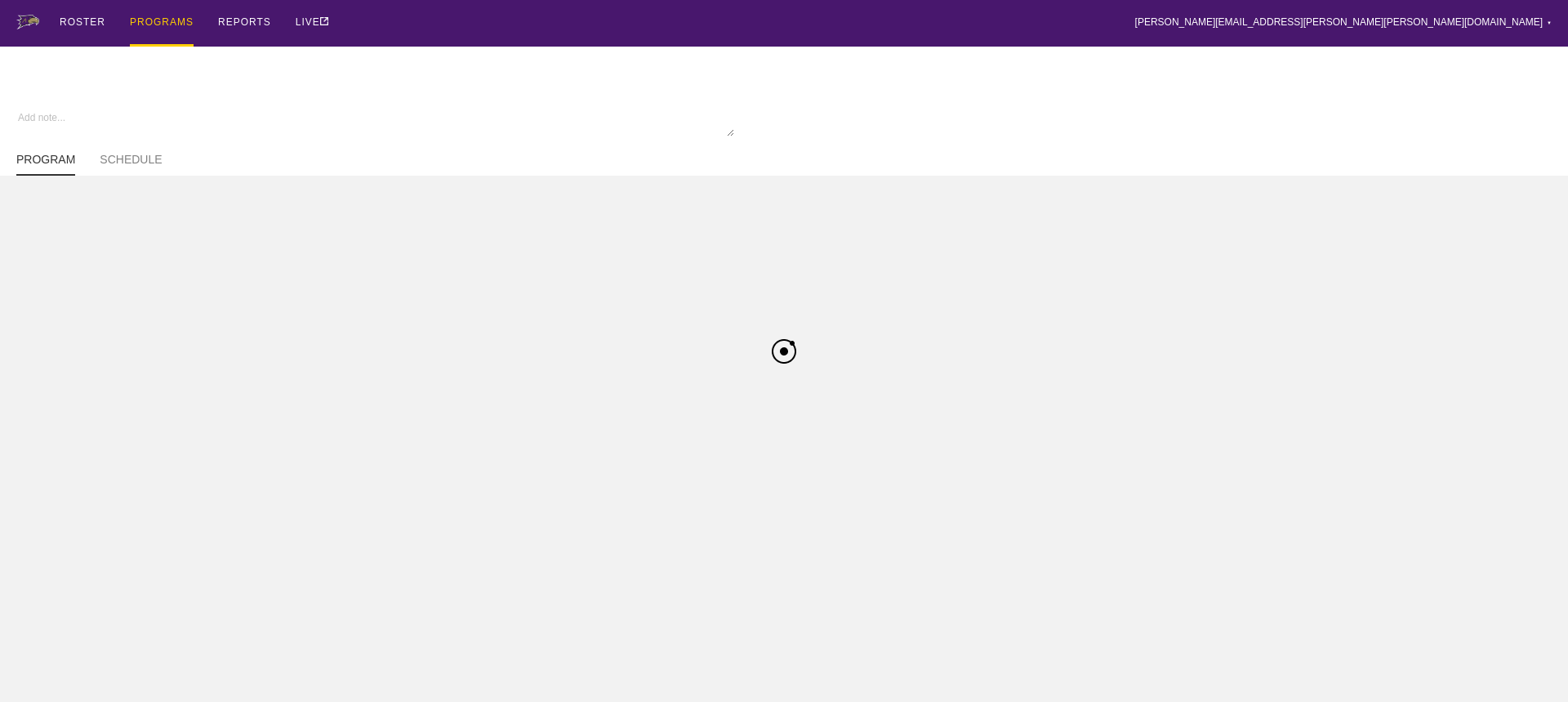
type textarea "x"
type input "M Volleyball FA25"
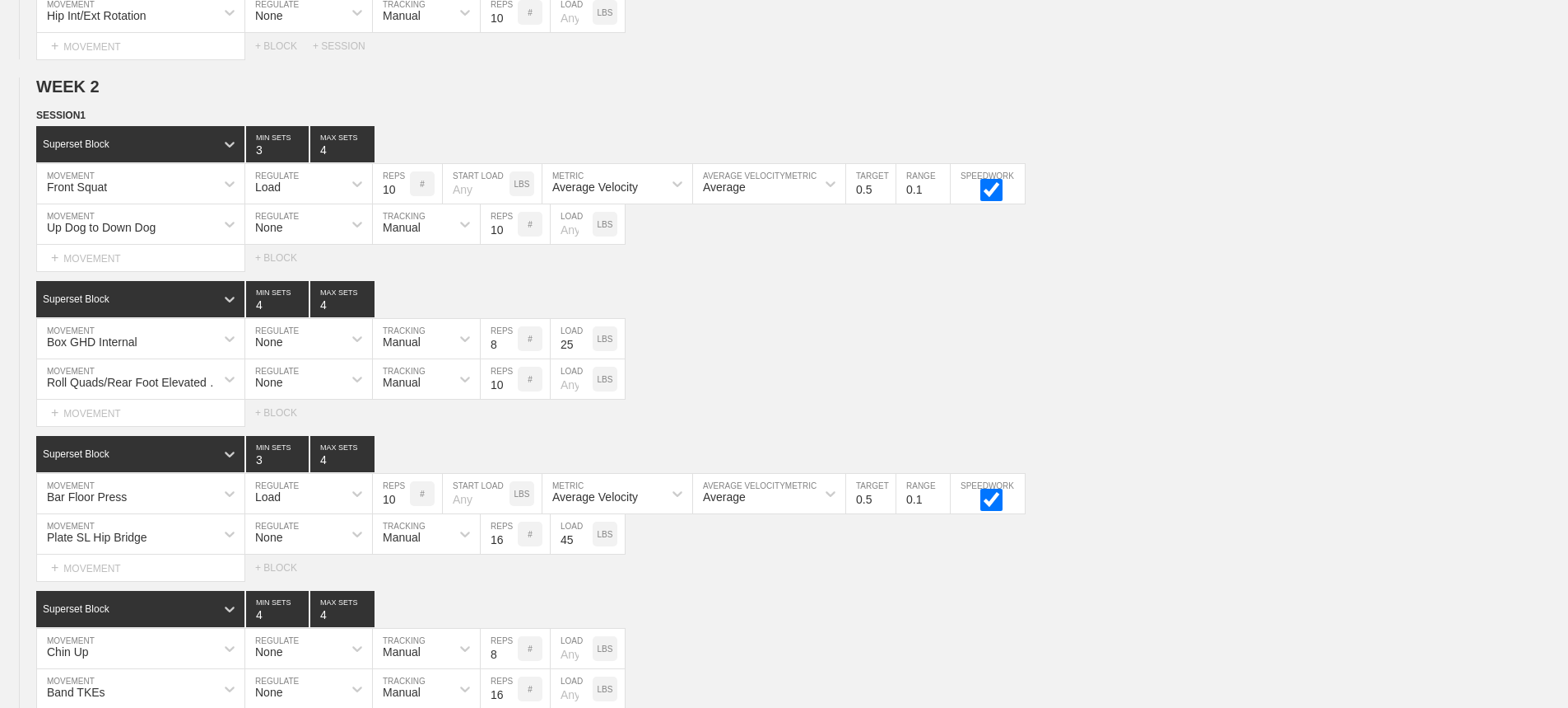
scroll to position [6951, 0]
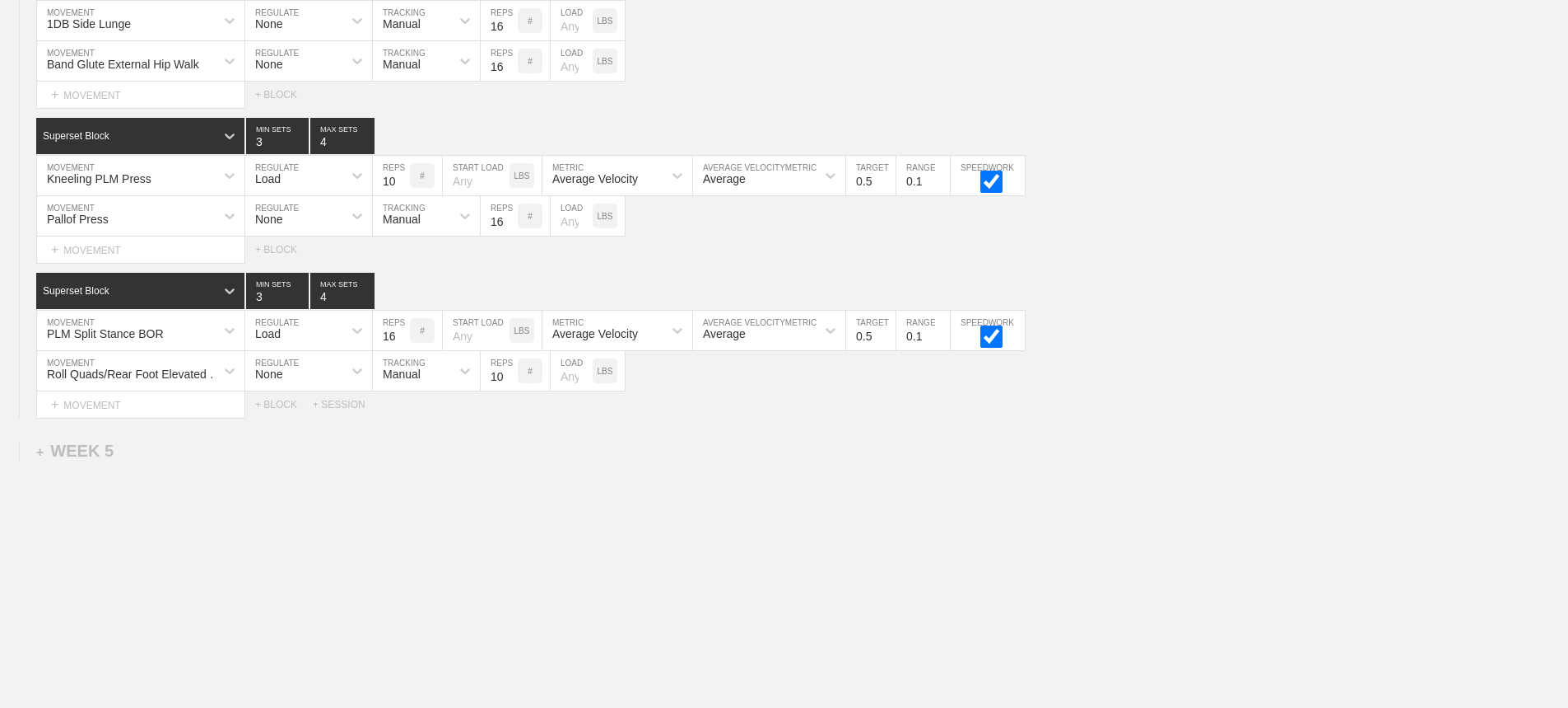
click at [77, 448] on div "+ WEEK 5" at bounding box center [74, 451] width 77 height 19
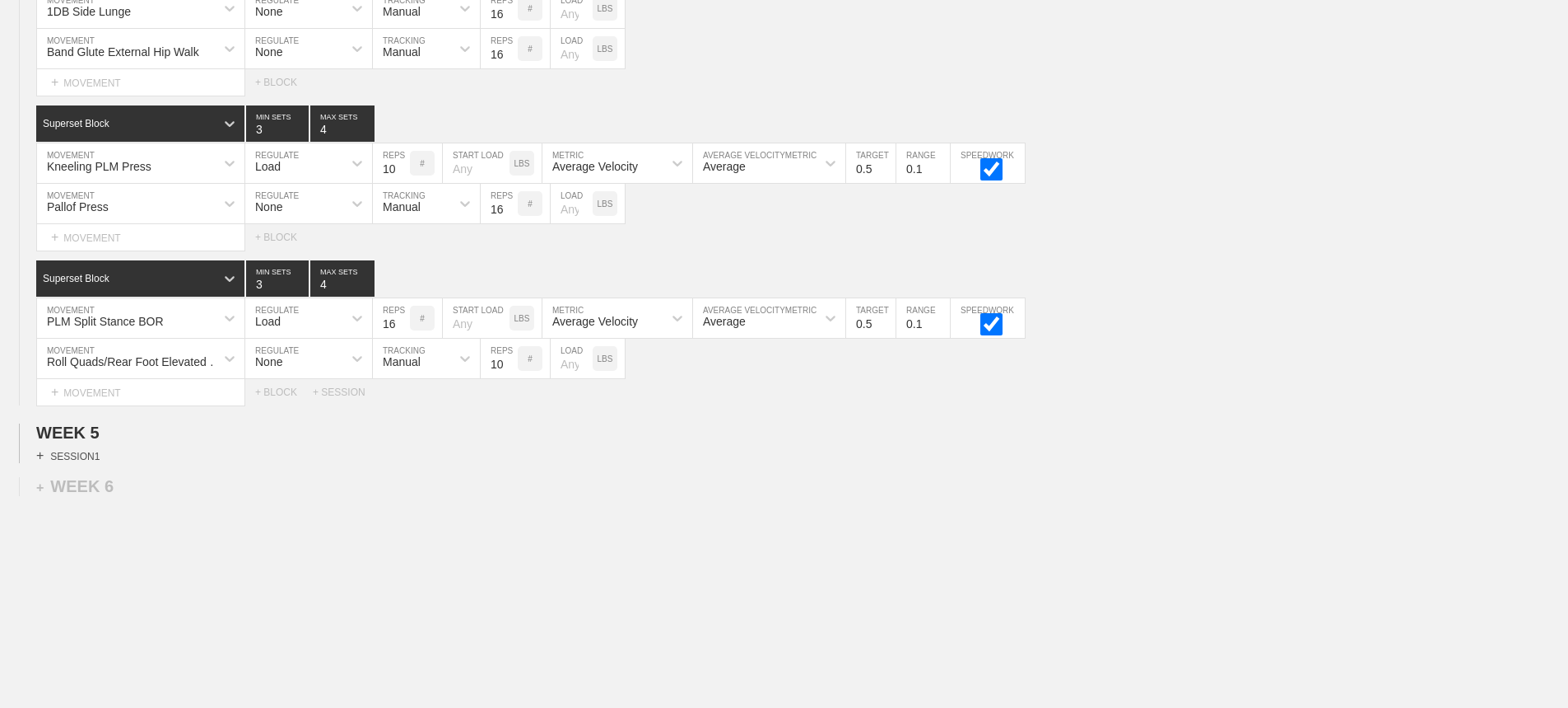
click at [89, 463] on div "+ SESSION 1" at bounding box center [67, 454] width 63 height 15
click at [152, 497] on div "+ BLOCK" at bounding box center [139, 485] width 208 height 26
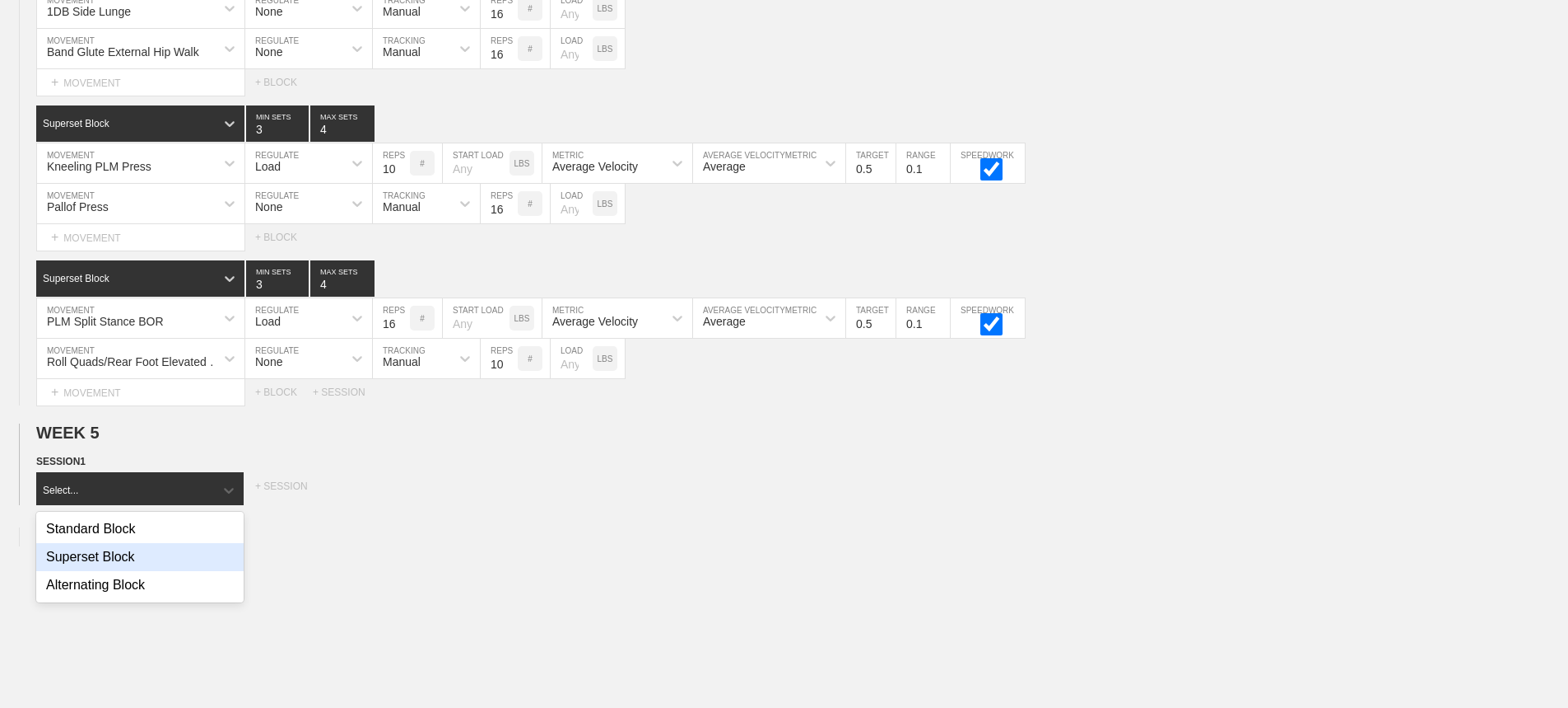
click at [110, 570] on div "Superset Block" at bounding box center [139, 557] width 208 height 28
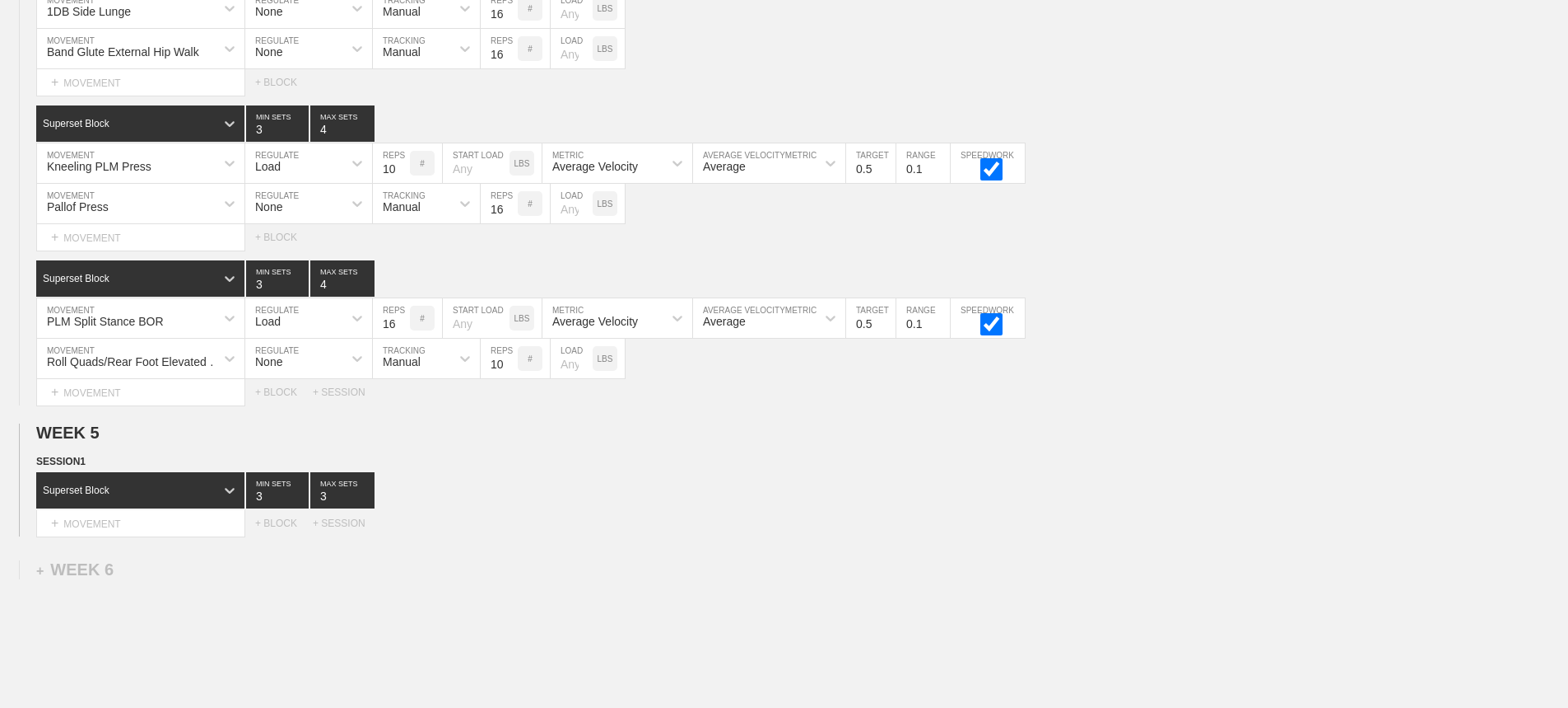
click at [628, 536] on div "Select... MOVEMENT + MOVEMENT + BLOCK + SESSION" at bounding box center [784, 523] width 1568 height 26
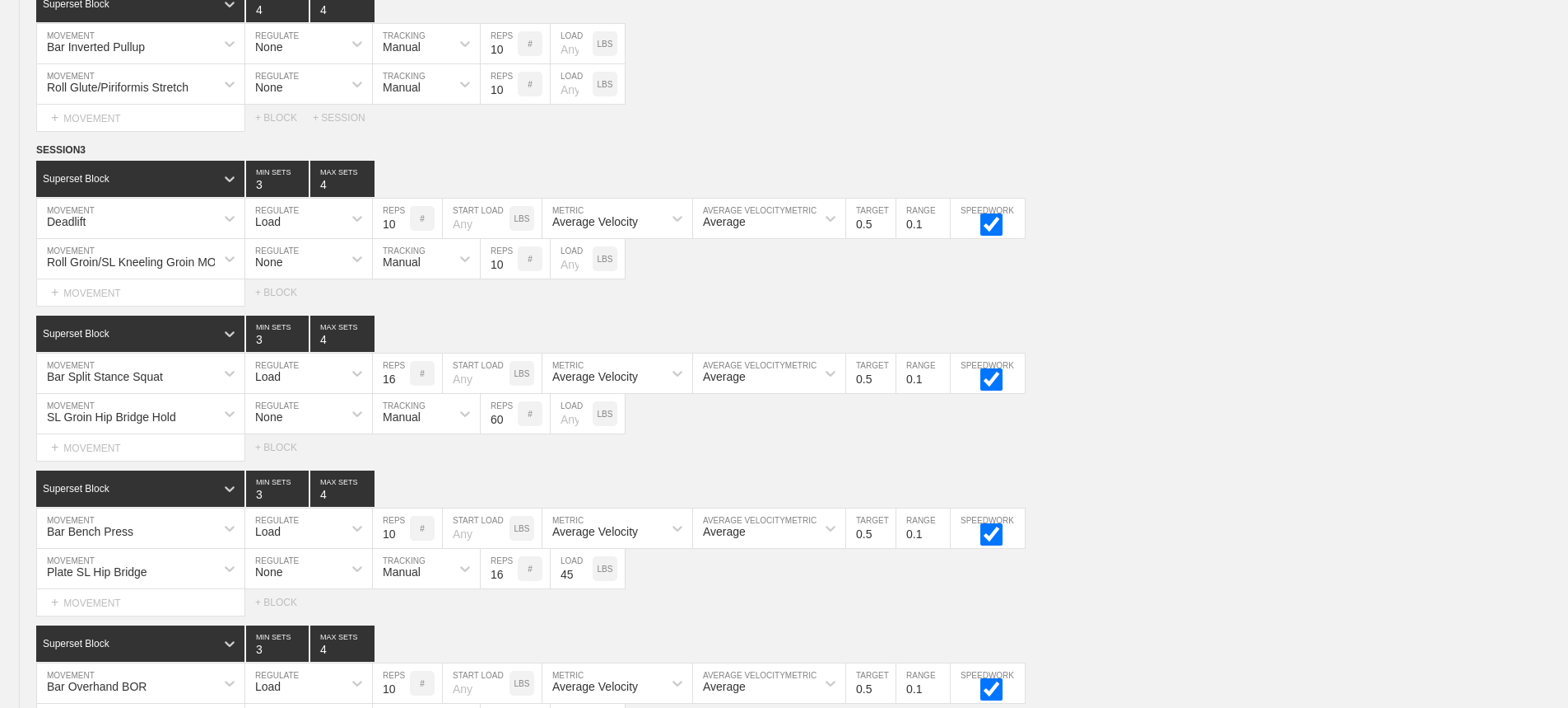
scroll to position [7082, 0]
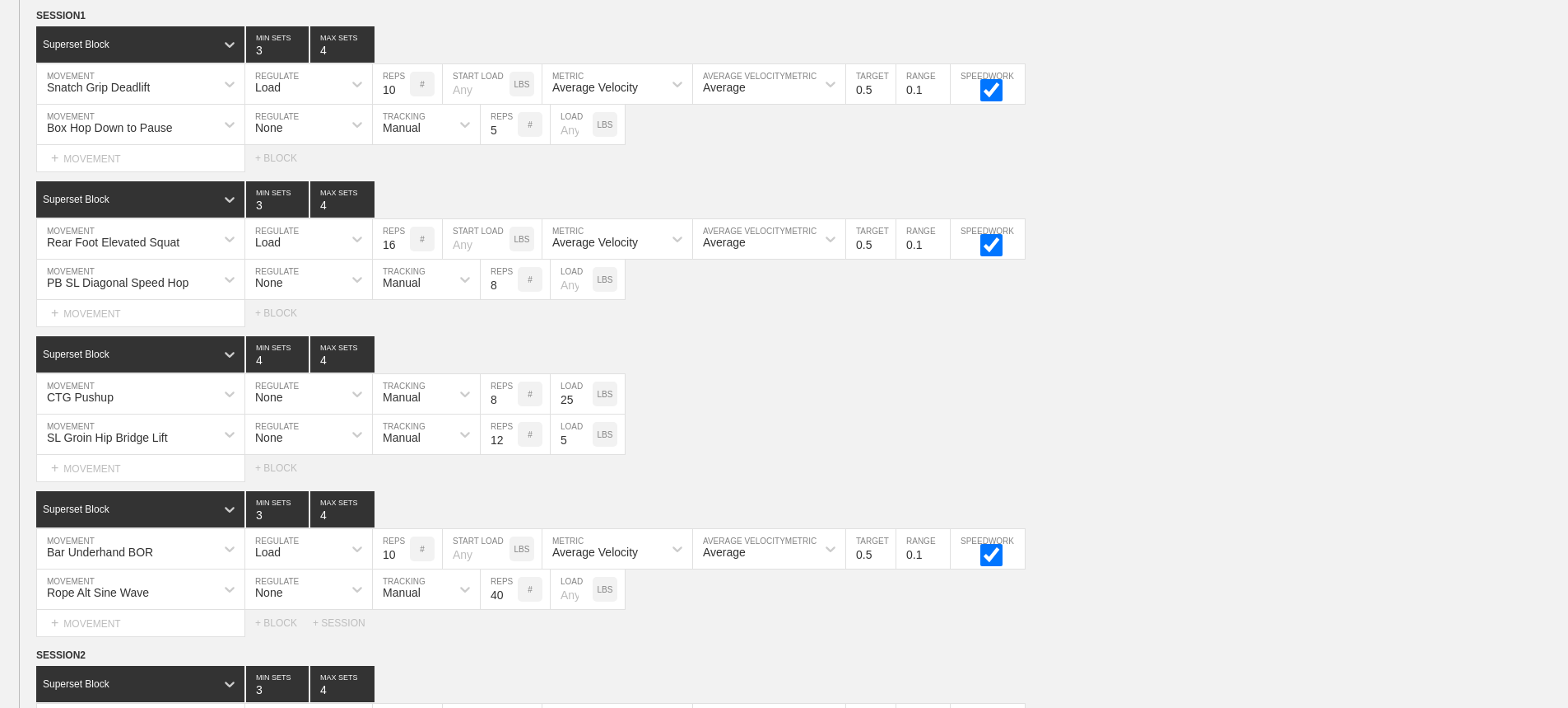
scroll to position [3458, 0]
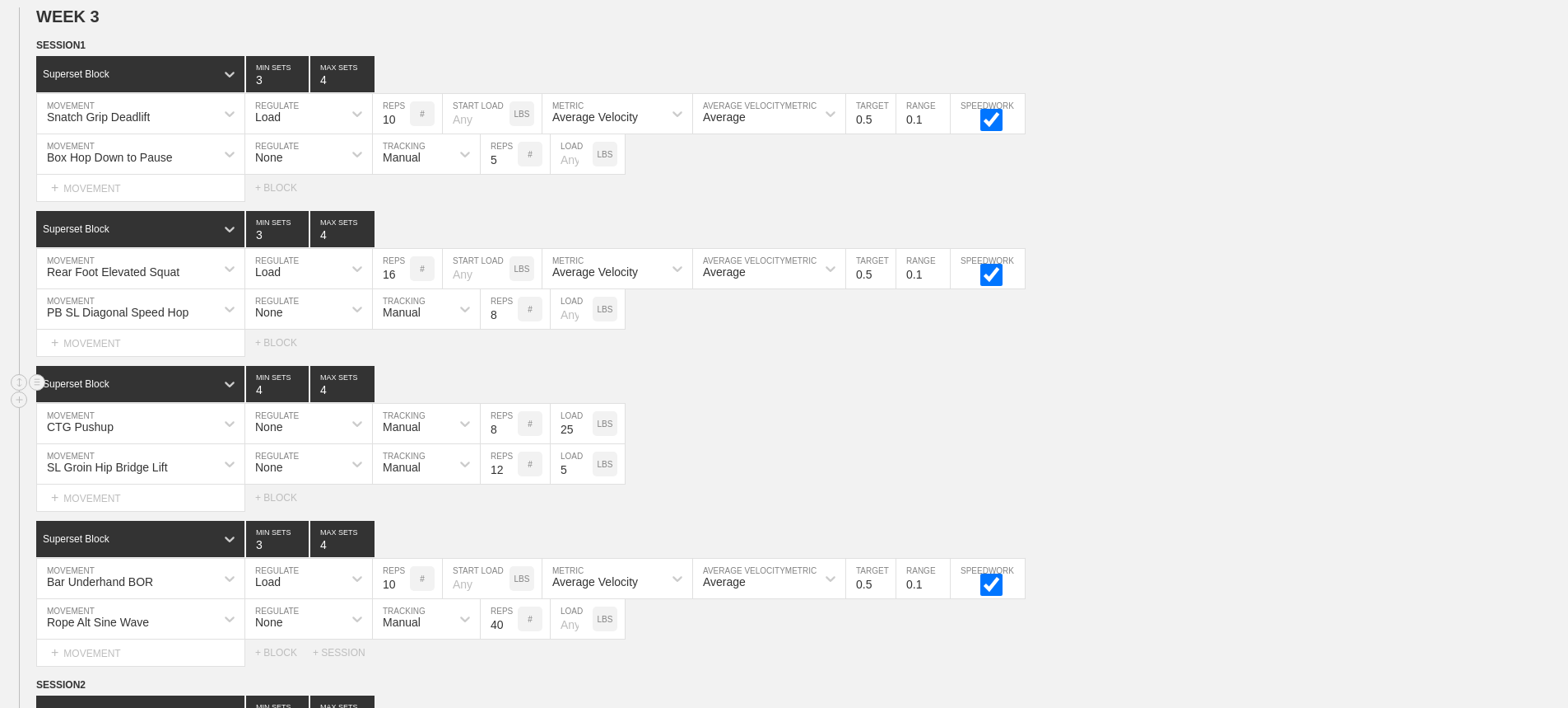
click at [979, 391] on div "Superset Block 4 MIN SETS 4 MAX SETS" at bounding box center [802, 383] width 1532 height 36
click at [39, 45] on line at bounding box center [37, 45] width 7 height 0
click at [100, 74] on div "DUPLICATE" at bounding box center [115, 76] width 132 height 24
click at [787, 402] on div "Superset Block 4 MIN SETS 4 MAX SETS" at bounding box center [802, 383] width 1532 height 36
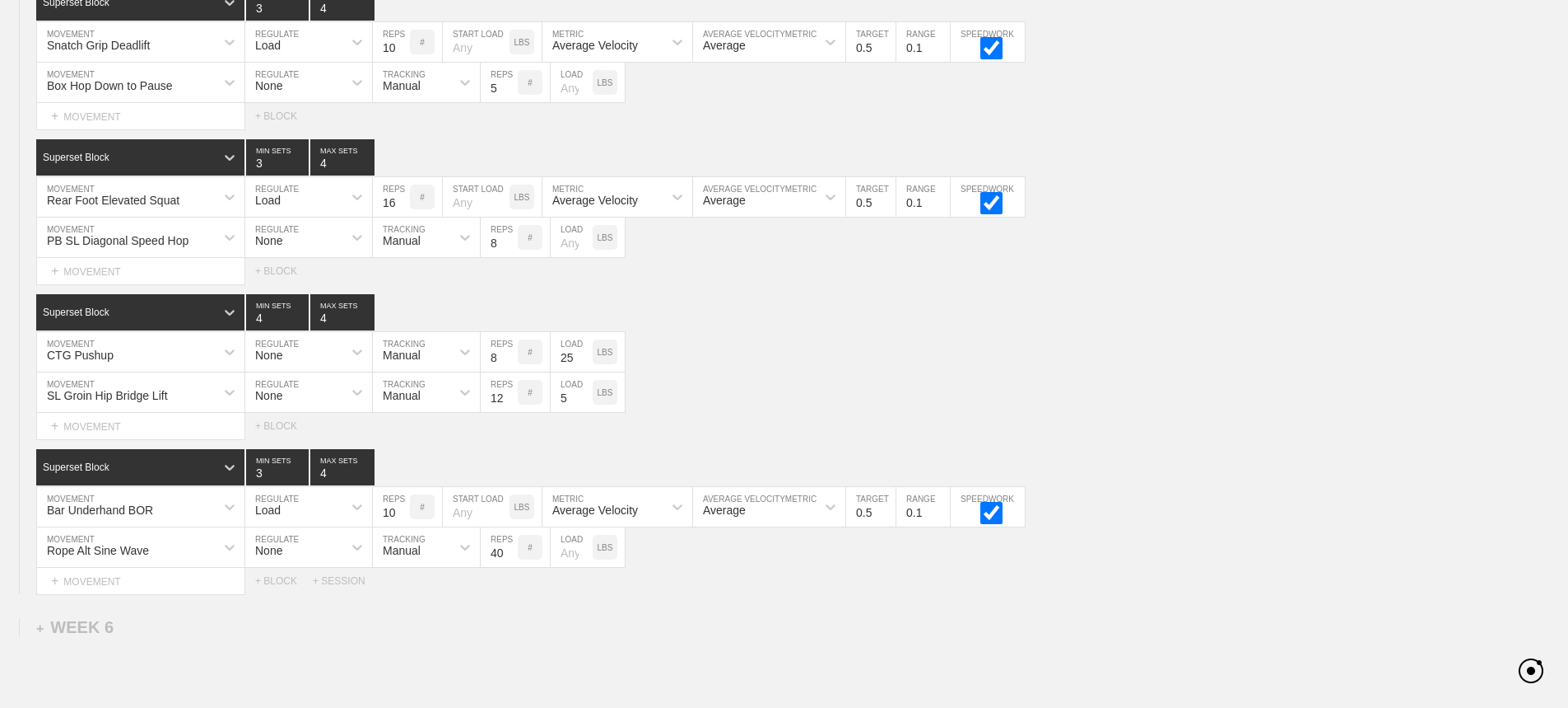
scroll to position [6894, 0]
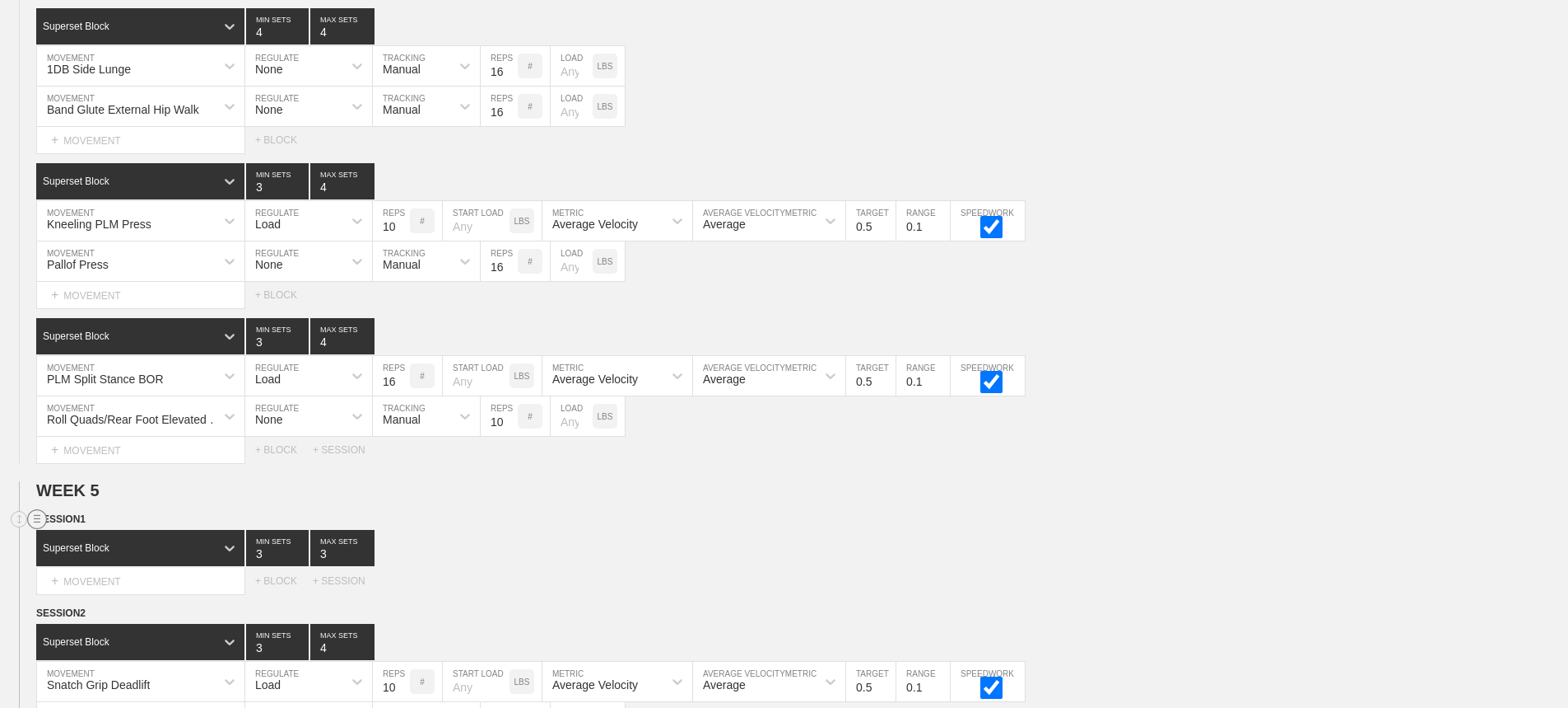
click at [32, 529] on circle at bounding box center [37, 519] width 19 height 19
drag, startPoint x: 87, startPoint y: 574, endPoint x: 855, endPoint y: 51, distance: 929.2
click at [94, 574] on div "DELETE" at bounding box center [115, 574] width 132 height 24
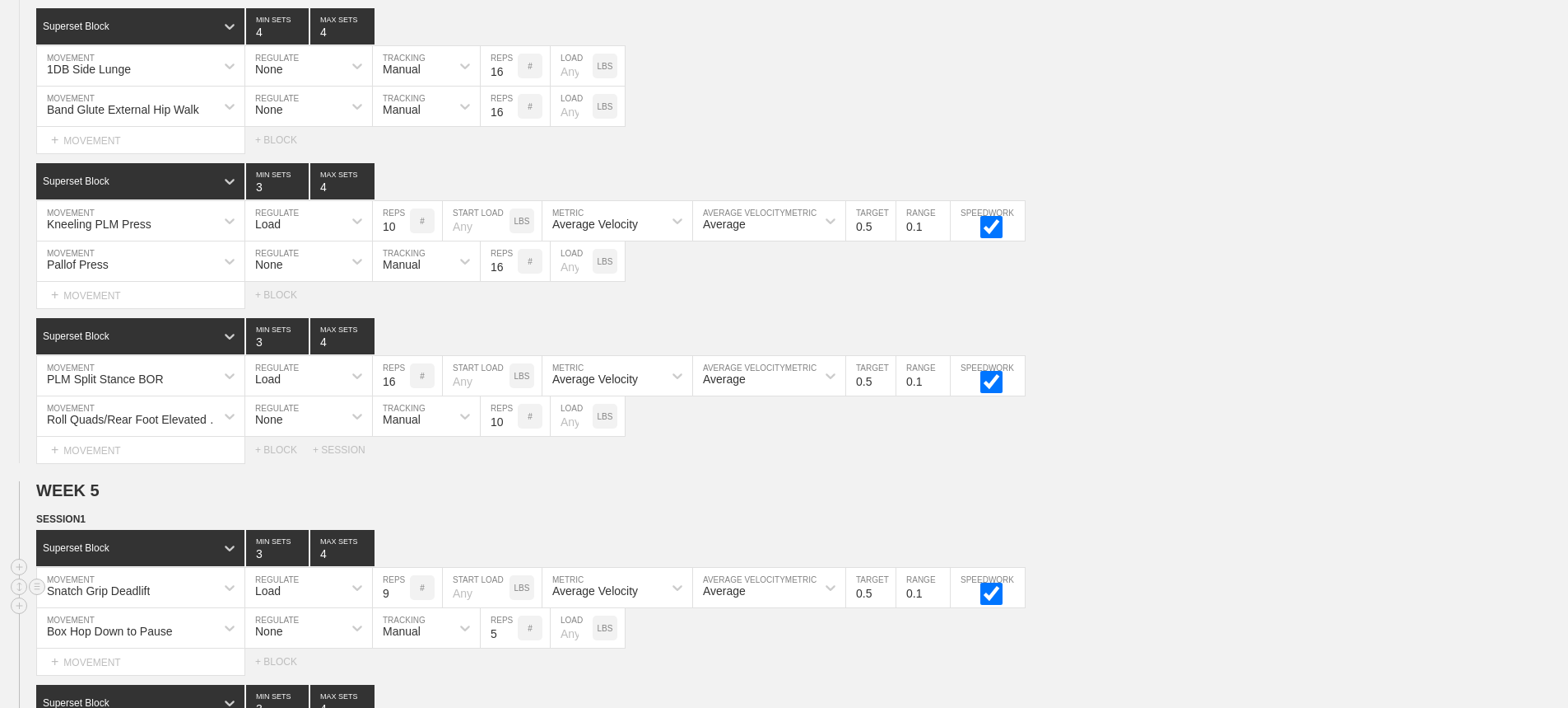
click at [401, 607] on input "9" at bounding box center [392, 587] width 37 height 40
click at [402, 607] on input "8" at bounding box center [392, 587] width 37 height 40
click at [402, 607] on input "7" at bounding box center [392, 587] width 37 height 40
type input "6"
click at [402, 607] on input "6" at bounding box center [392, 587] width 37 height 40
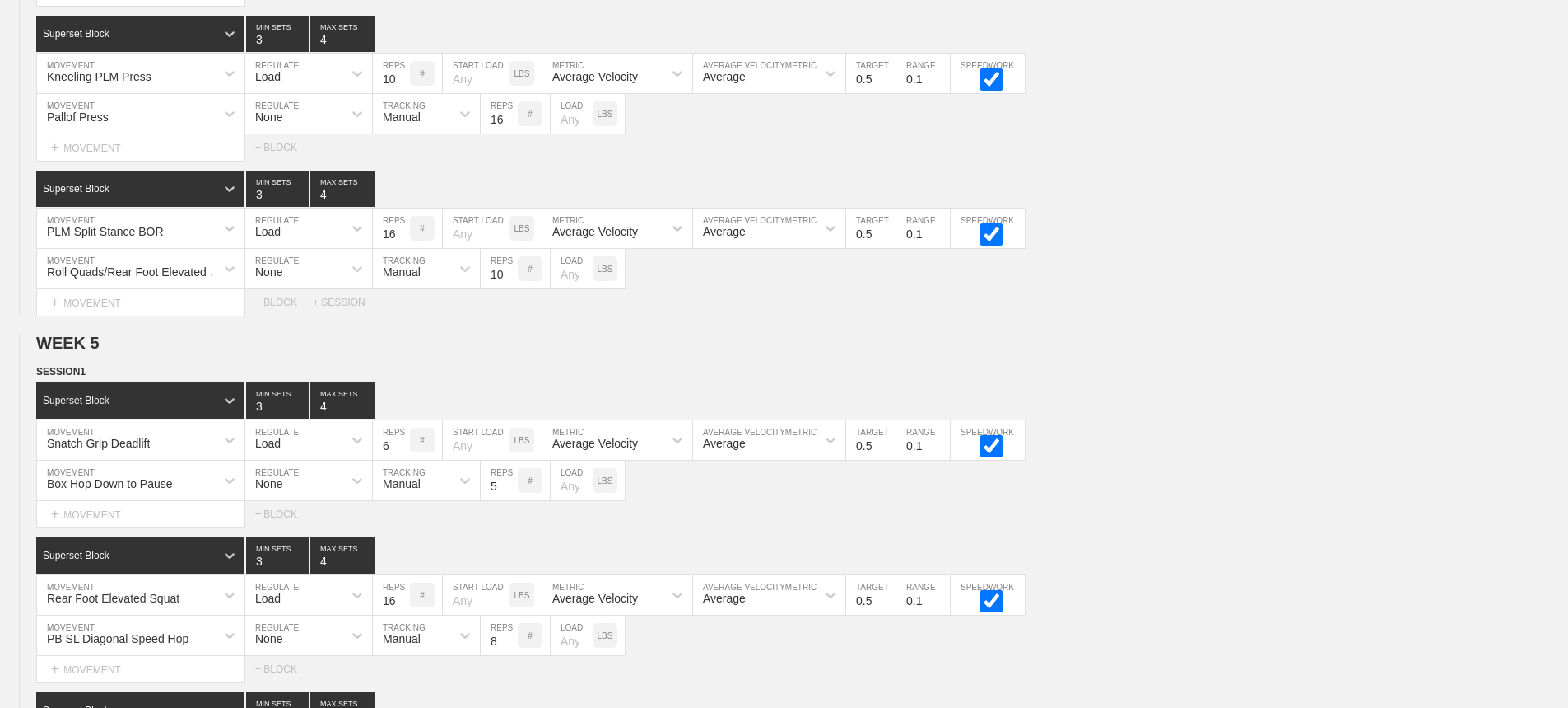
scroll to position [7059, 0]
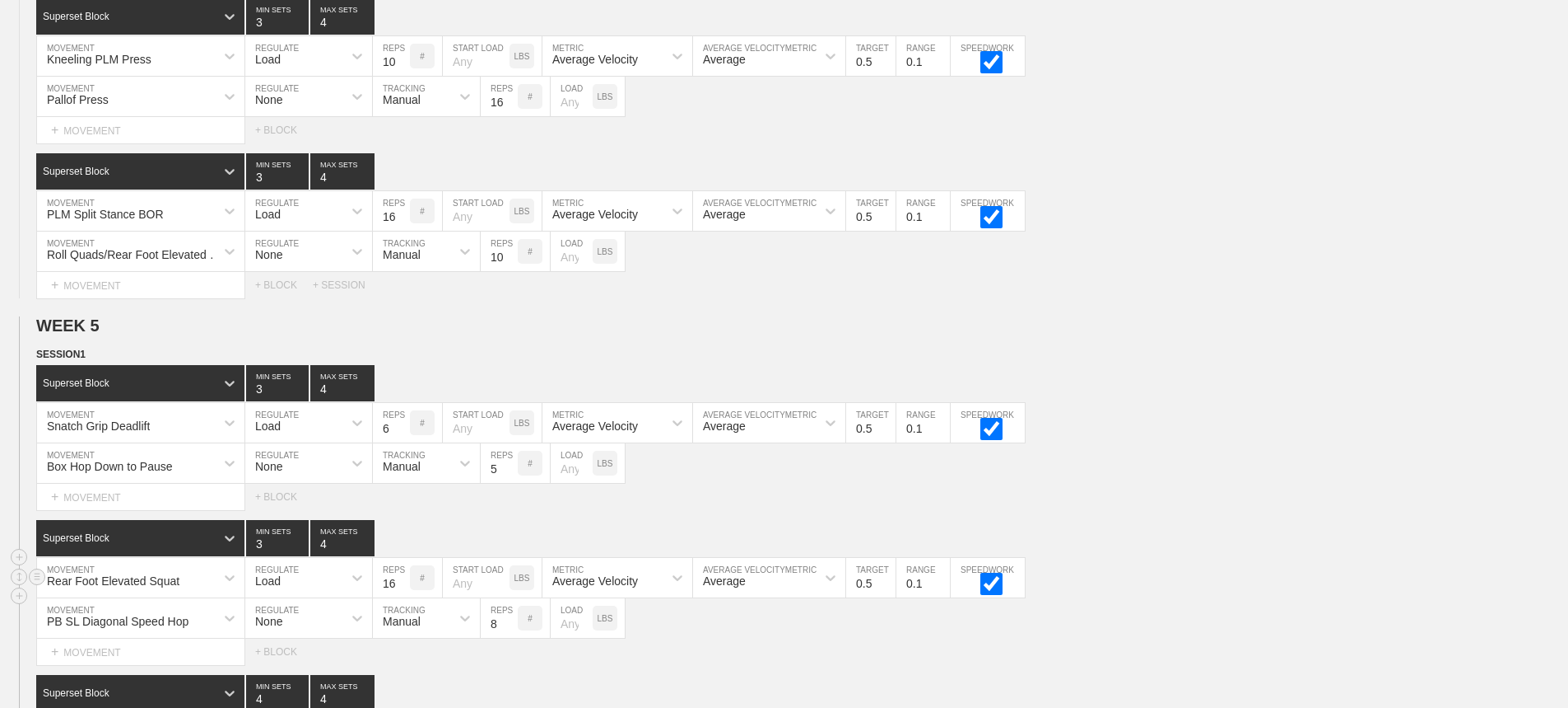
click at [209, 591] on div "Rear Foot Elevated Squat" at bounding box center [140, 577] width 208 height 40
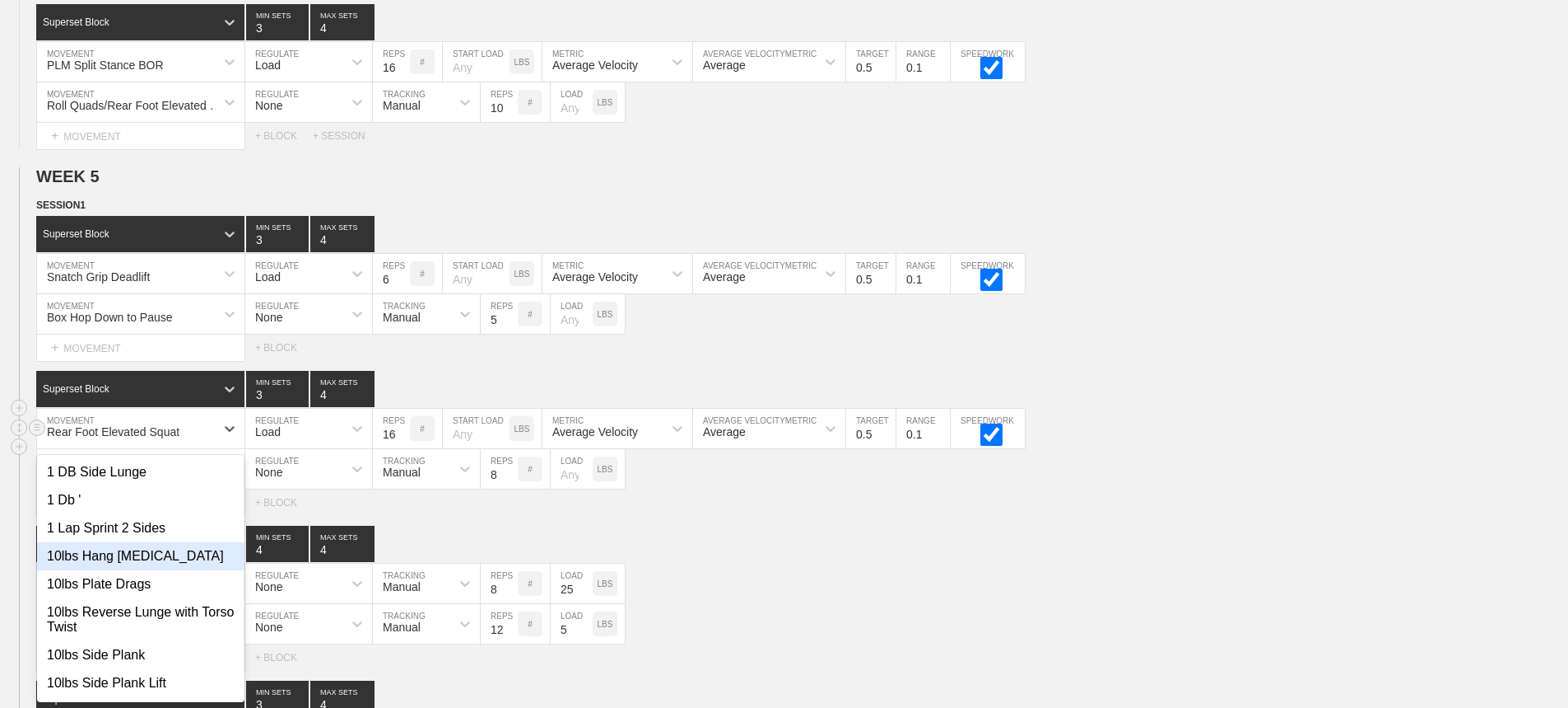
scroll to position [7220, 0]
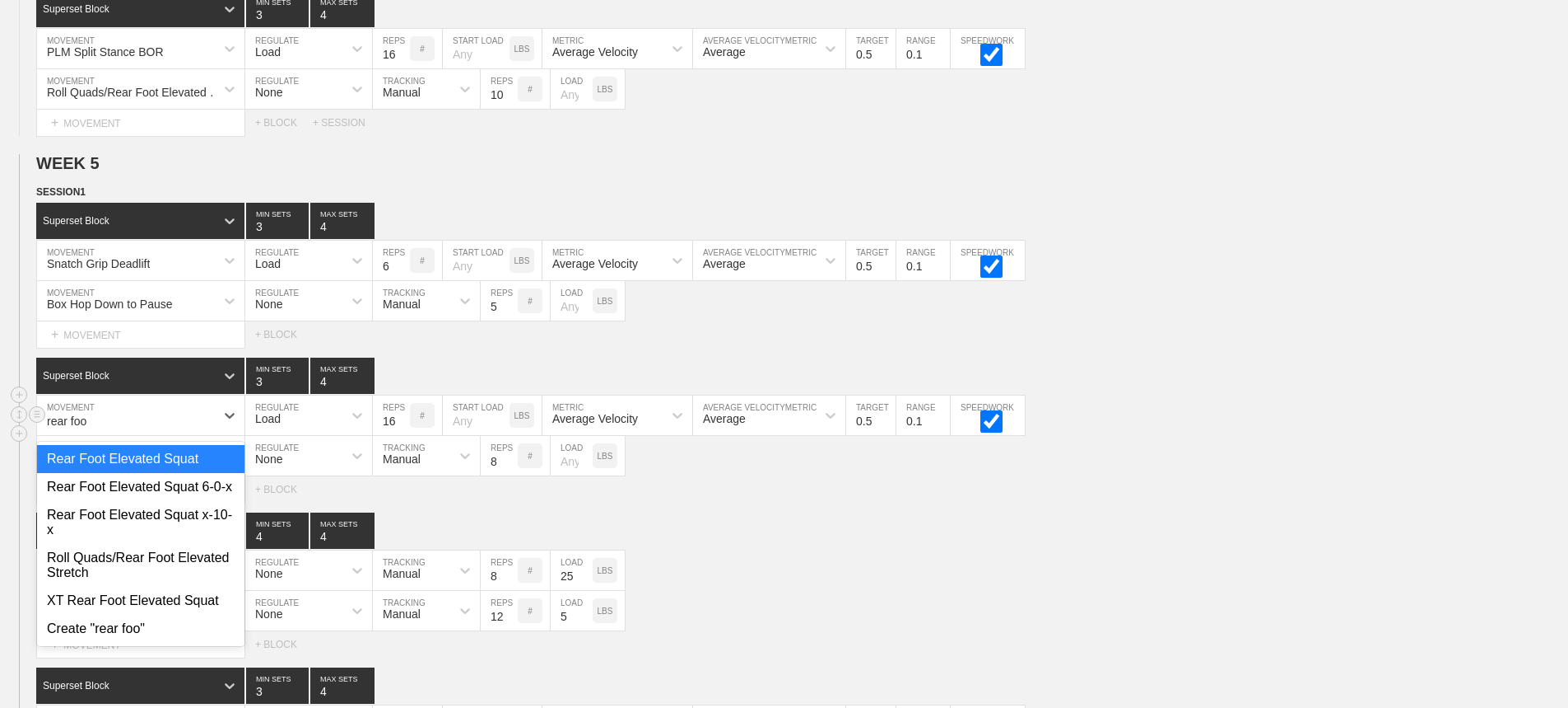
type input "rear foot"
click at [190, 501] on div "Rear Foot Elevated Squat 6-0-x" at bounding box center [140, 487] width 208 height 28
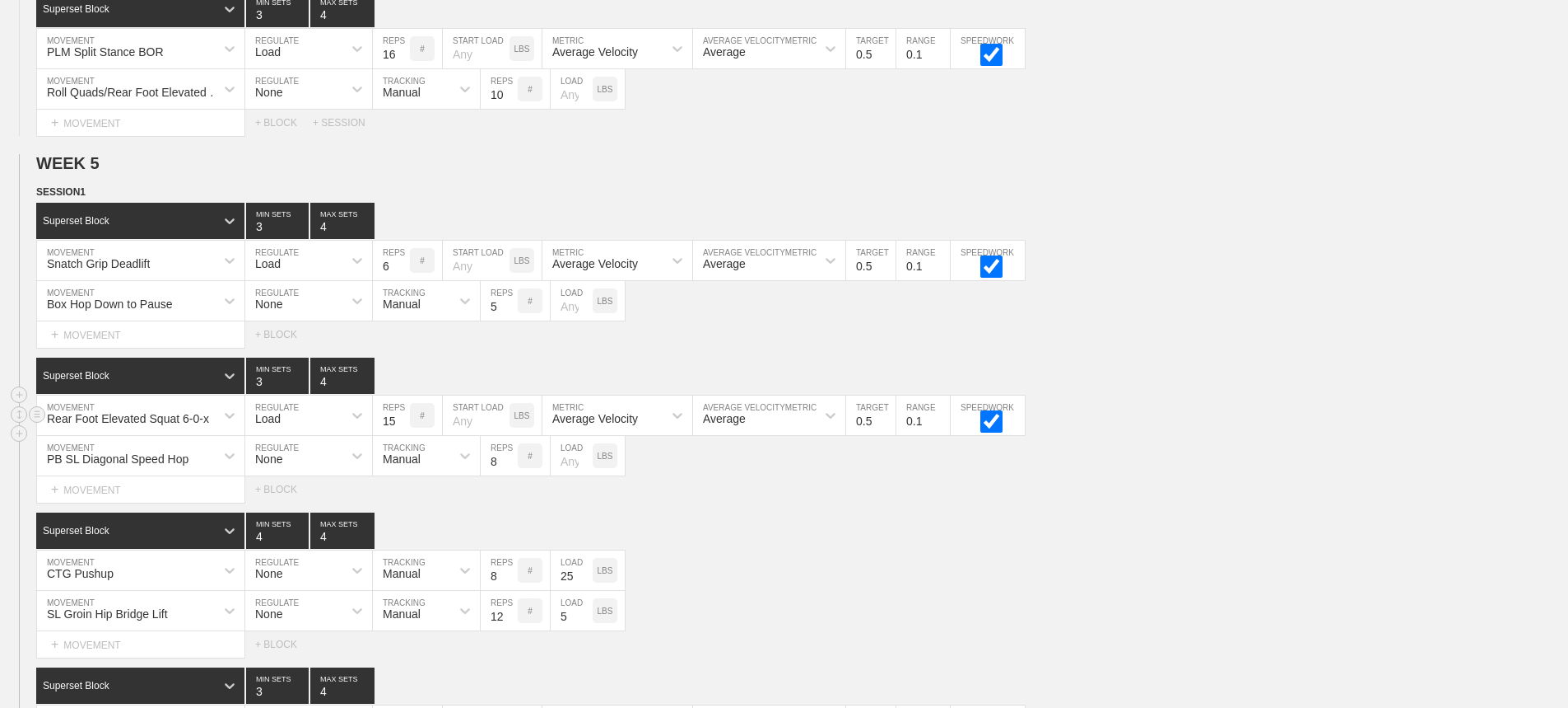
click at [400, 435] on input "15" at bounding box center [392, 414] width 37 height 40
click at [400, 435] on input "14" at bounding box center [392, 414] width 37 height 40
click at [400, 435] on input "13" at bounding box center [392, 414] width 37 height 40
click at [400, 435] on input "12" at bounding box center [392, 414] width 37 height 40
click at [400, 435] on input "11" at bounding box center [392, 414] width 37 height 40
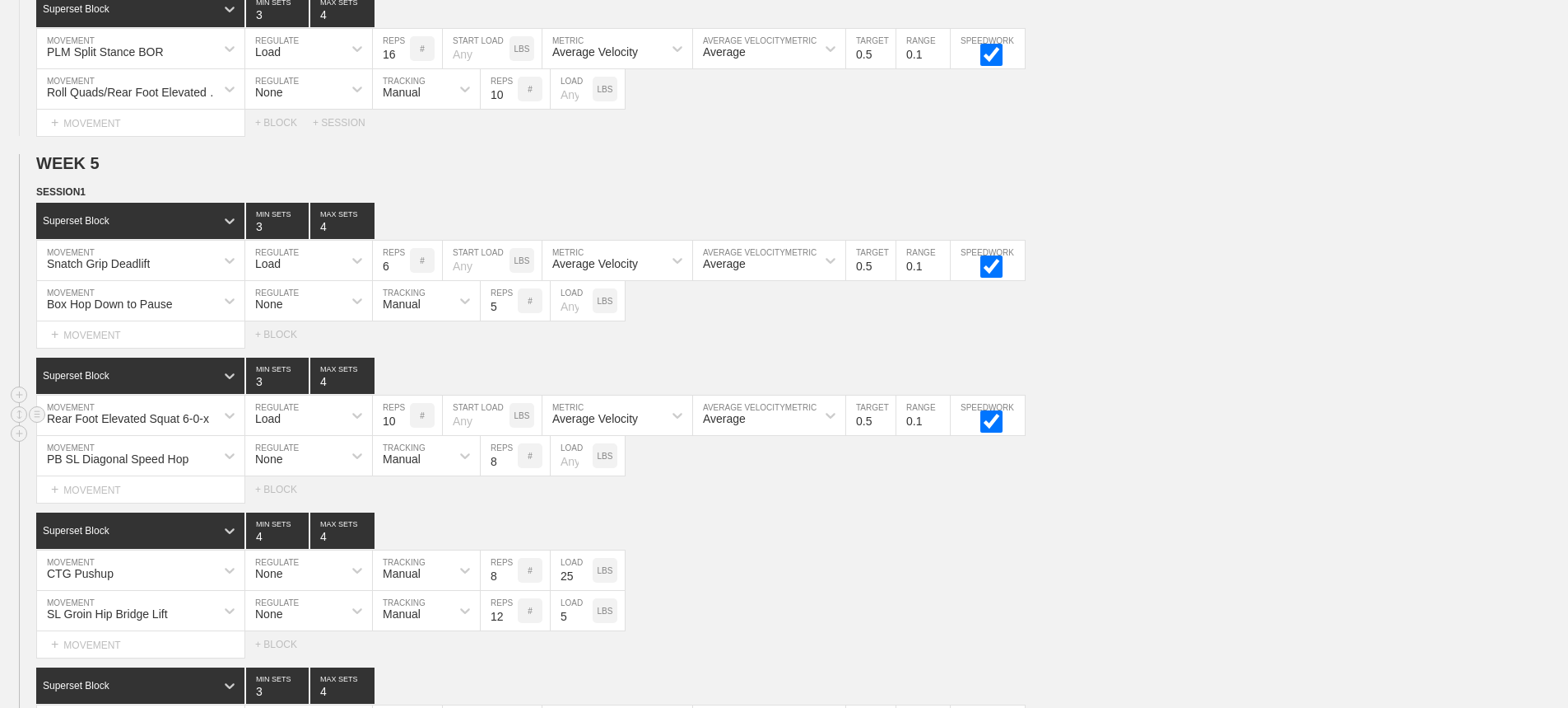
click at [400, 435] on input "10" at bounding box center [392, 414] width 37 height 40
click at [400, 435] on input "9" at bounding box center [392, 414] width 37 height 40
type input "8"
click at [400, 435] on input "8" at bounding box center [392, 414] width 37 height 40
click at [1006, 536] on div "Superset Block 4 MIN SETS 4 MAX SETS" at bounding box center [802, 530] width 1532 height 36
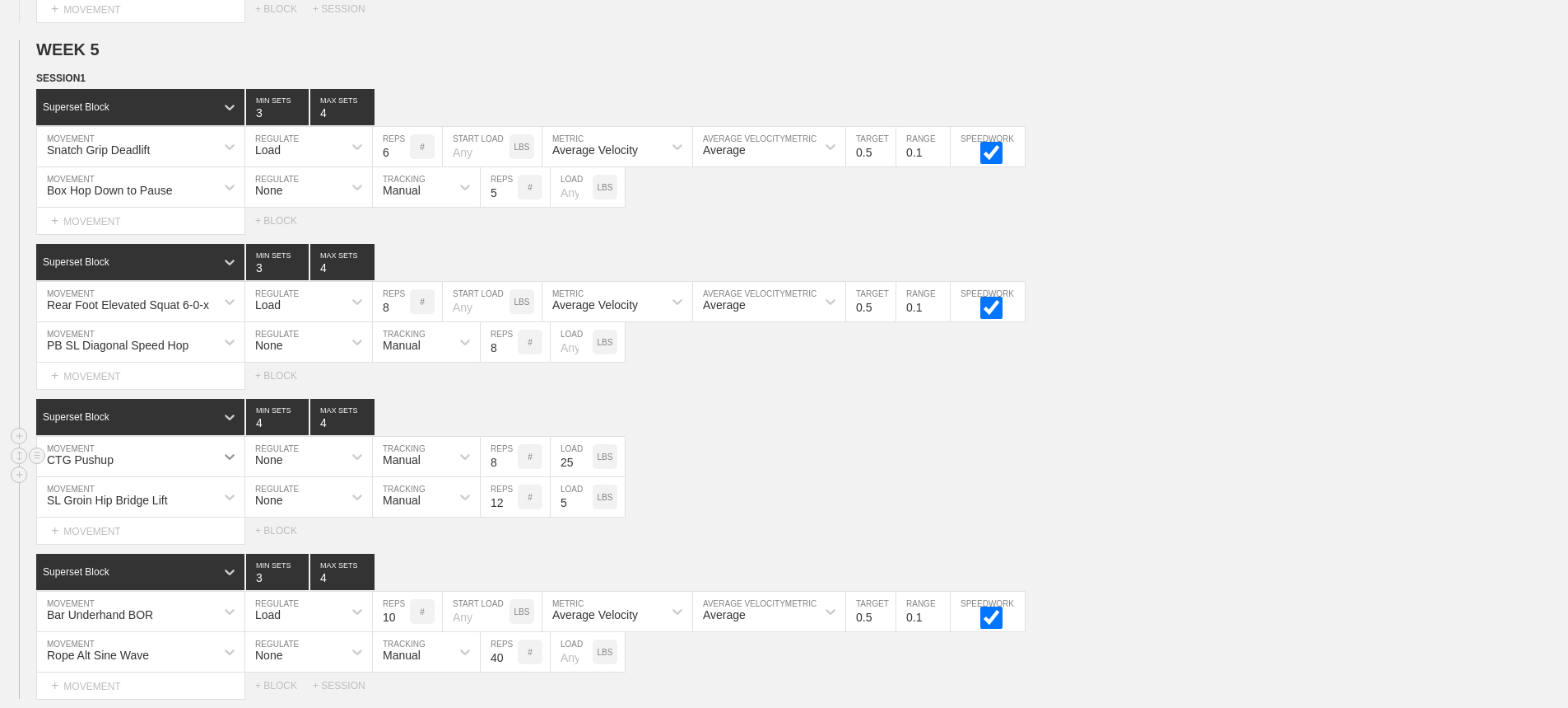
click at [217, 476] on div "CTG Pushup" at bounding box center [140, 456] width 208 height 40
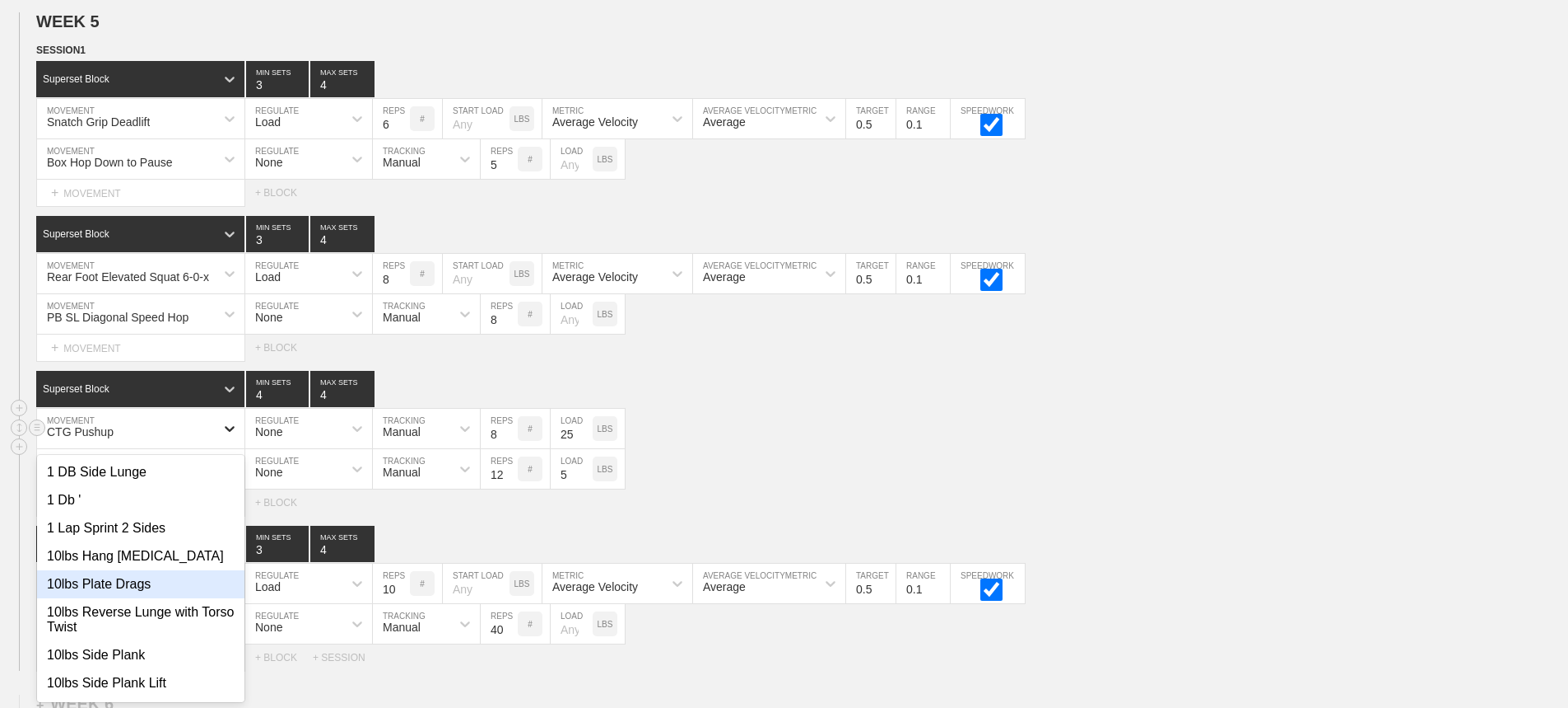
scroll to position [7375, 0]
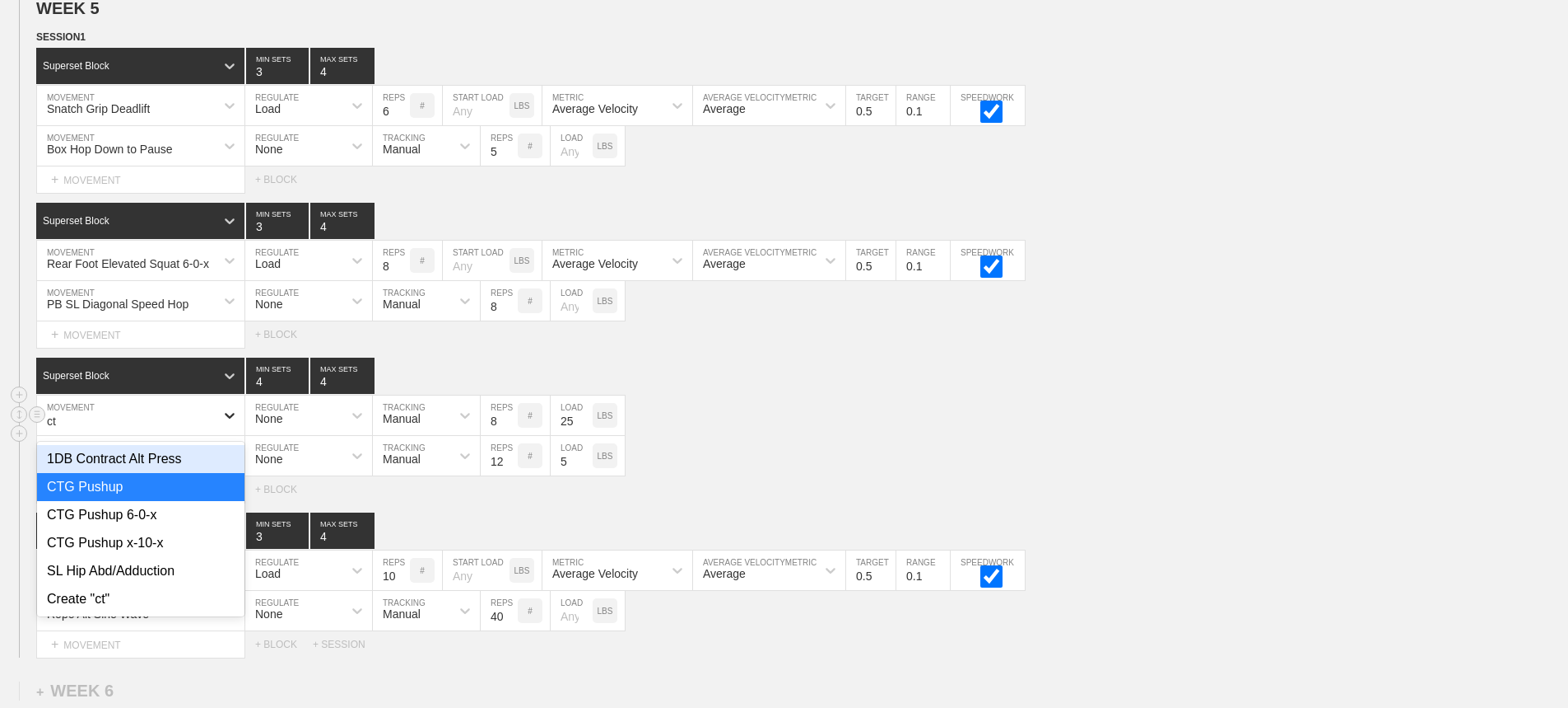
type input "ctg"
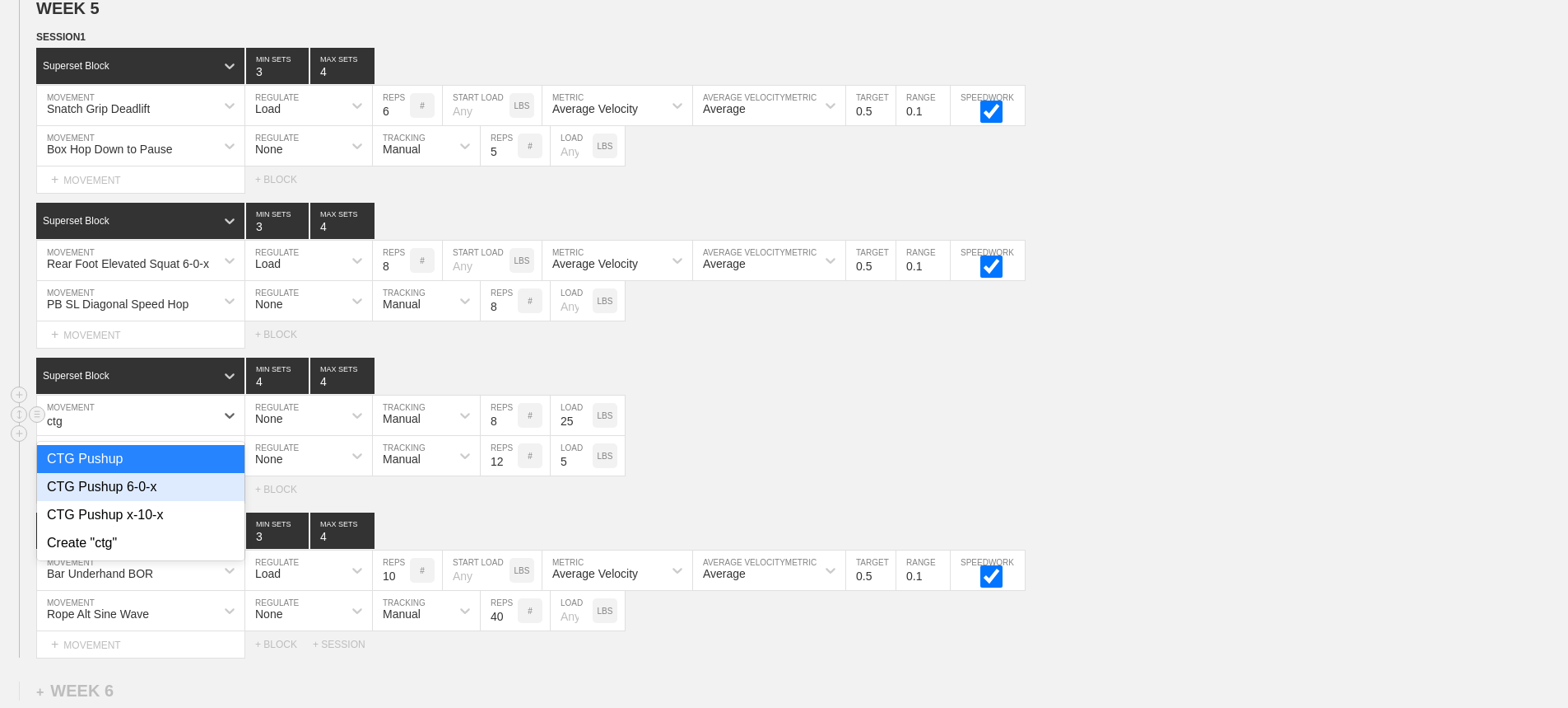
click at [145, 501] on div "CTG Pushup 6-0-x" at bounding box center [140, 487] width 208 height 28
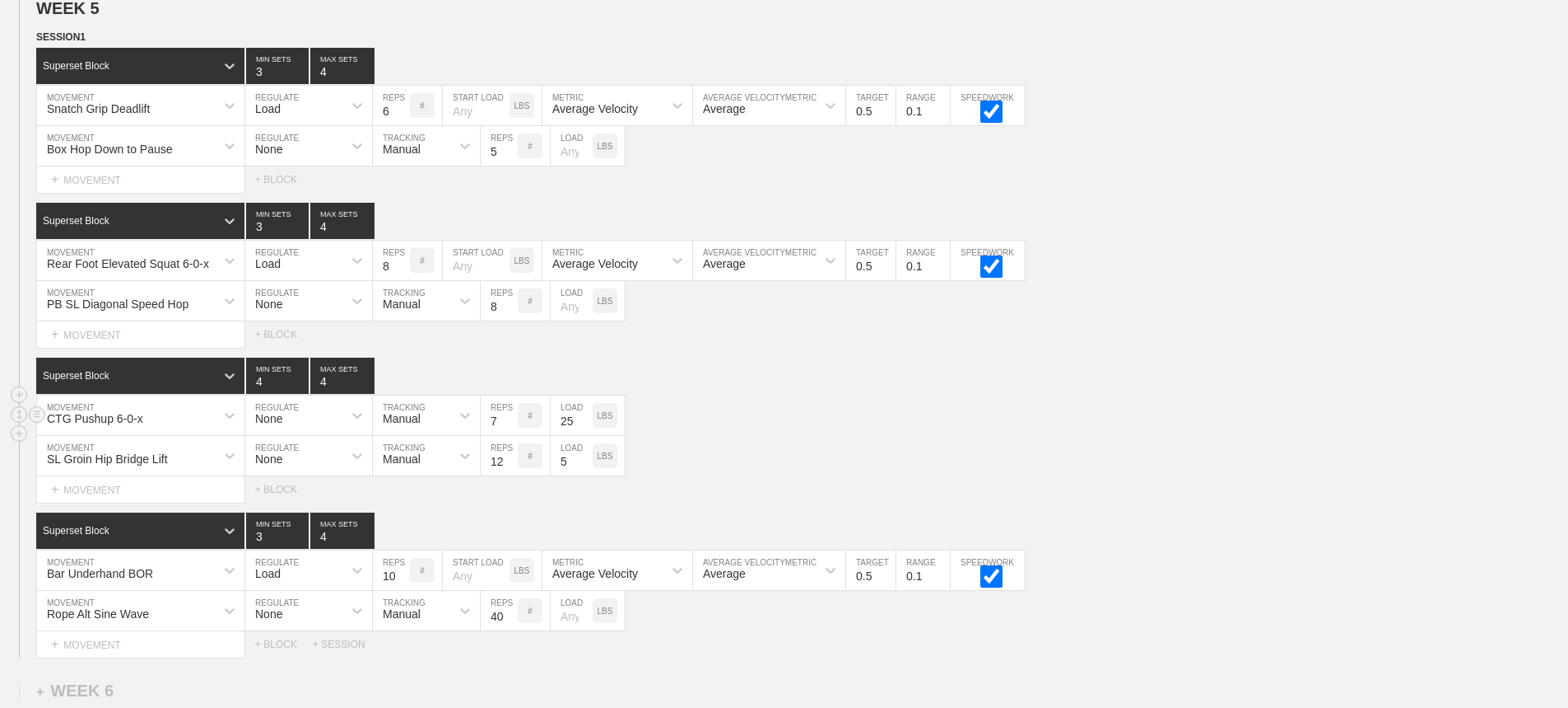
click at [509, 435] on input "7" at bounding box center [499, 414] width 37 height 40
click at [509, 435] on input "6" at bounding box center [499, 414] width 37 height 40
type input "5"
click at [509, 435] on input "5" at bounding box center [499, 414] width 37 height 40
click at [856, 458] on div "SL Groin Hip Bridge Lift MOVEMENT None REGULATE Manual TRACKING 12 REPS # 5 LOA…" at bounding box center [784, 455] width 1568 height 40
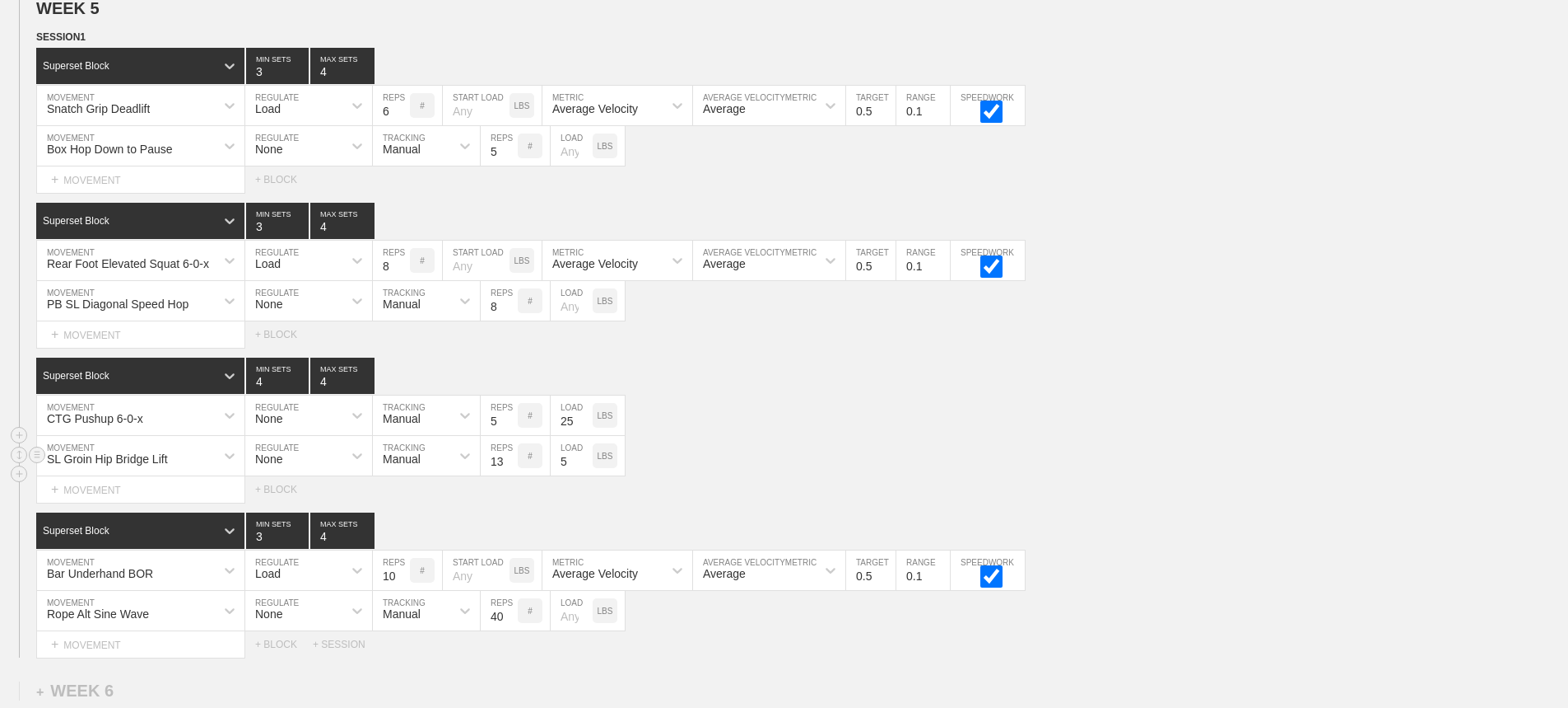
click at [509, 468] on input "13" at bounding box center [499, 455] width 37 height 40
click at [509, 468] on input "14" at bounding box center [499, 455] width 37 height 40
click at [509, 468] on input "15" at bounding box center [499, 455] width 37 height 40
type input "16"
click at [509, 468] on input "16" at bounding box center [499, 455] width 37 height 40
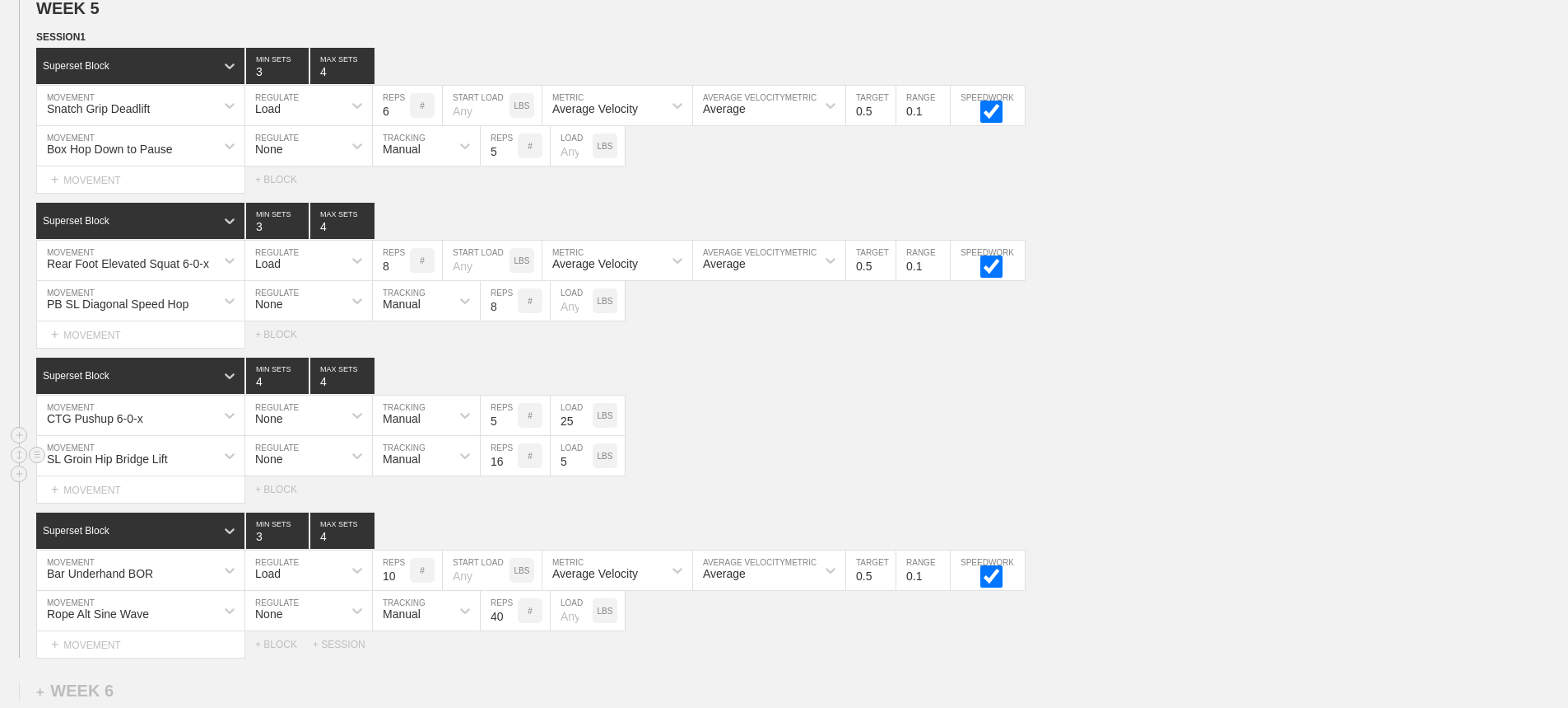
click at [851, 458] on div "SL Groin Hip Bridge Lift MOVEMENT None REGULATE Manual TRACKING 16 REPS # 5 LOA…" at bounding box center [784, 455] width 1568 height 40
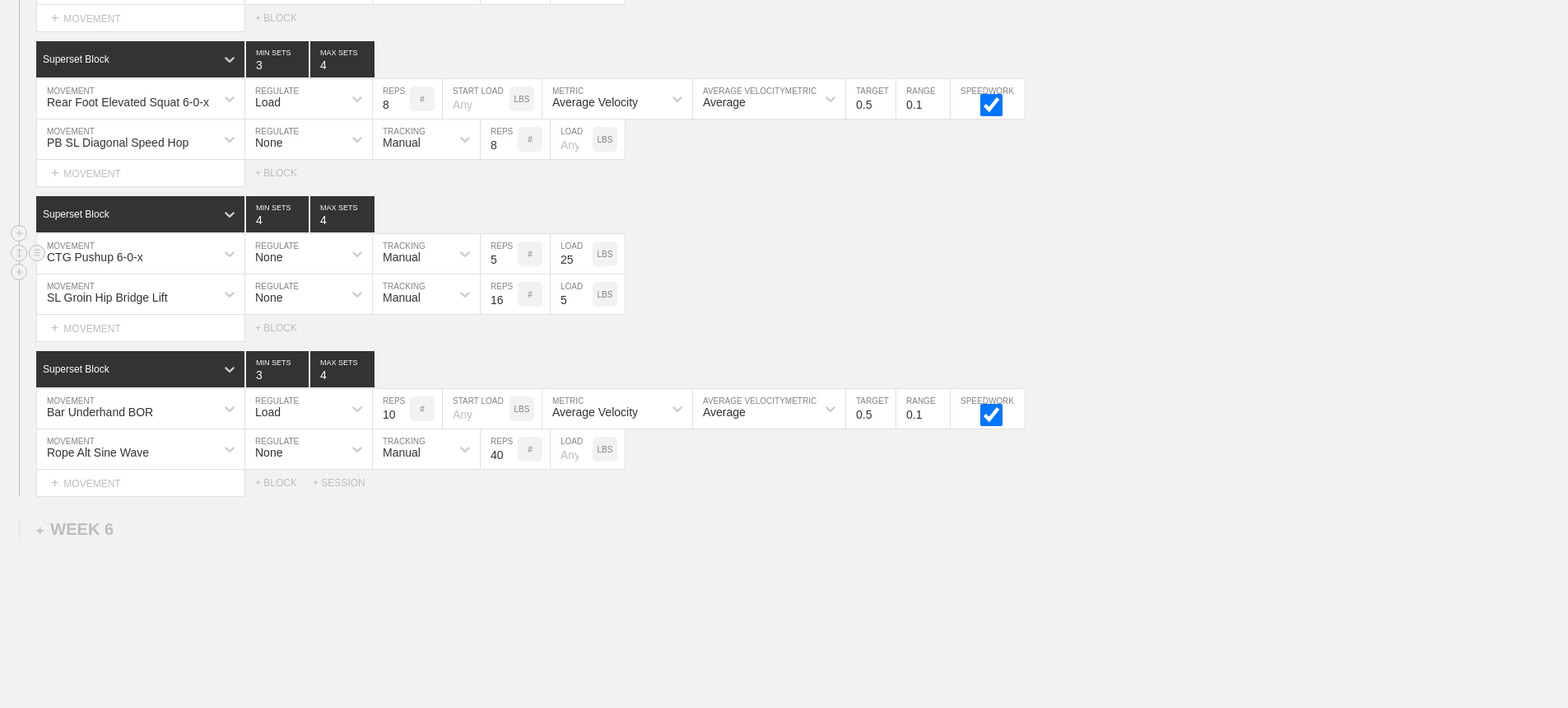
scroll to position [7540, 0]
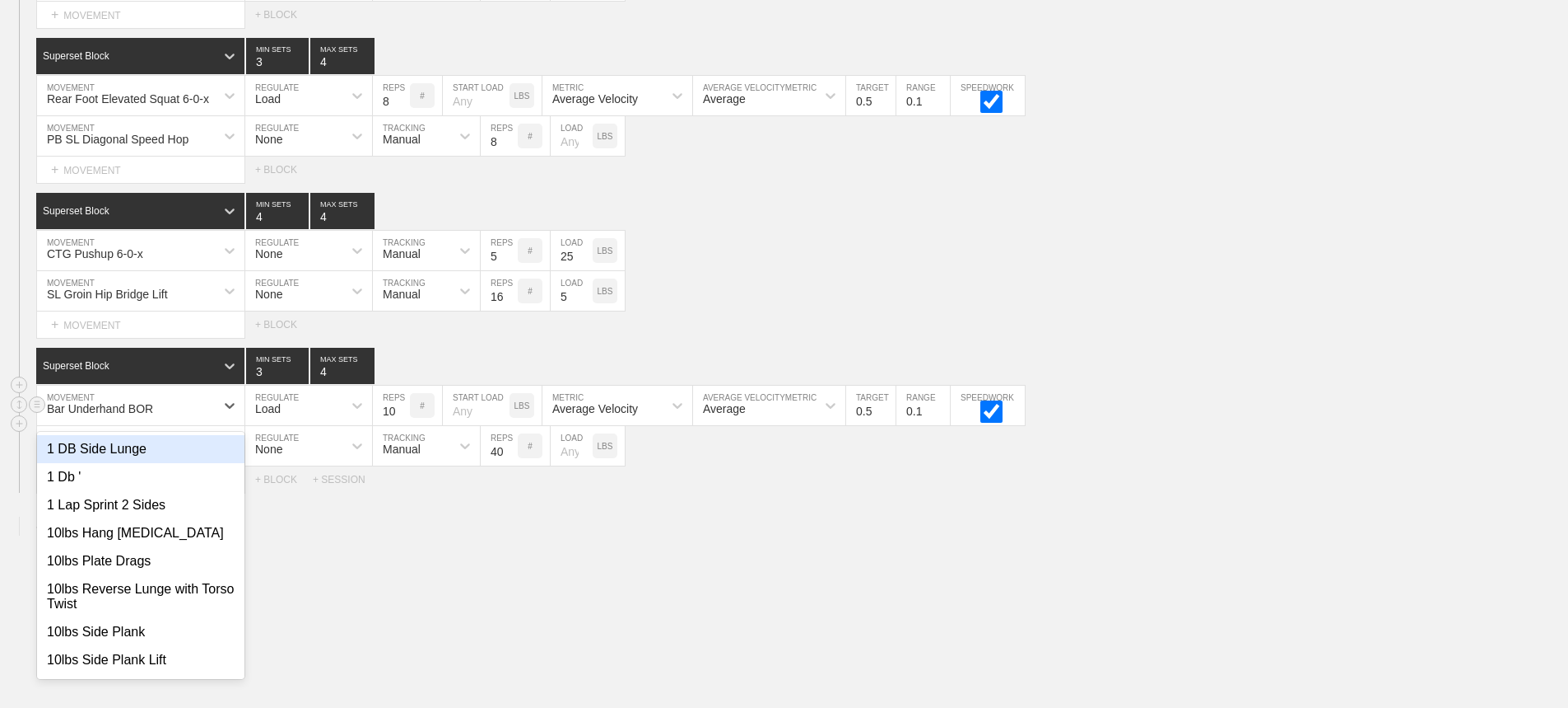
click at [209, 416] on div "Bar Underhand BOR" at bounding box center [126, 405] width 177 height 28
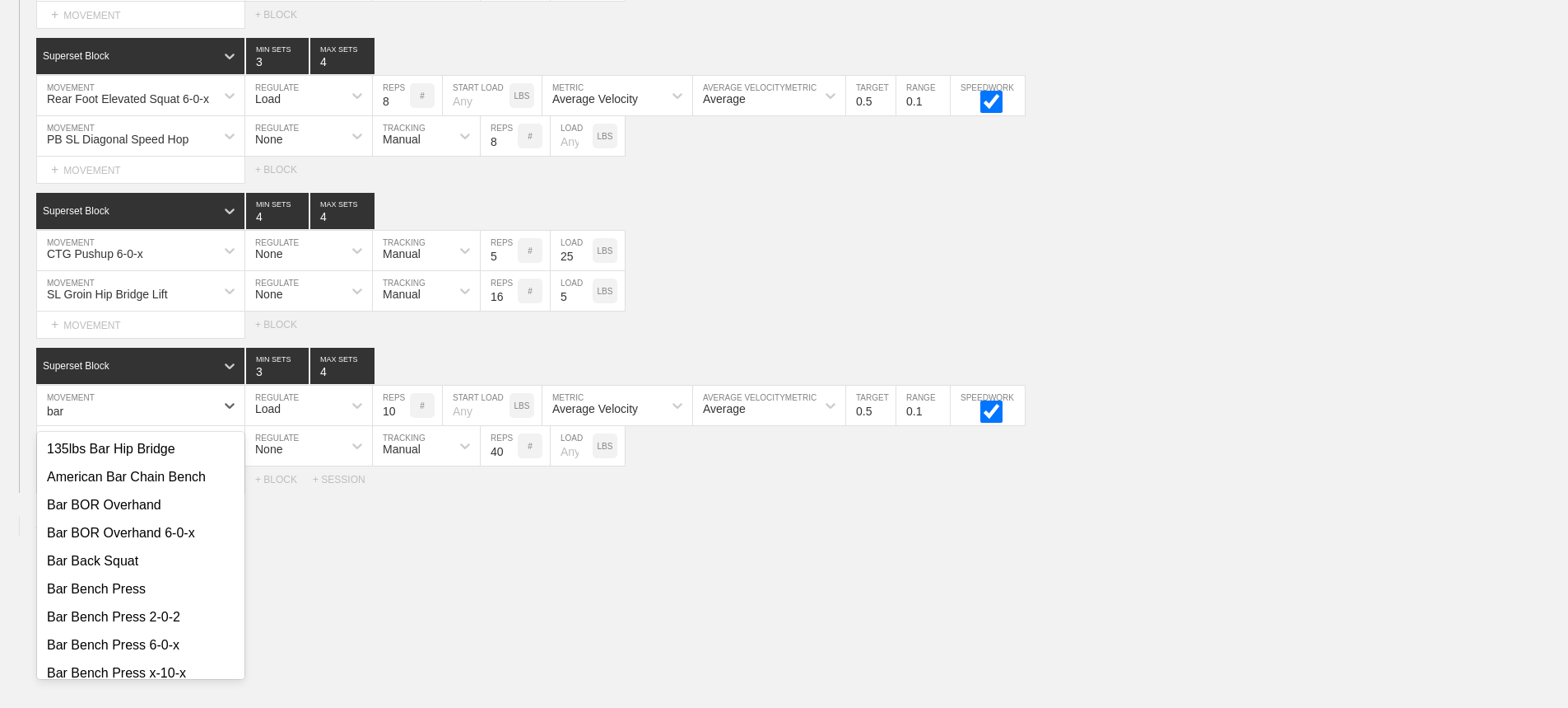
type input "bar"
click at [1256, 179] on div "Select... MOVEMENT + MOVEMENT + BLOCK" at bounding box center [784, 169] width 1568 height 26
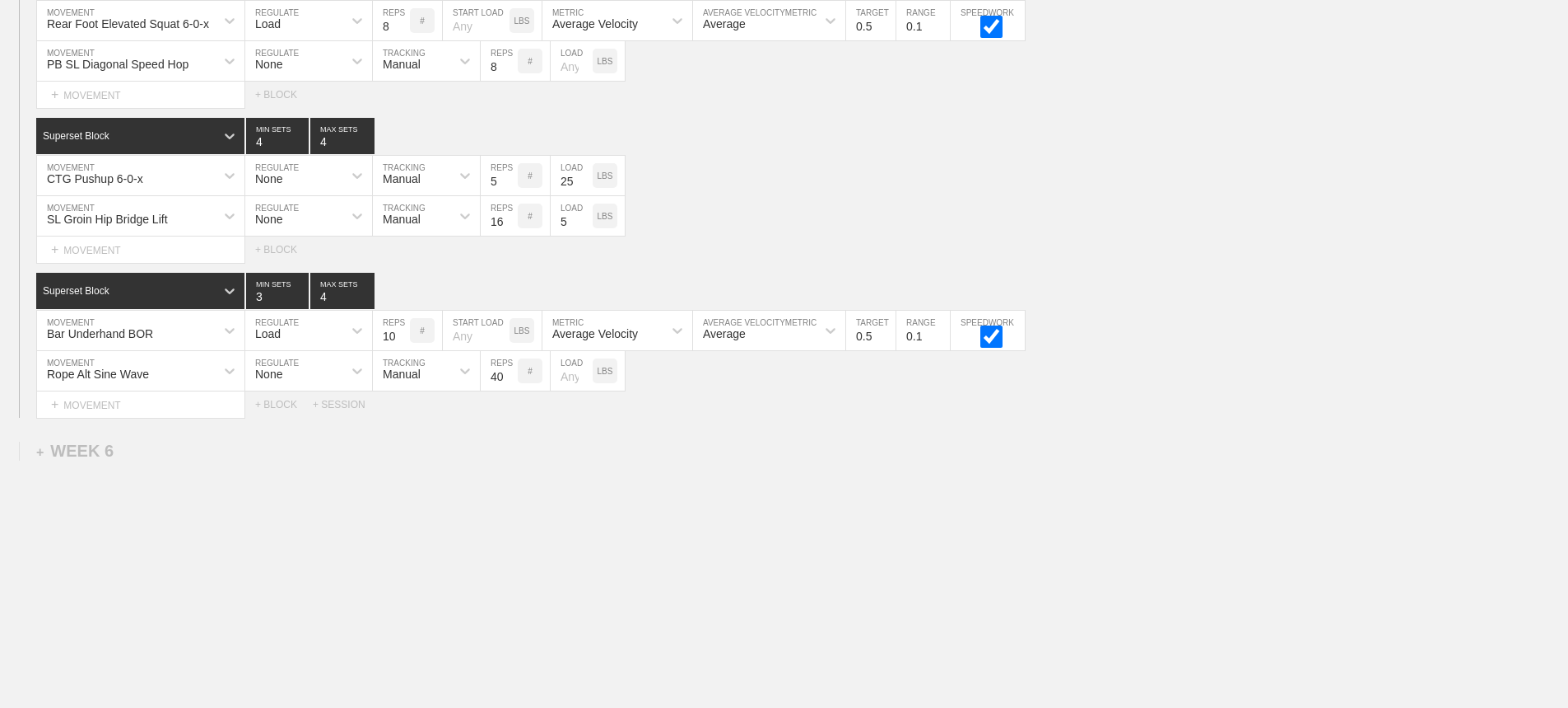
scroll to position [7627, 0]
click at [1251, 177] on div "CTG Pushup 6-0-x MOVEMENT None REGULATE Manual TRACKING 5 REPS # 25 LOAD LBS" at bounding box center [784, 176] width 1568 height 40
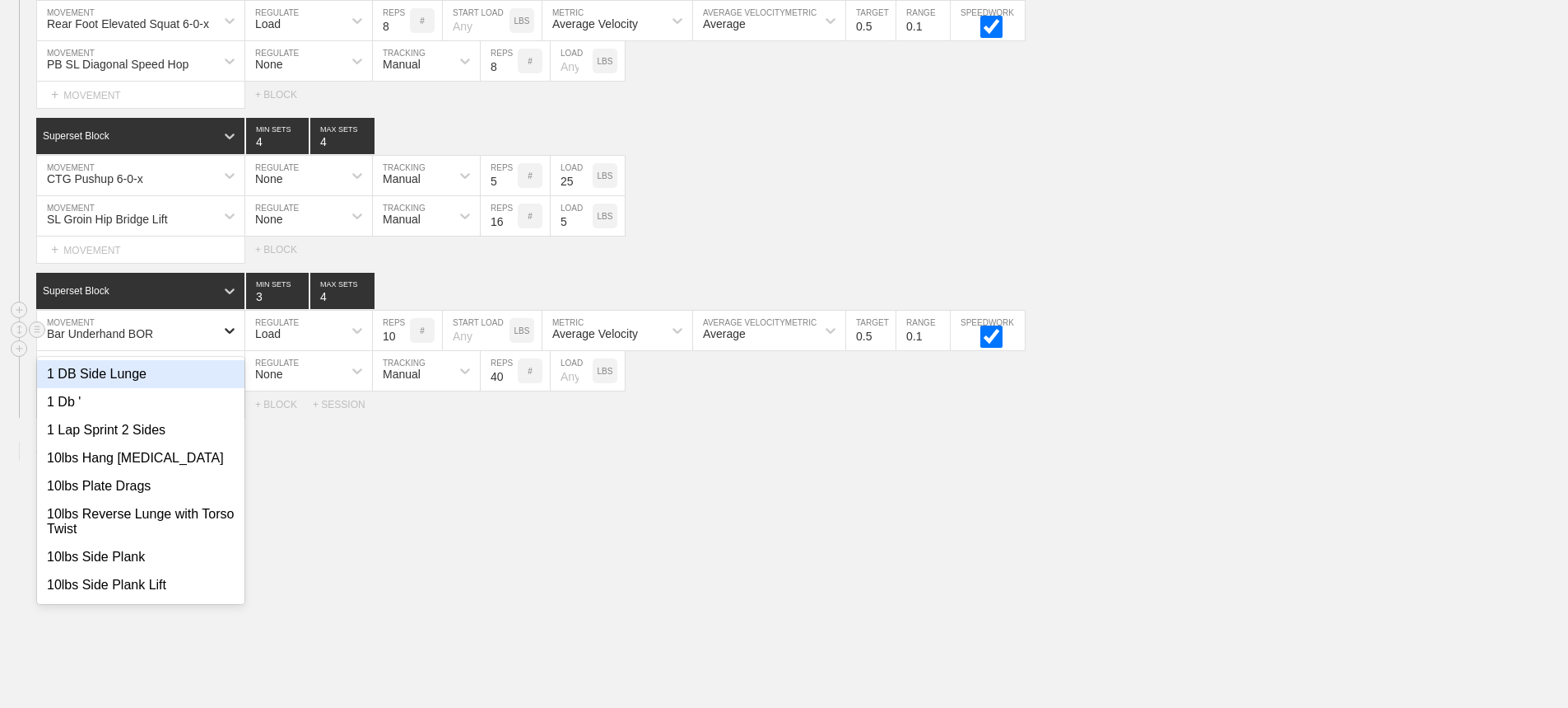
click at [225, 334] on icon at bounding box center [229, 330] width 17 height 17
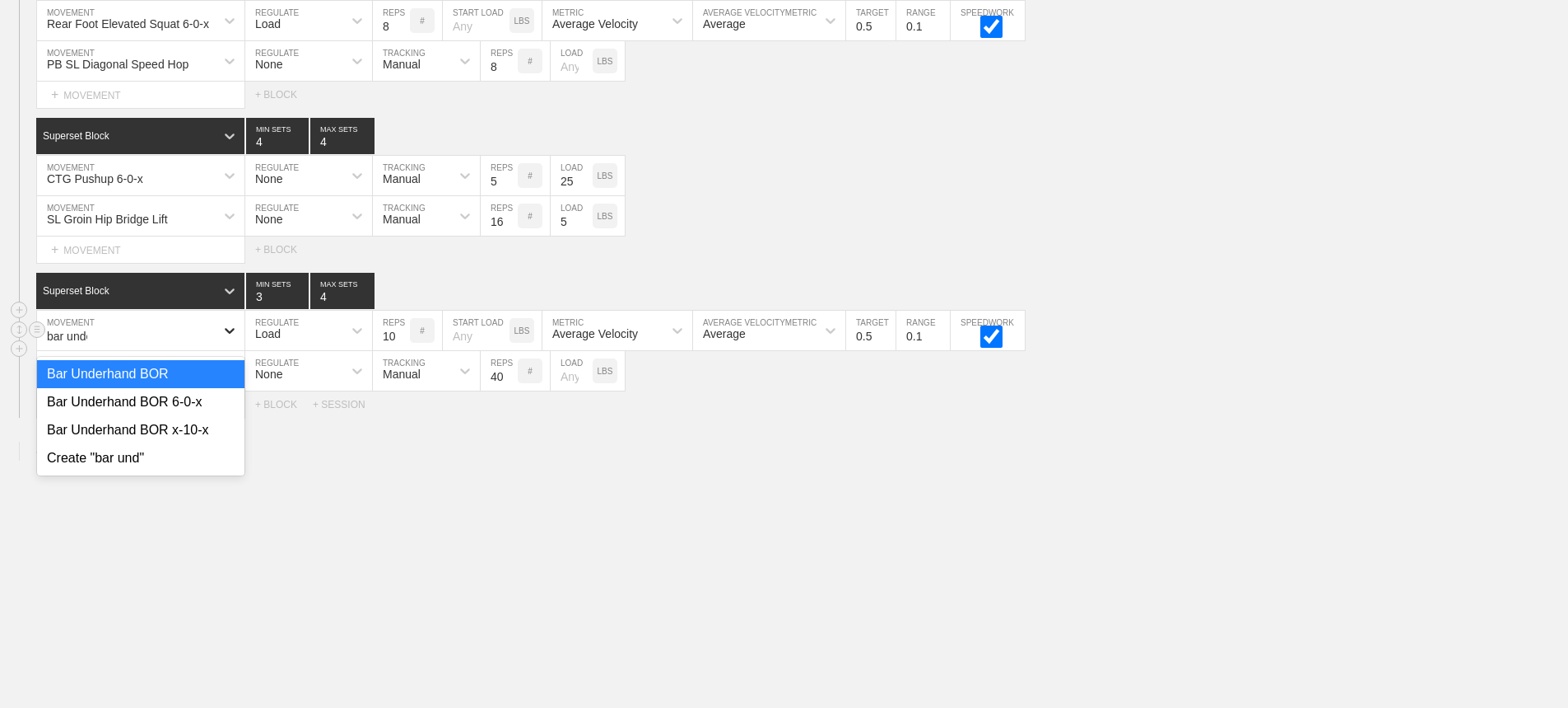
type input "bar under"
click at [189, 406] on div "Bar Underhand BOR 6-0-x" at bounding box center [140, 402] width 208 height 28
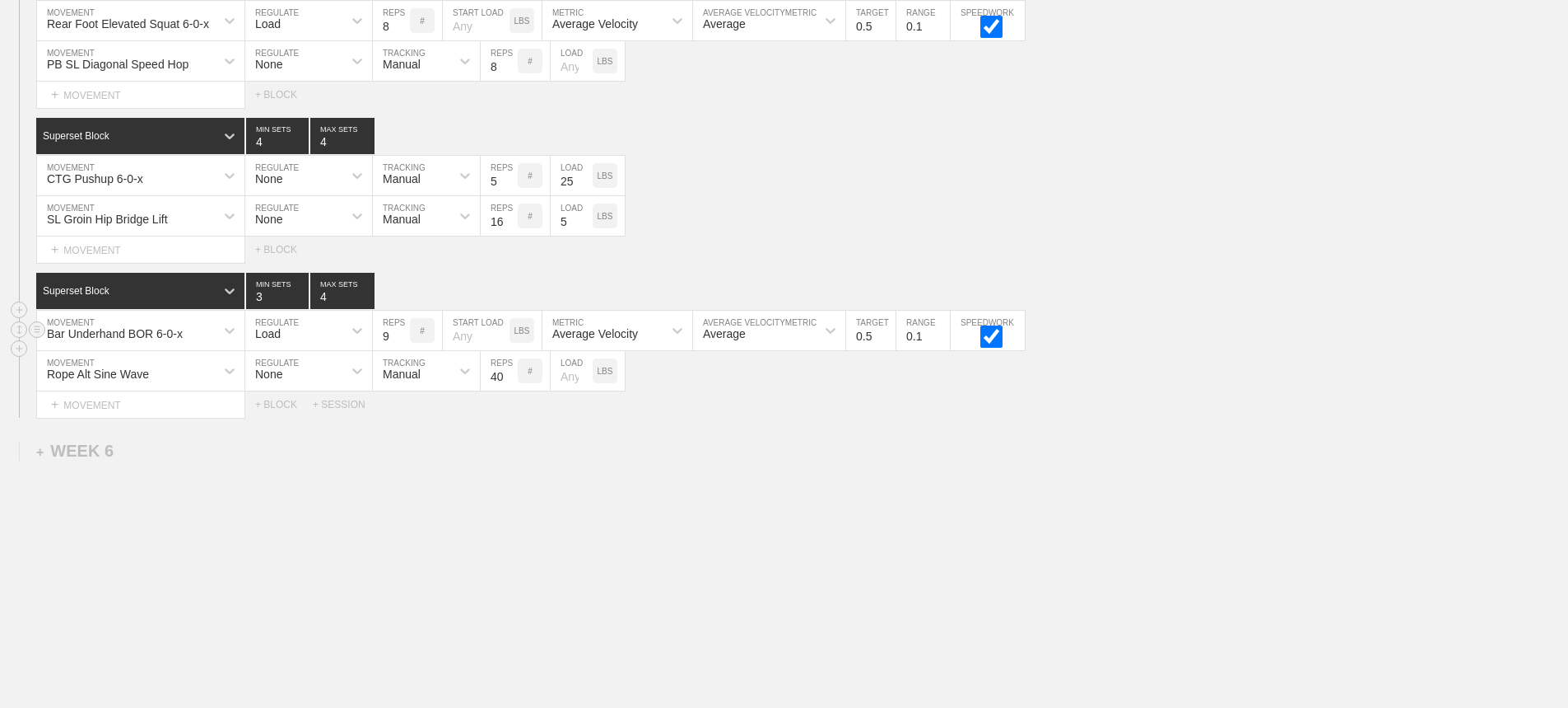
click at [401, 339] on input "9" at bounding box center [392, 330] width 37 height 40
click at [401, 339] on input "8" at bounding box center [392, 330] width 37 height 40
click at [401, 339] on input "7" at bounding box center [392, 330] width 37 height 40
click at [401, 339] on input "6" at bounding box center [392, 330] width 37 height 40
click at [401, 339] on input "5" at bounding box center [392, 330] width 37 height 40
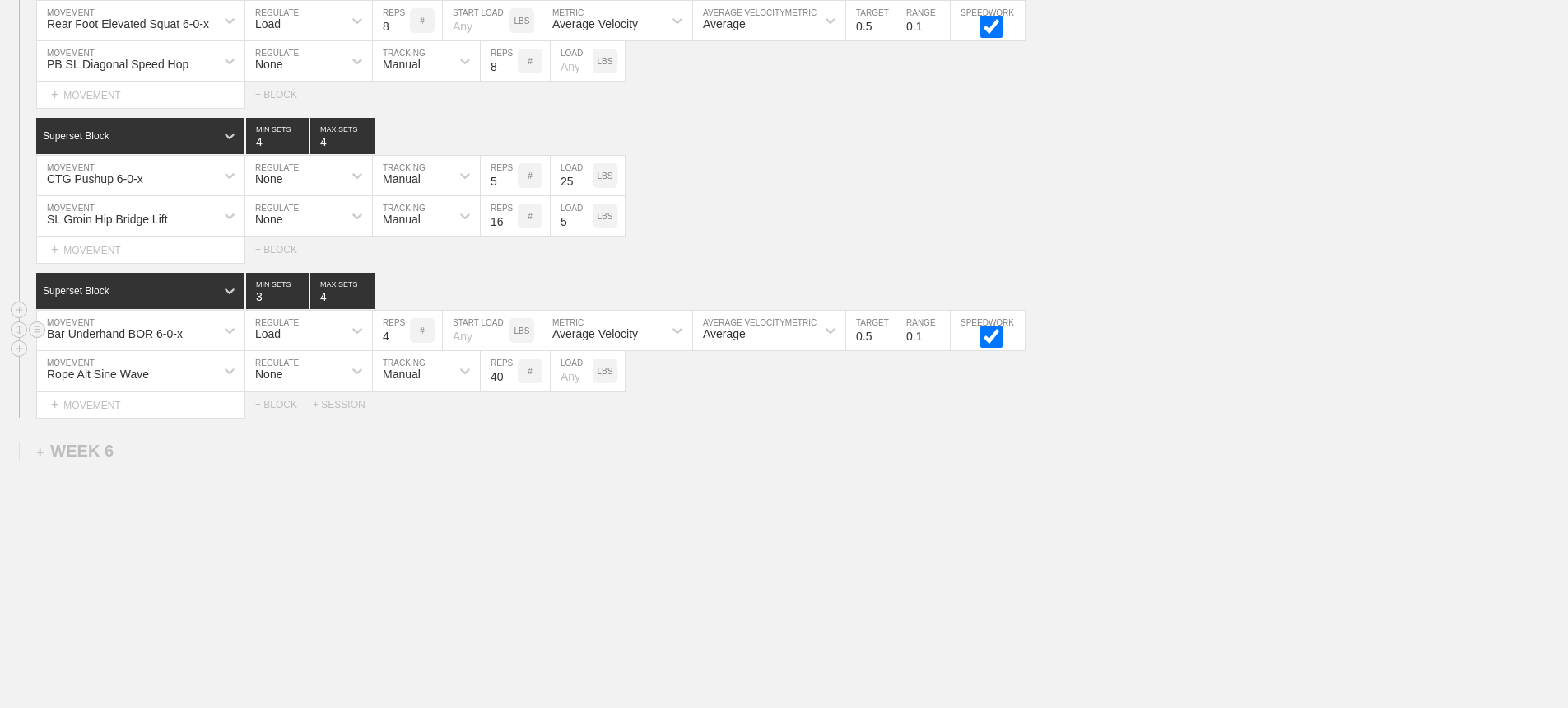
type input "4"
click at [401, 339] on input "4" at bounding box center [392, 330] width 37 height 40
click at [202, 372] on div "Rope Alt Sine Wave" at bounding box center [126, 371] width 177 height 28
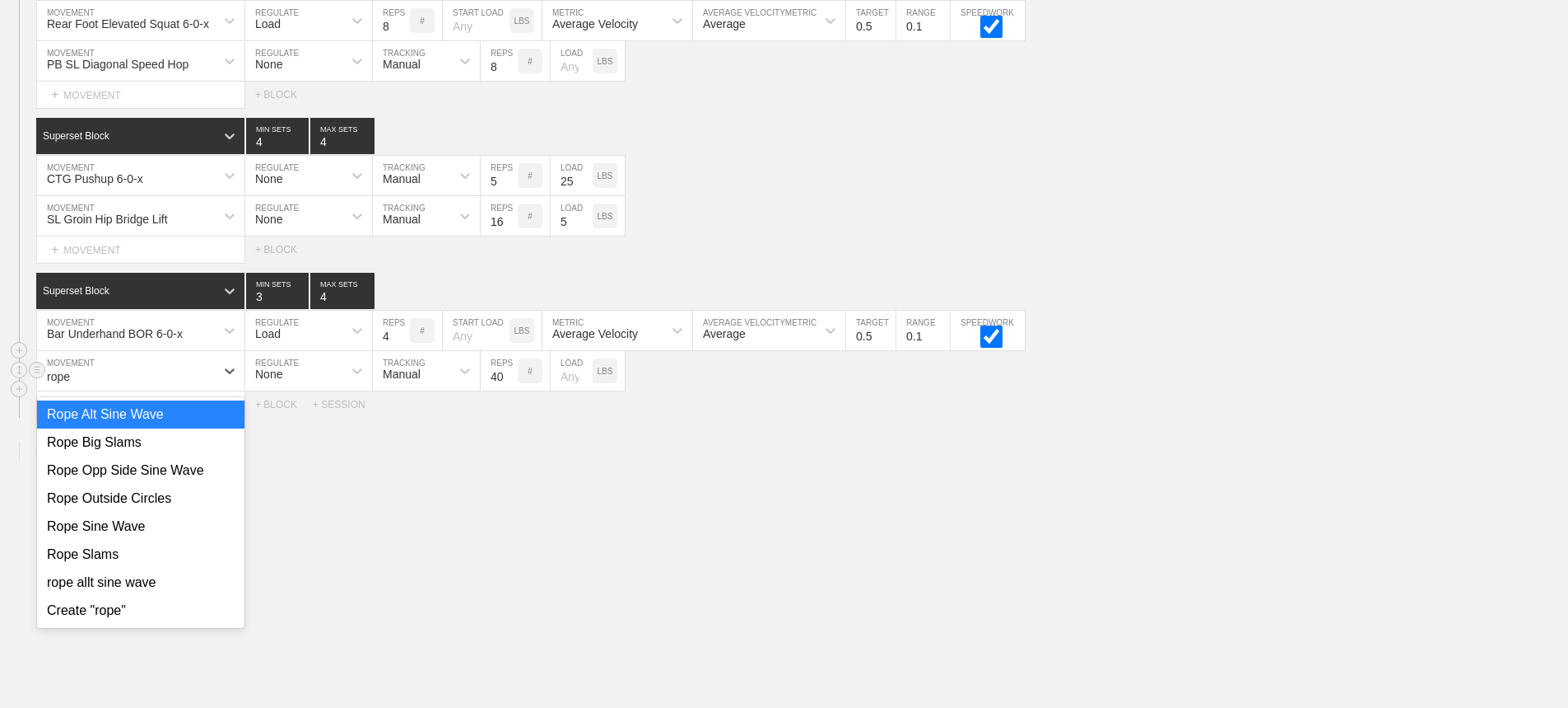
type input "rope"
click at [140, 497] on div "Rope Outside Circles" at bounding box center [140, 498] width 208 height 28
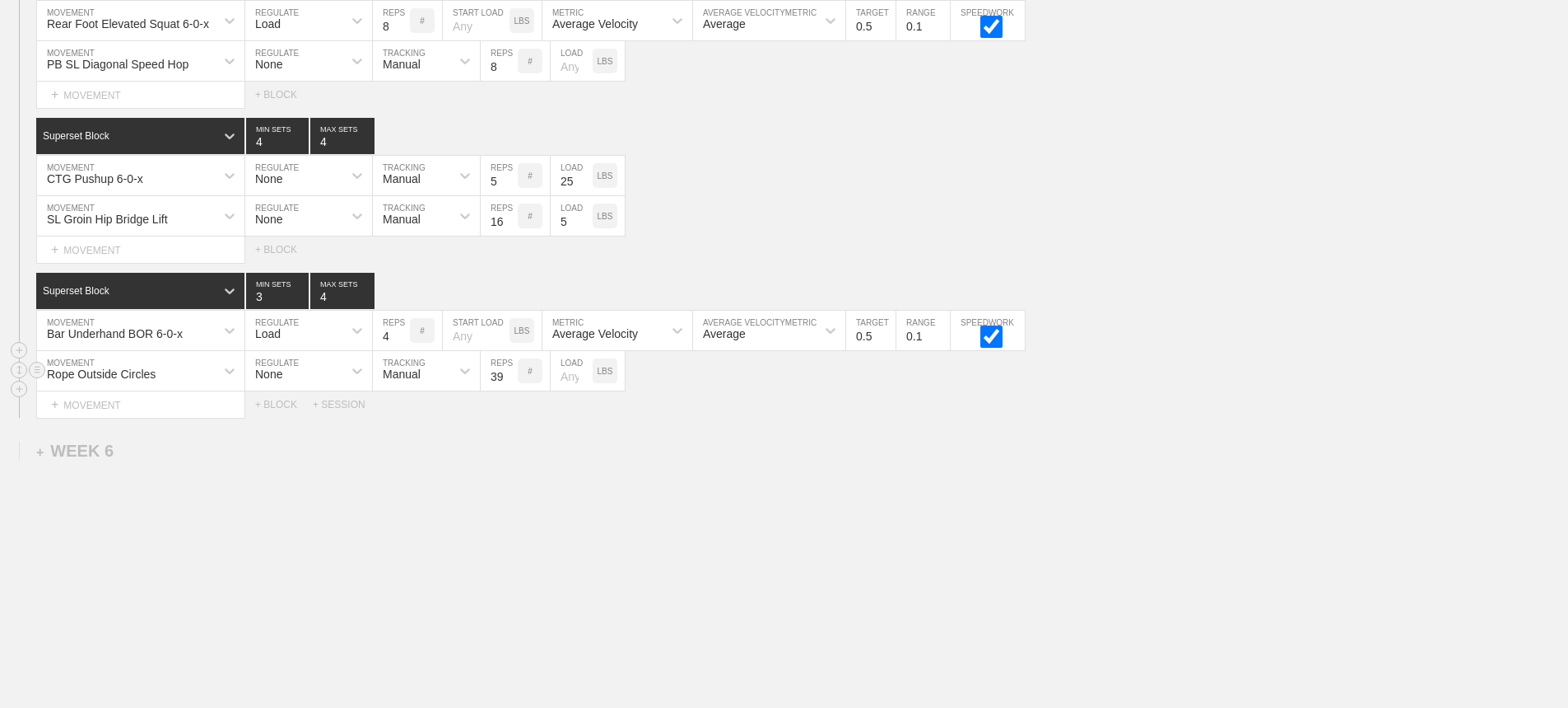
click at [509, 377] on input "39" at bounding box center [499, 371] width 37 height 40
click at [509, 377] on input "38" at bounding box center [499, 371] width 37 height 40
click at [509, 377] on input "37" at bounding box center [499, 371] width 37 height 40
click at [509, 377] on input "36" at bounding box center [499, 371] width 37 height 40
click at [509, 377] on input "35" at bounding box center [499, 371] width 37 height 40
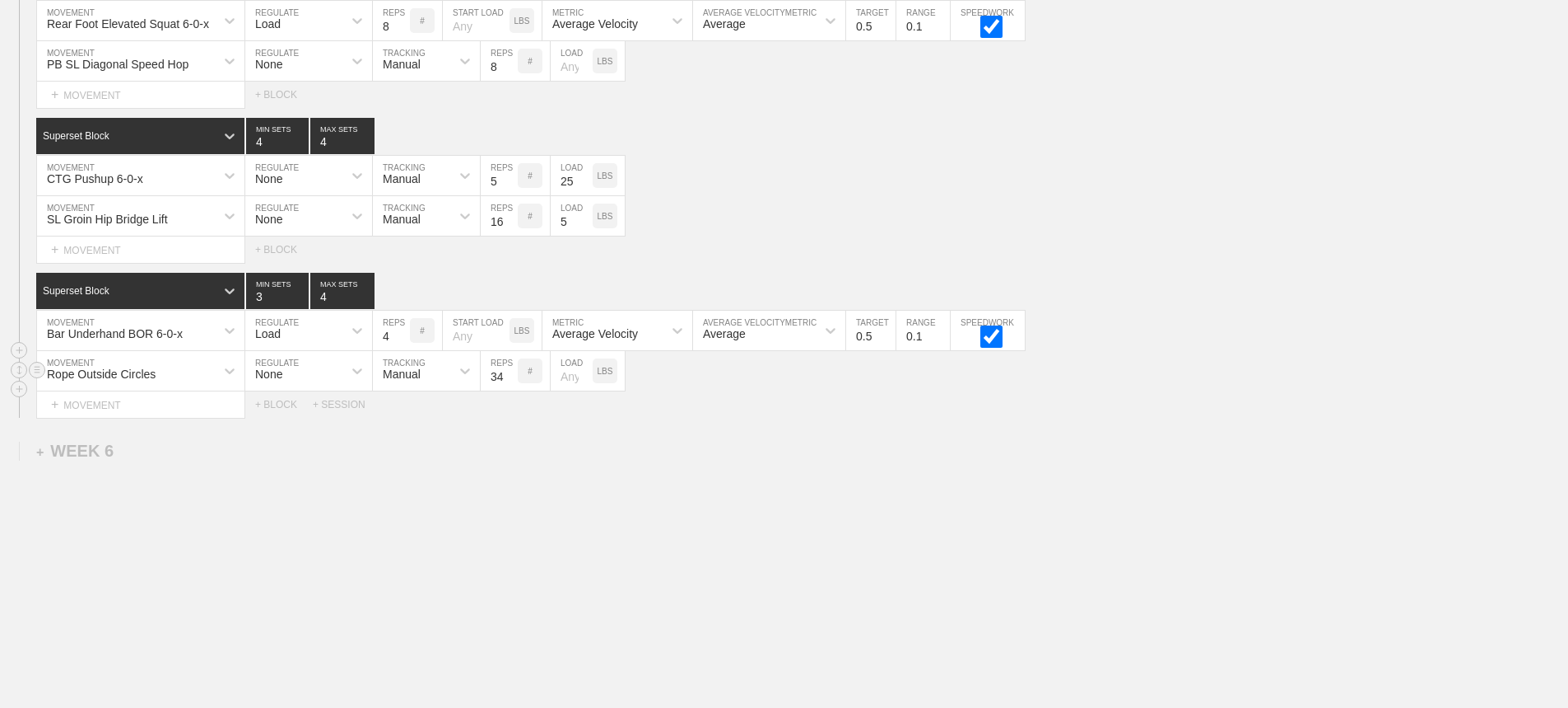
click at [509, 377] on input "34" at bounding box center [499, 371] width 37 height 40
click at [509, 377] on input "33" at bounding box center [499, 371] width 37 height 40
click at [509, 377] on input "32" at bounding box center [499, 371] width 37 height 40
click at [509, 377] on input "31" at bounding box center [499, 371] width 37 height 40
type input "30"
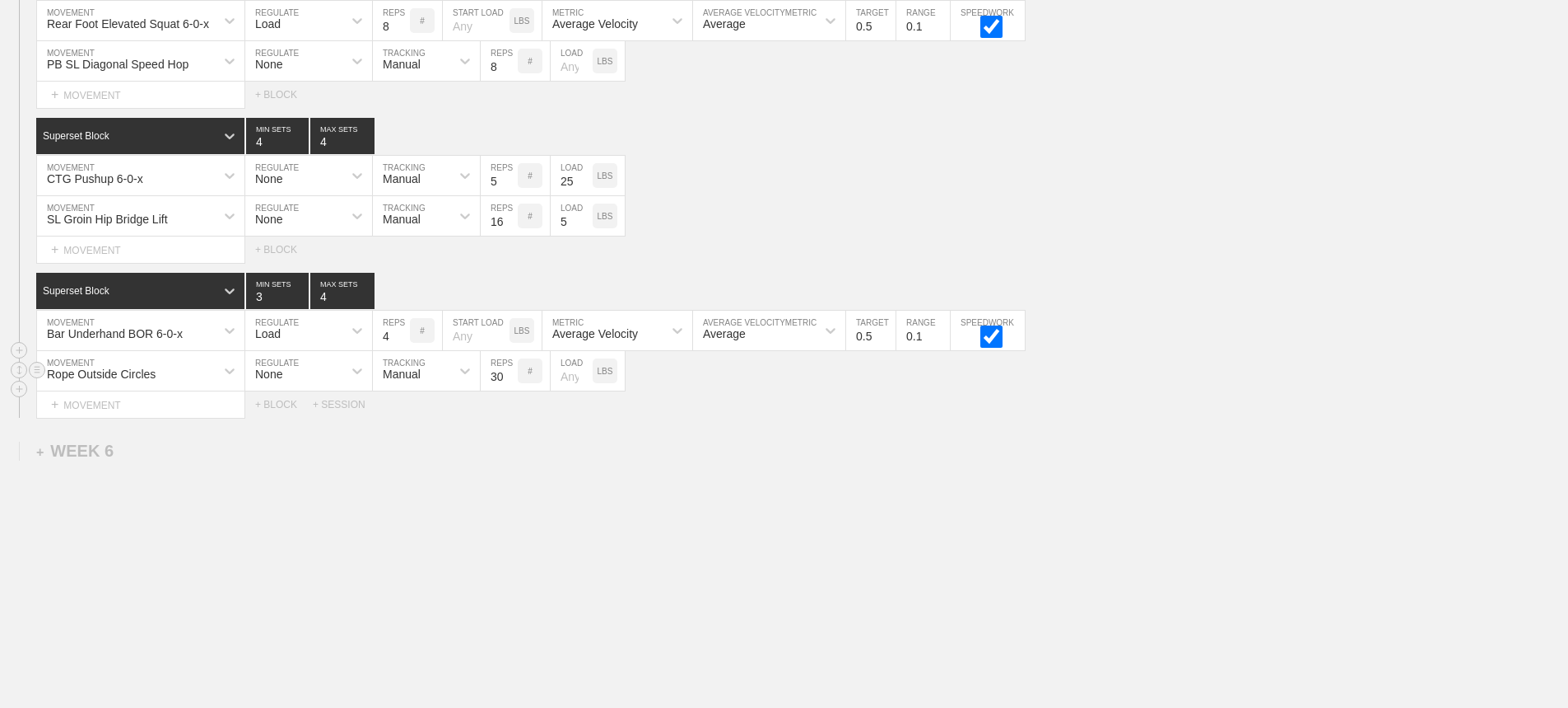
click at [509, 377] on input "30" at bounding box center [499, 371] width 37 height 40
click at [225, 369] on icon at bounding box center [229, 371] width 17 height 17
type input "rope opp"
click at [166, 420] on div "Rope Opp Side Sine Wave" at bounding box center [140, 413] width 208 height 28
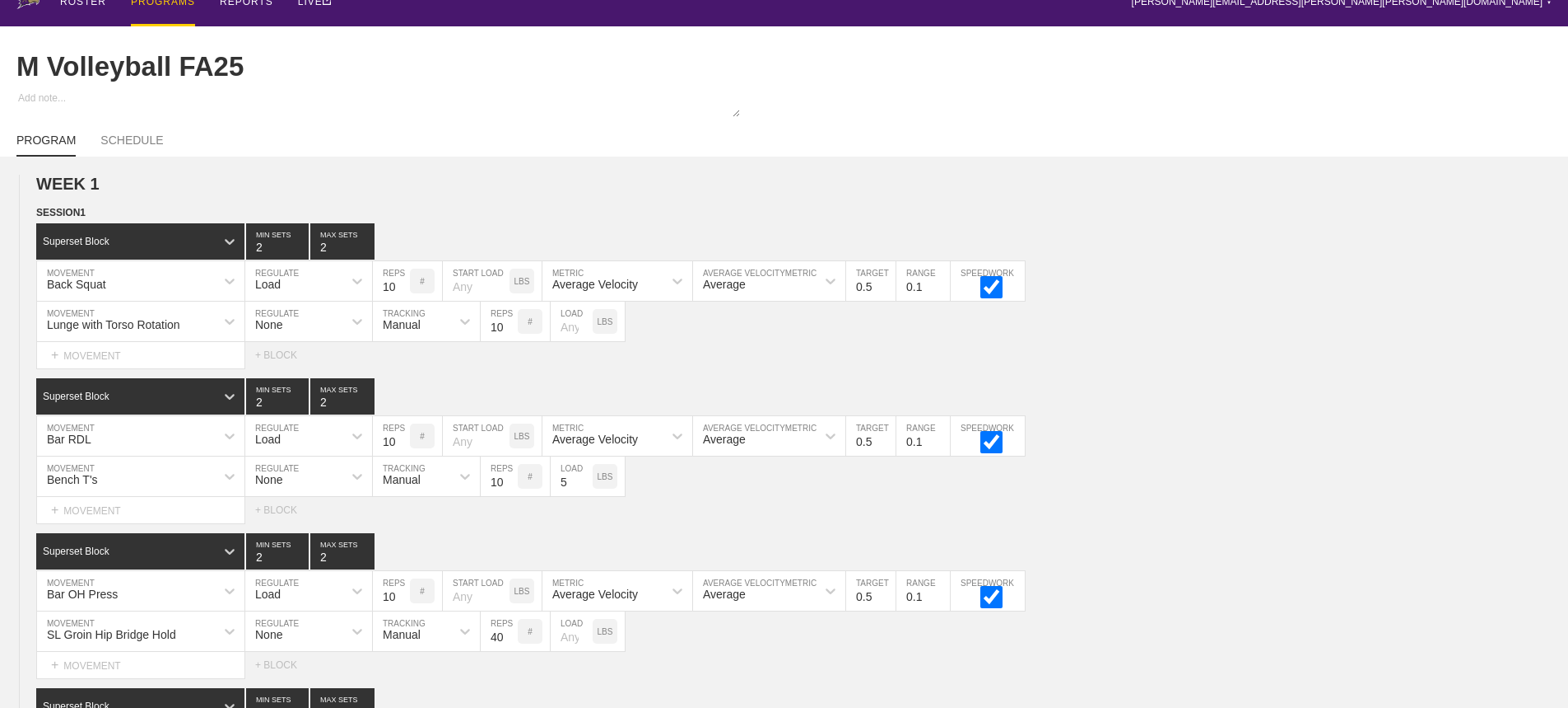
scroll to position [0, 0]
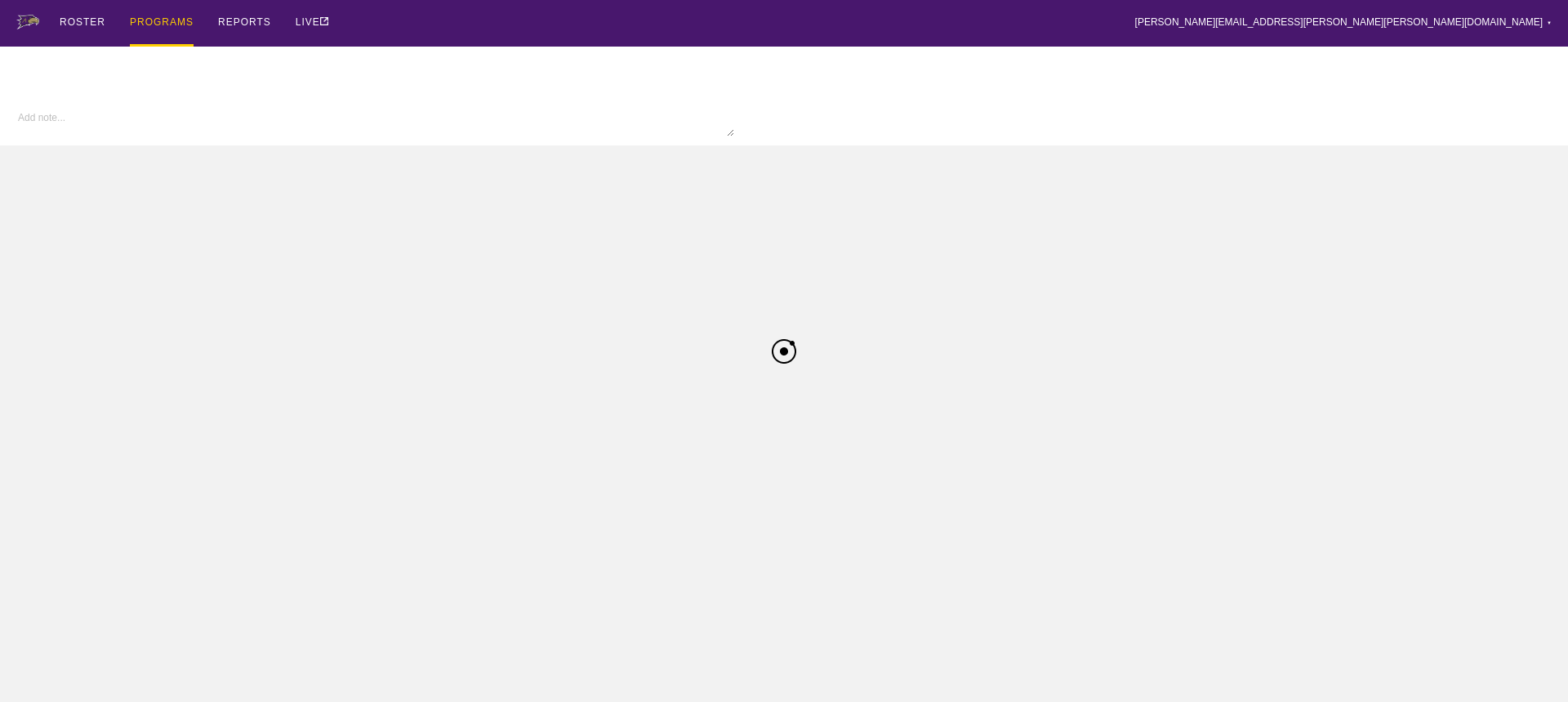
type textarea "x"
type input "M Volleyball FA25"
